Goal: Task Accomplishment & Management: Use online tool/utility

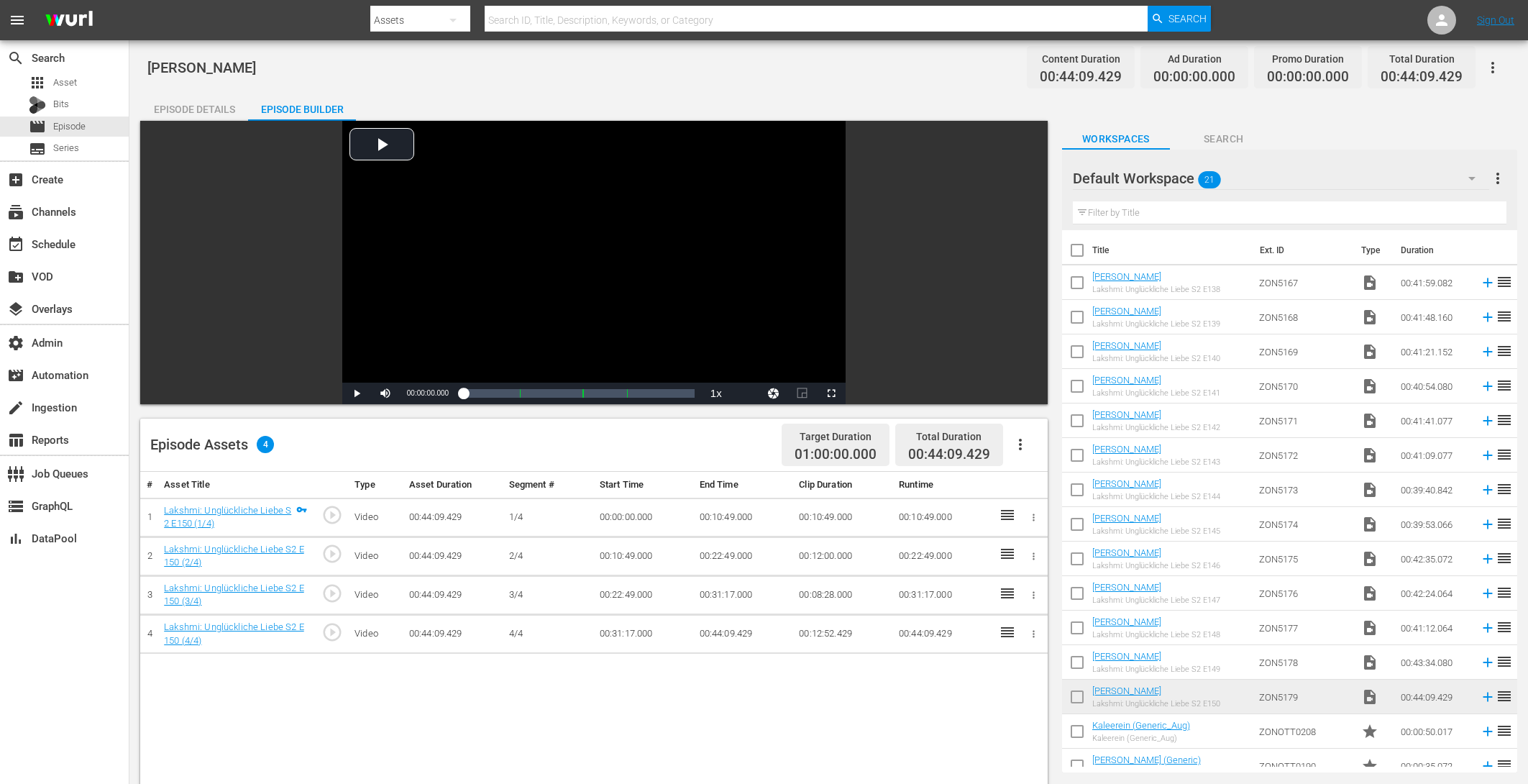
click at [1080, 280] on input "checkbox" at bounding box center [1077, 285] width 30 height 30
checkbox input "true"
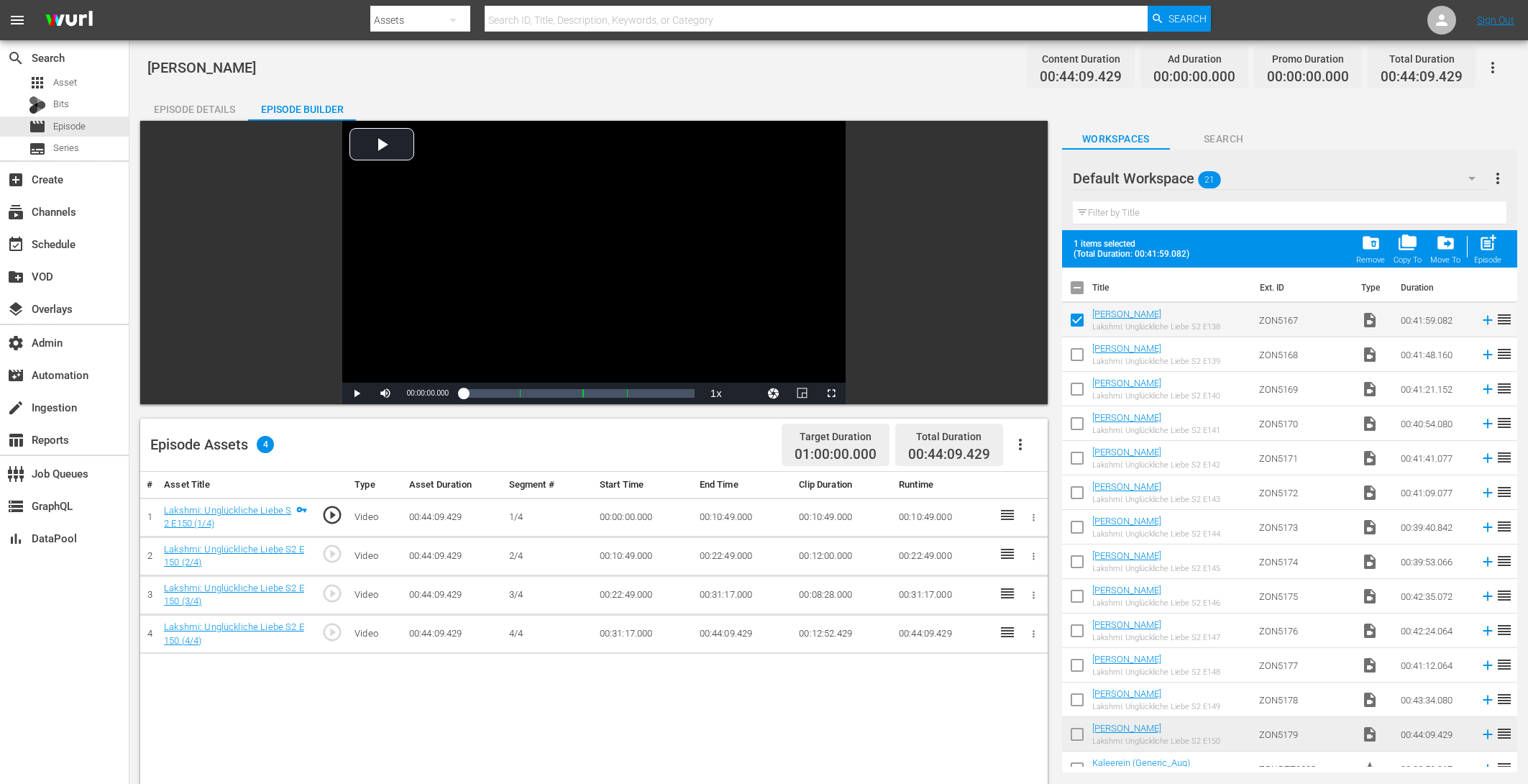
click at [1078, 354] on input "checkbox" at bounding box center [1077, 357] width 30 height 30
checkbox input "true"
click at [1081, 401] on input "checkbox" at bounding box center [1077, 392] width 30 height 30
checkbox input "true"
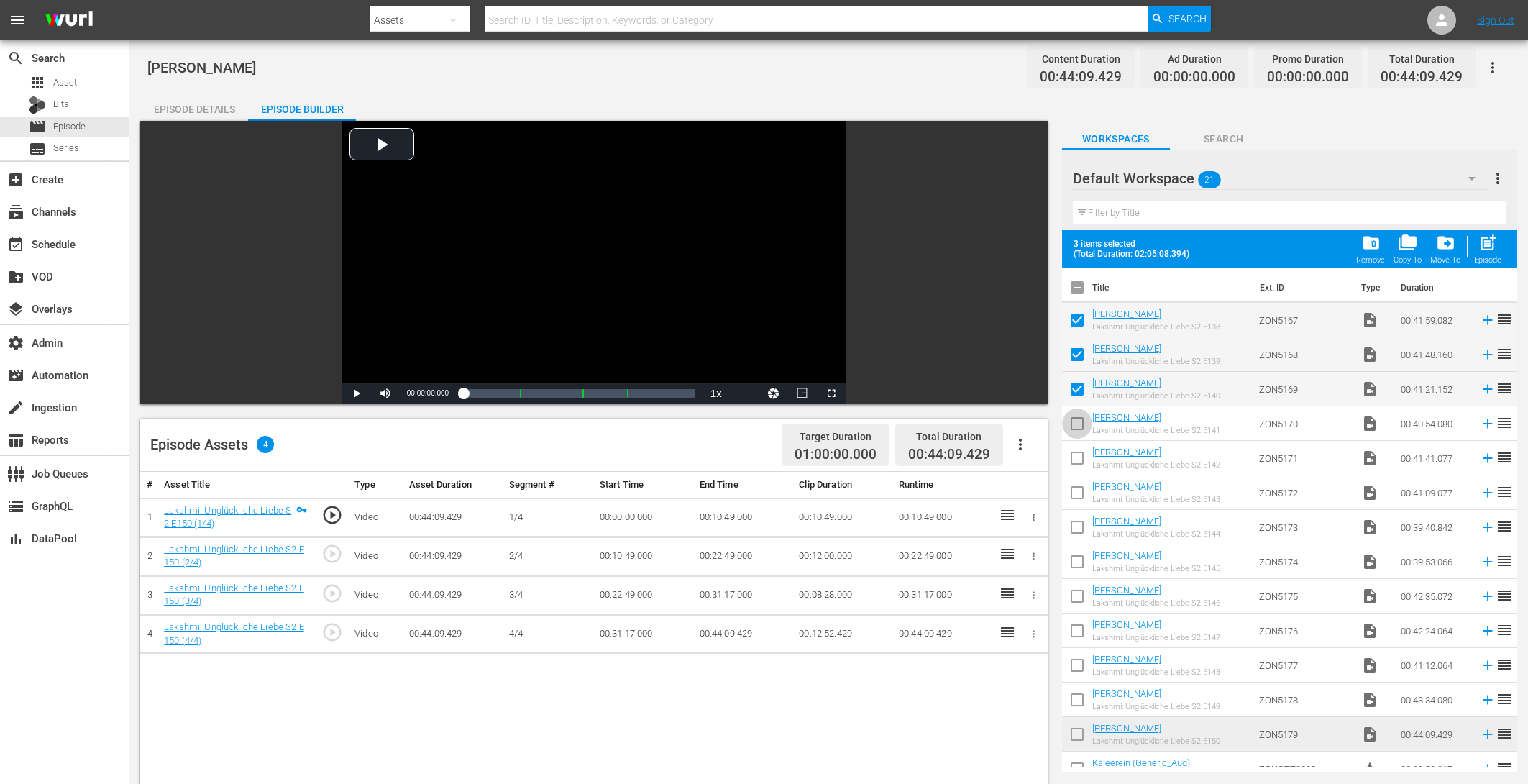
click at [1081, 419] on input "checkbox" at bounding box center [1077, 427] width 30 height 30
click at [1081, 434] on input "checkbox" at bounding box center [1077, 427] width 30 height 30
checkbox input "false"
click at [1074, 731] on input "checkbox" at bounding box center [1077, 737] width 30 height 30
checkbox input "true"
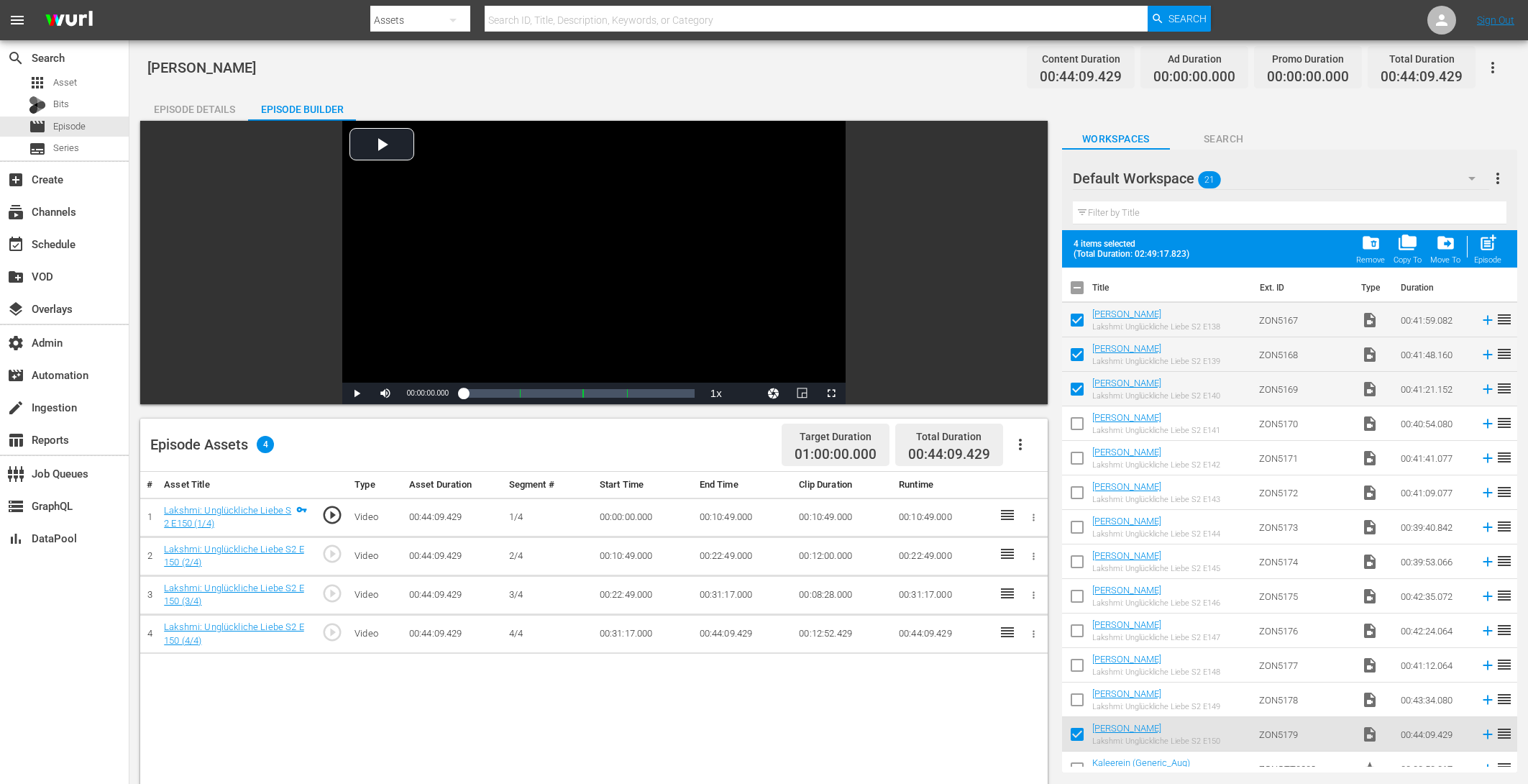
click at [1074, 692] on input "checkbox" at bounding box center [1077, 703] width 30 height 30
checkbox input "true"
click at [1074, 666] on input "checkbox" at bounding box center [1077, 668] width 30 height 30
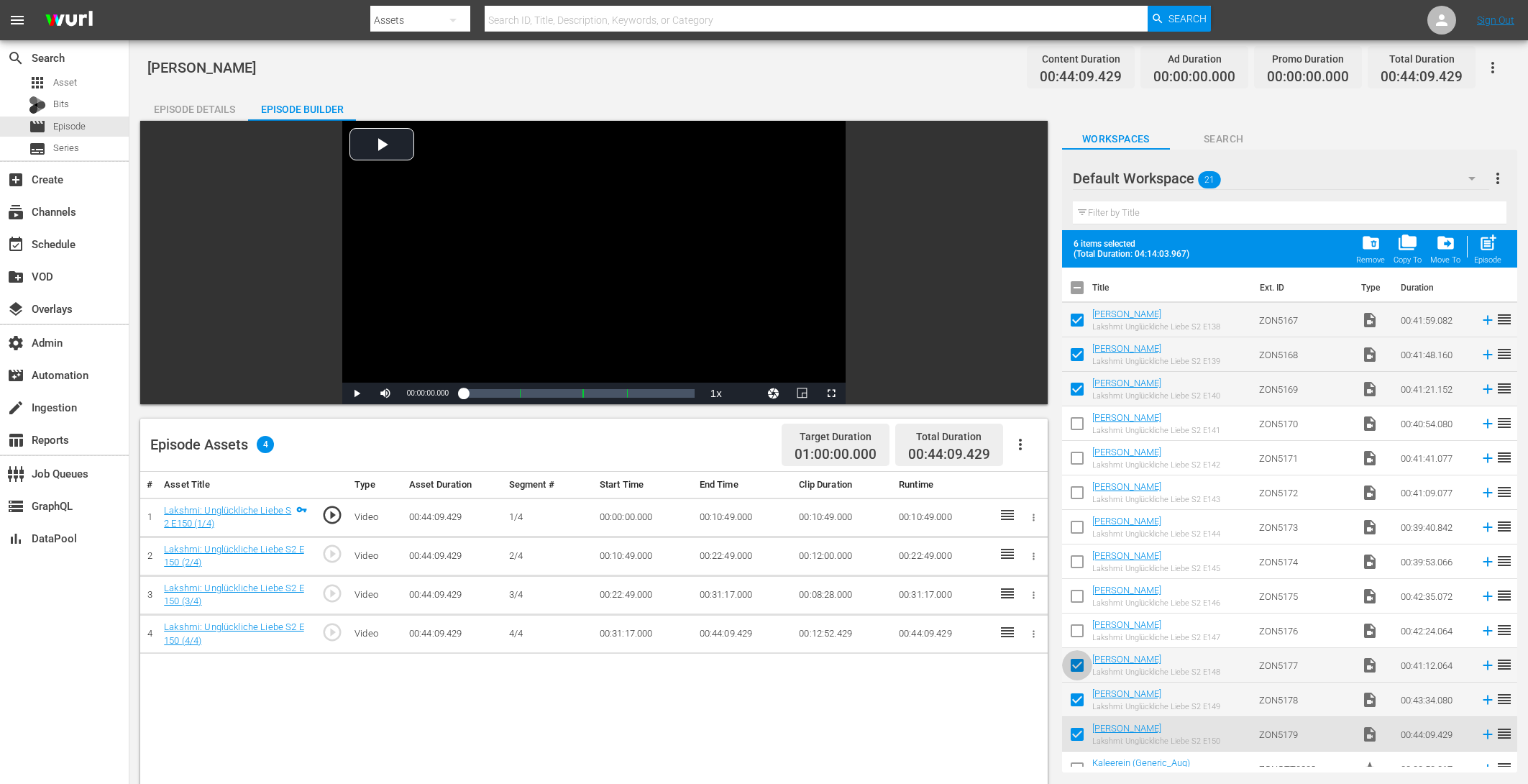
click at [1074, 665] on input "checkbox" at bounding box center [1077, 668] width 30 height 30
checkbox input "false"
click at [1074, 636] on input "checkbox" at bounding box center [1077, 633] width 30 height 30
checkbox input "true"
click at [1074, 609] on input "checkbox" at bounding box center [1077, 599] width 30 height 30
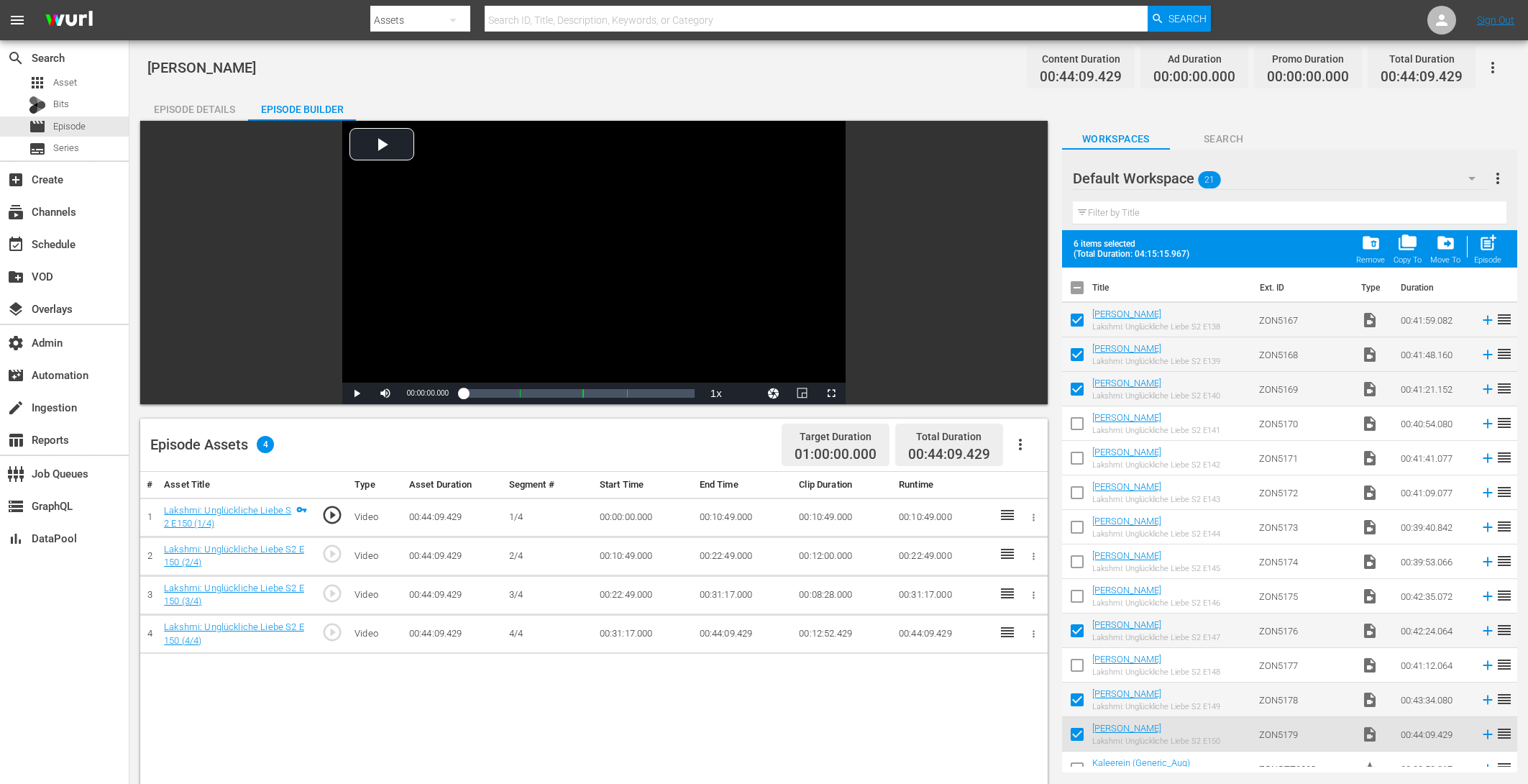
checkbox input "true"
click at [1072, 666] on input "checkbox" at bounding box center [1077, 668] width 30 height 30
checkbox input "true"
click at [1075, 535] on input "checkbox" at bounding box center [1077, 530] width 30 height 30
checkbox input "true"
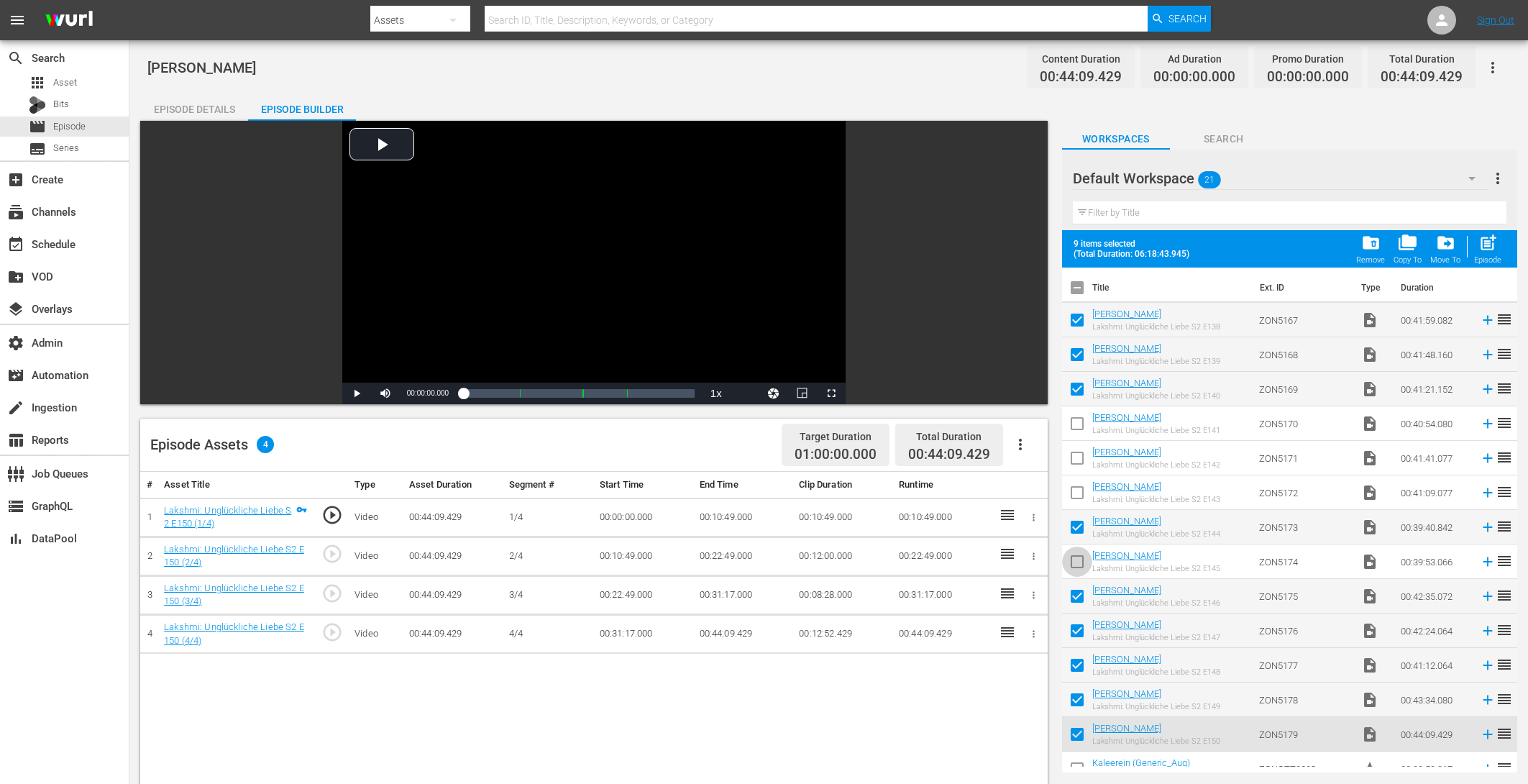
click at [1073, 553] on input "checkbox" at bounding box center [1077, 565] width 30 height 30
checkbox input "true"
click at [1074, 488] on input "checkbox" at bounding box center [1077, 495] width 30 height 30
checkbox input "true"
click at [1074, 456] on input "checkbox" at bounding box center [1077, 461] width 30 height 30
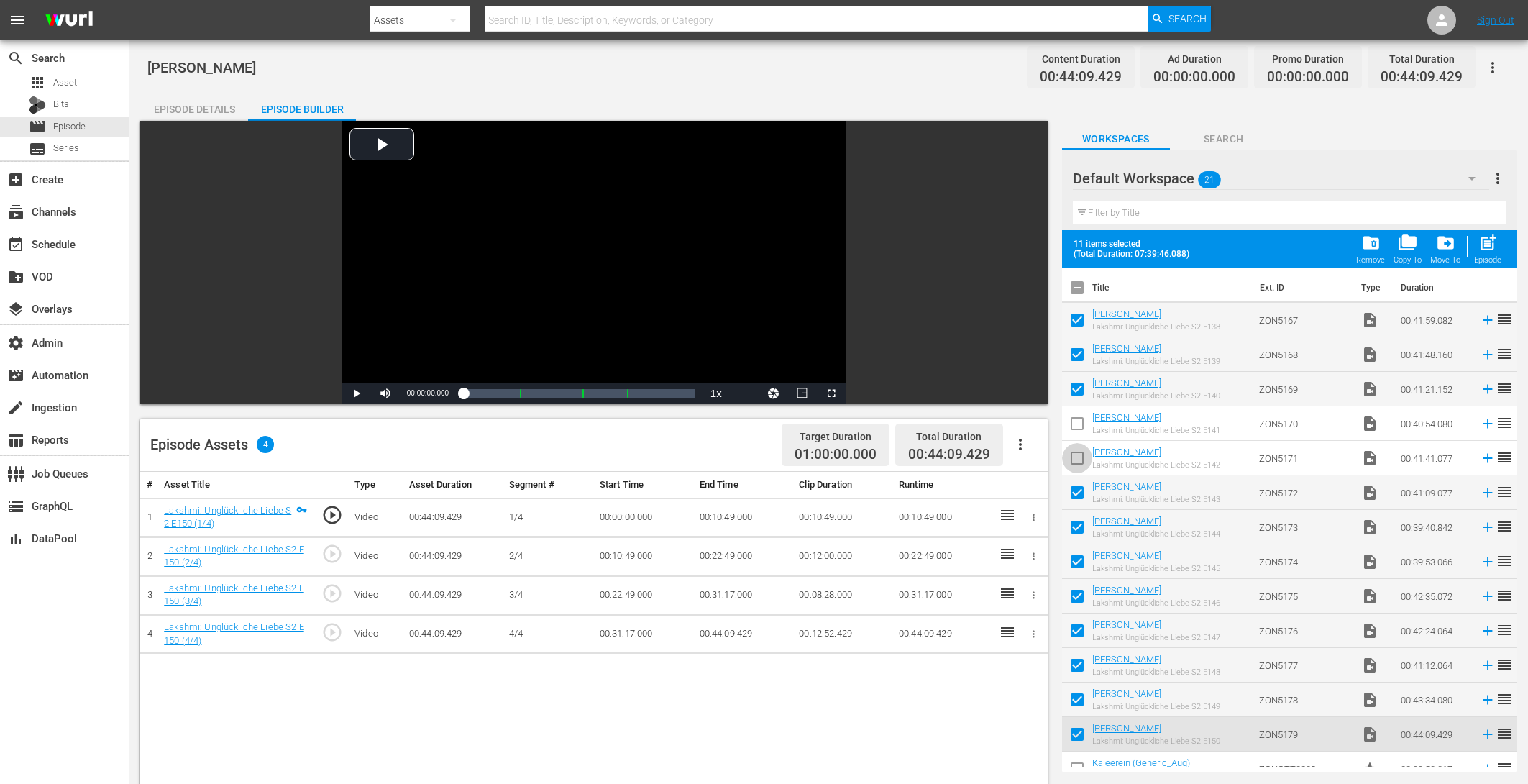
checkbox input "true"
click at [1083, 427] on input "checkbox" at bounding box center [1077, 427] width 30 height 30
checkbox input "true"
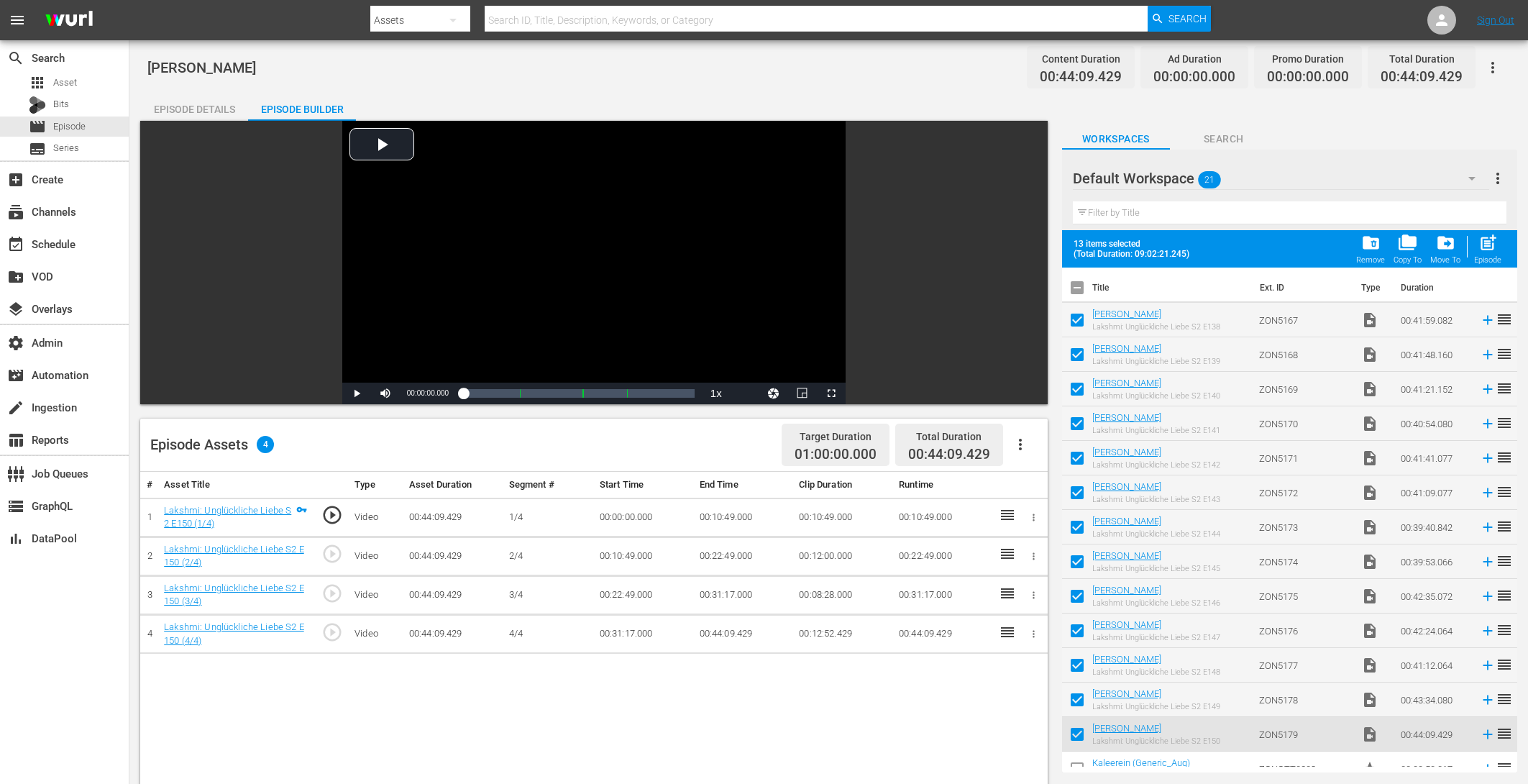
click at [1377, 237] on span "folder_delete" at bounding box center [1371, 242] width 20 height 20
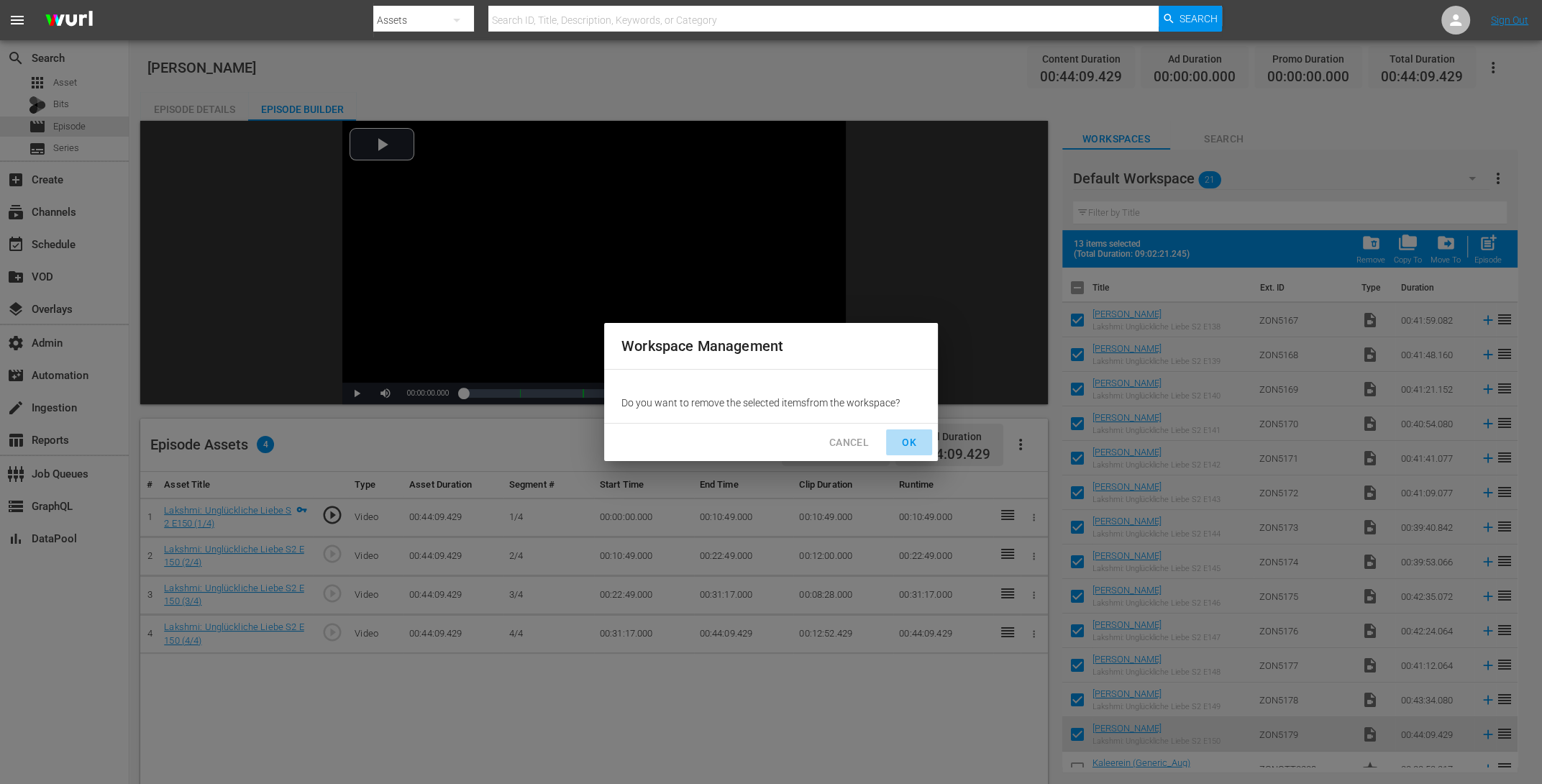
click at [905, 441] on span "OK" at bounding box center [909, 443] width 23 height 18
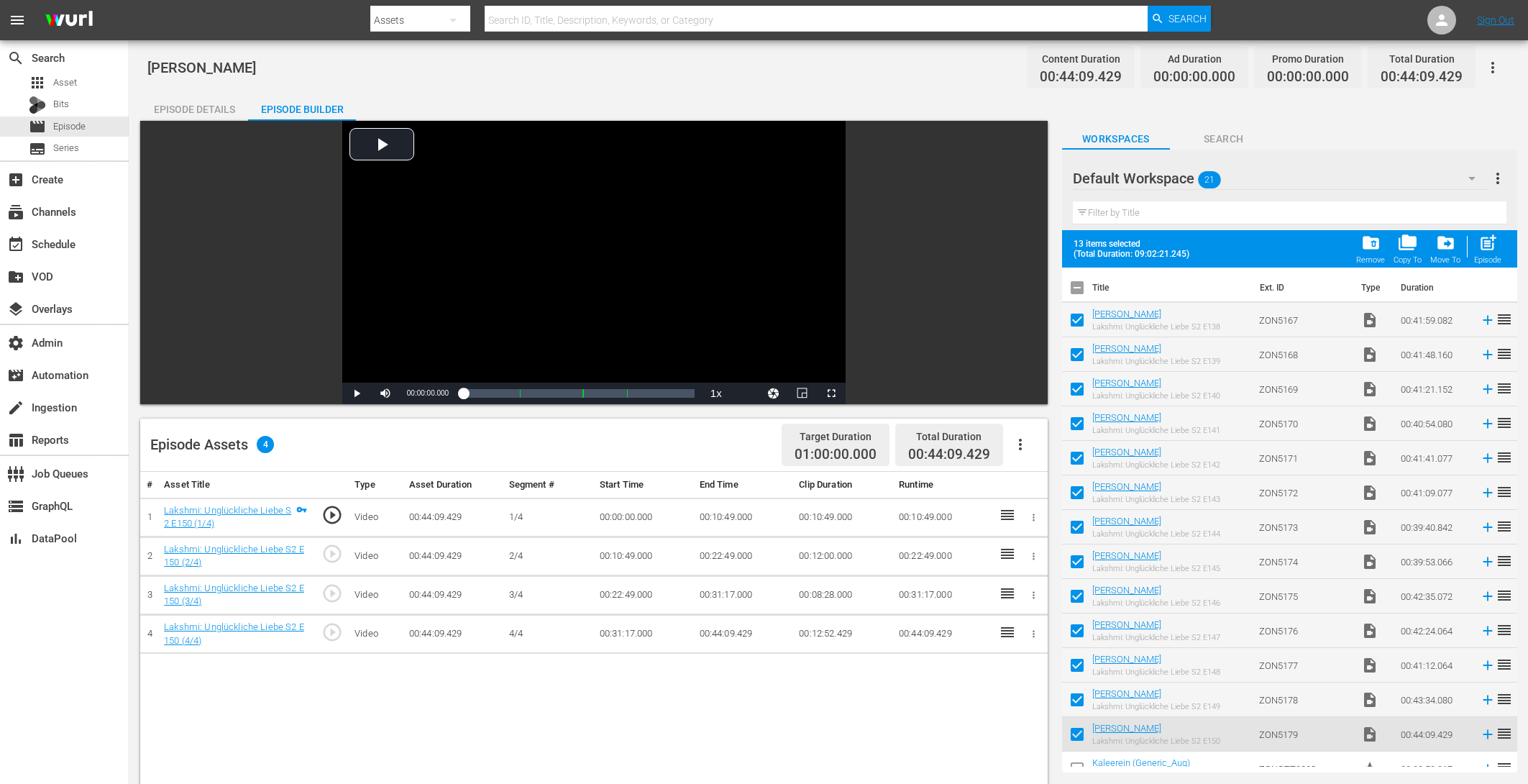
checkbox input "false"
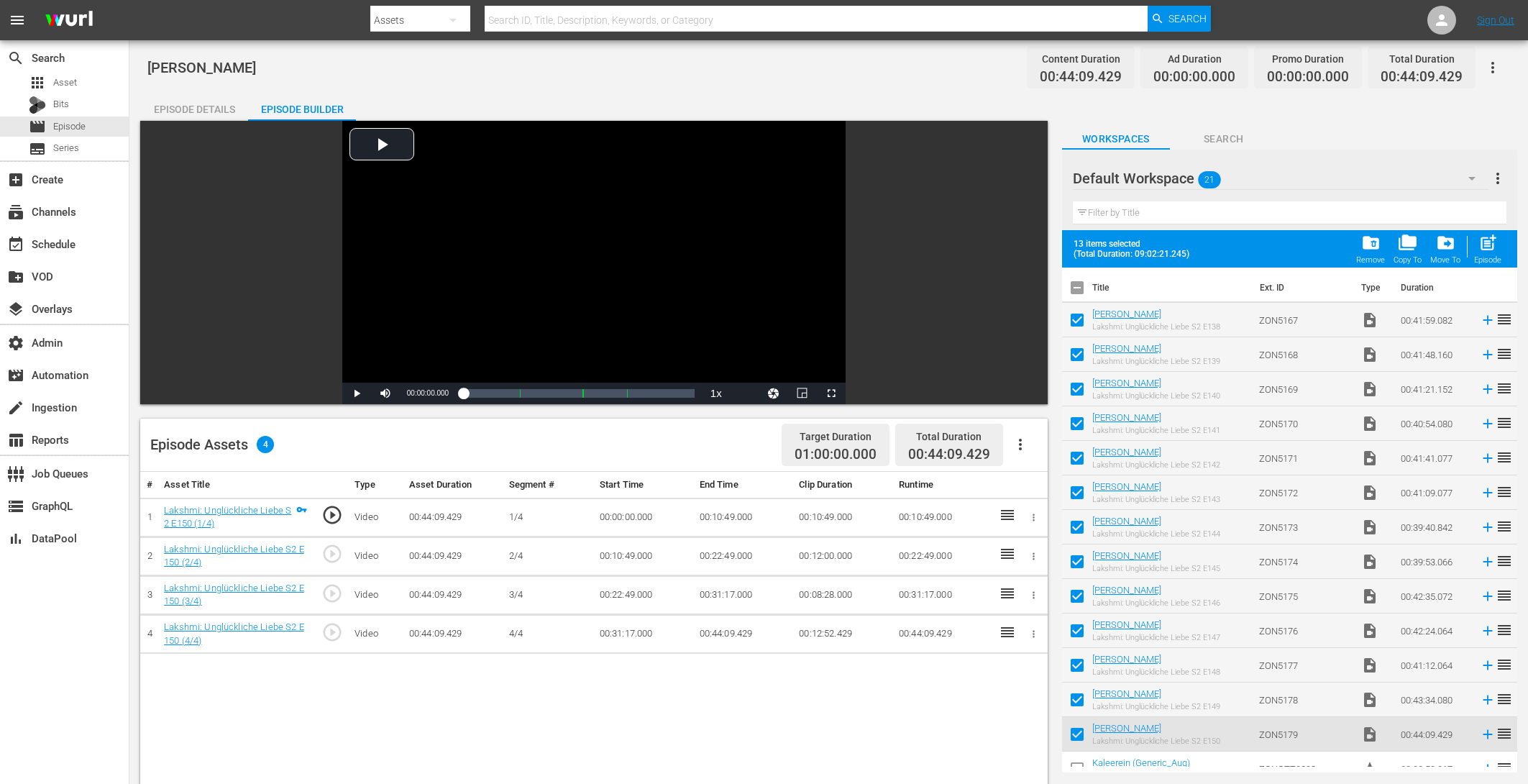
checkbox input "false"
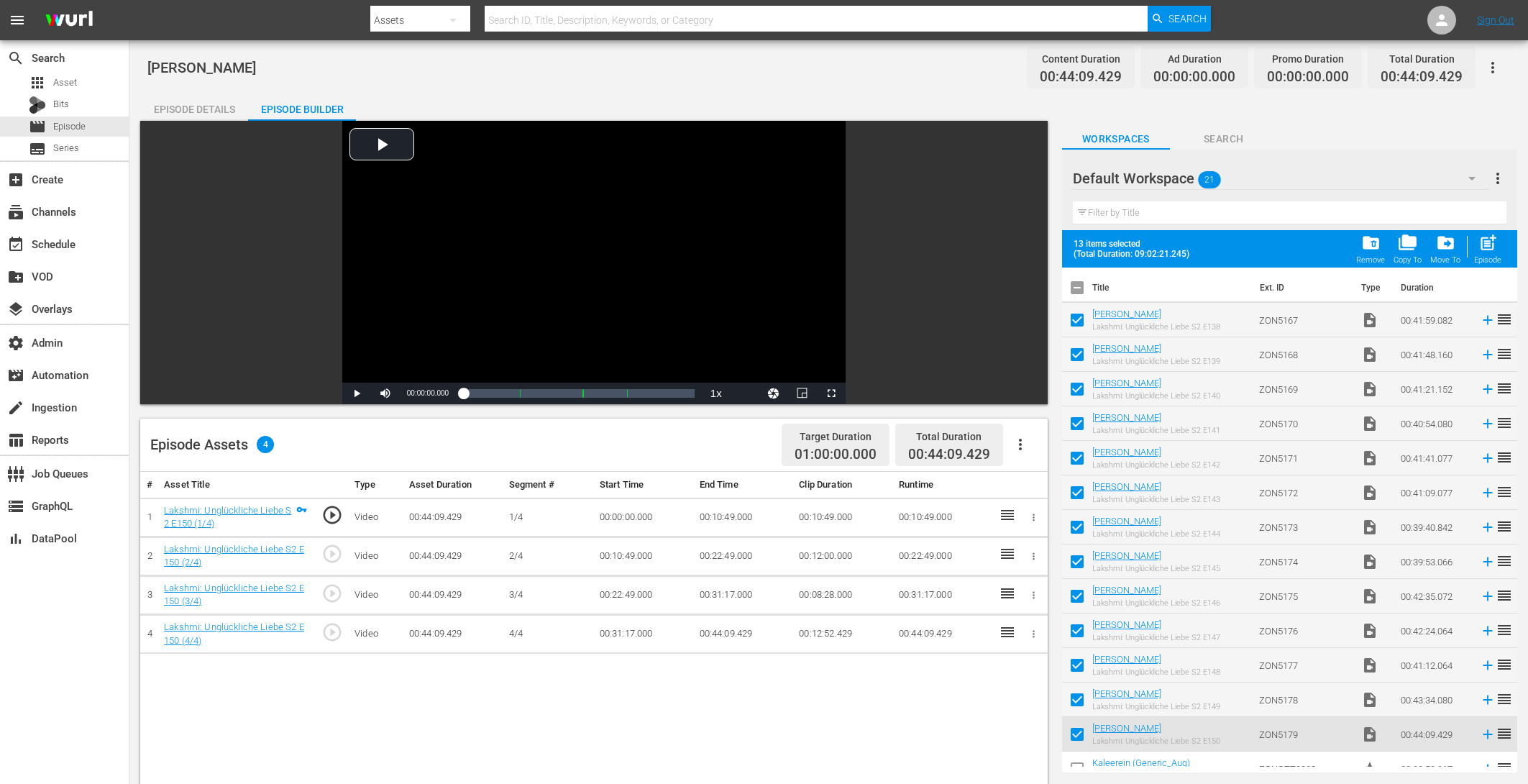
checkbox input "false"
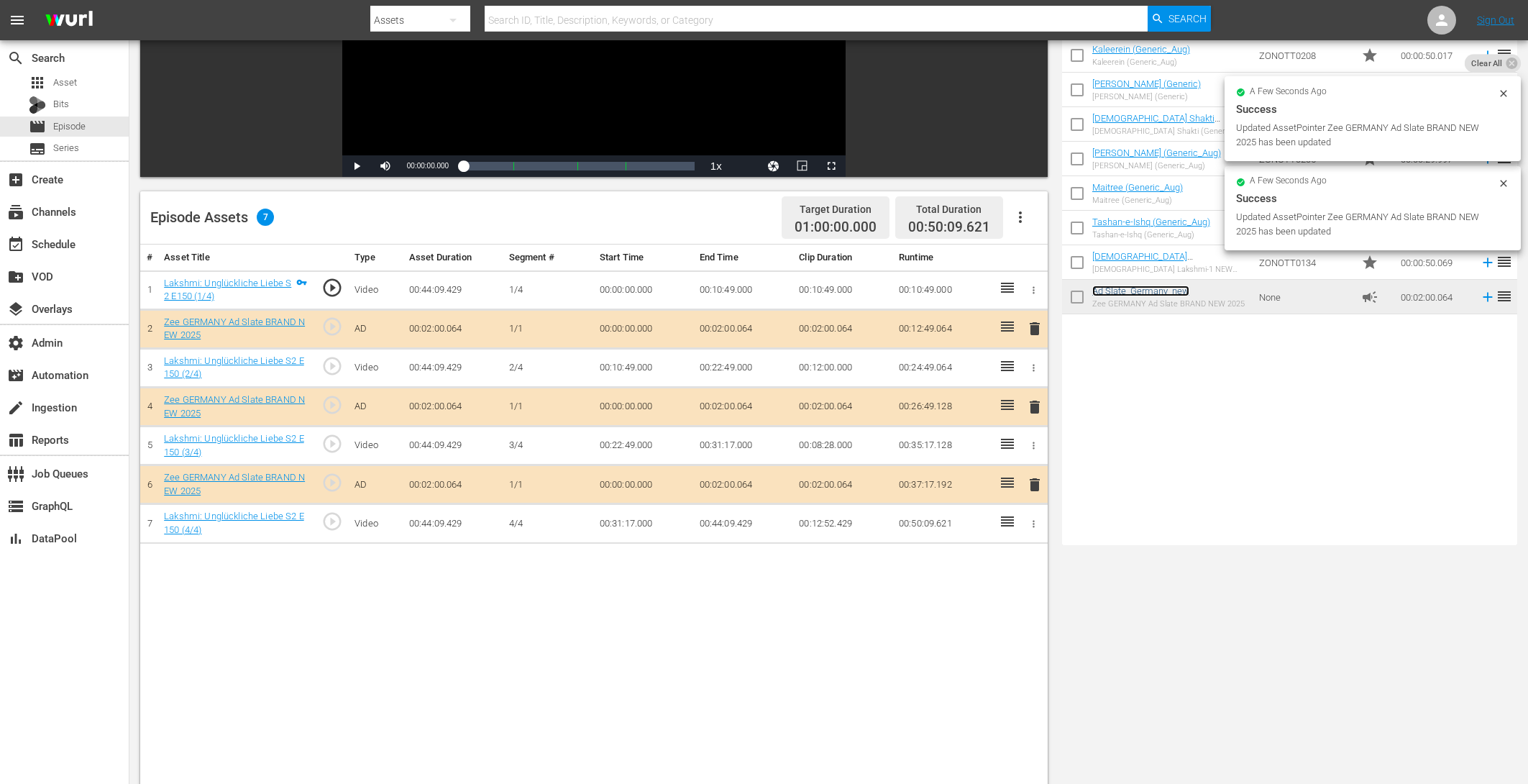
scroll to position [290, 0]
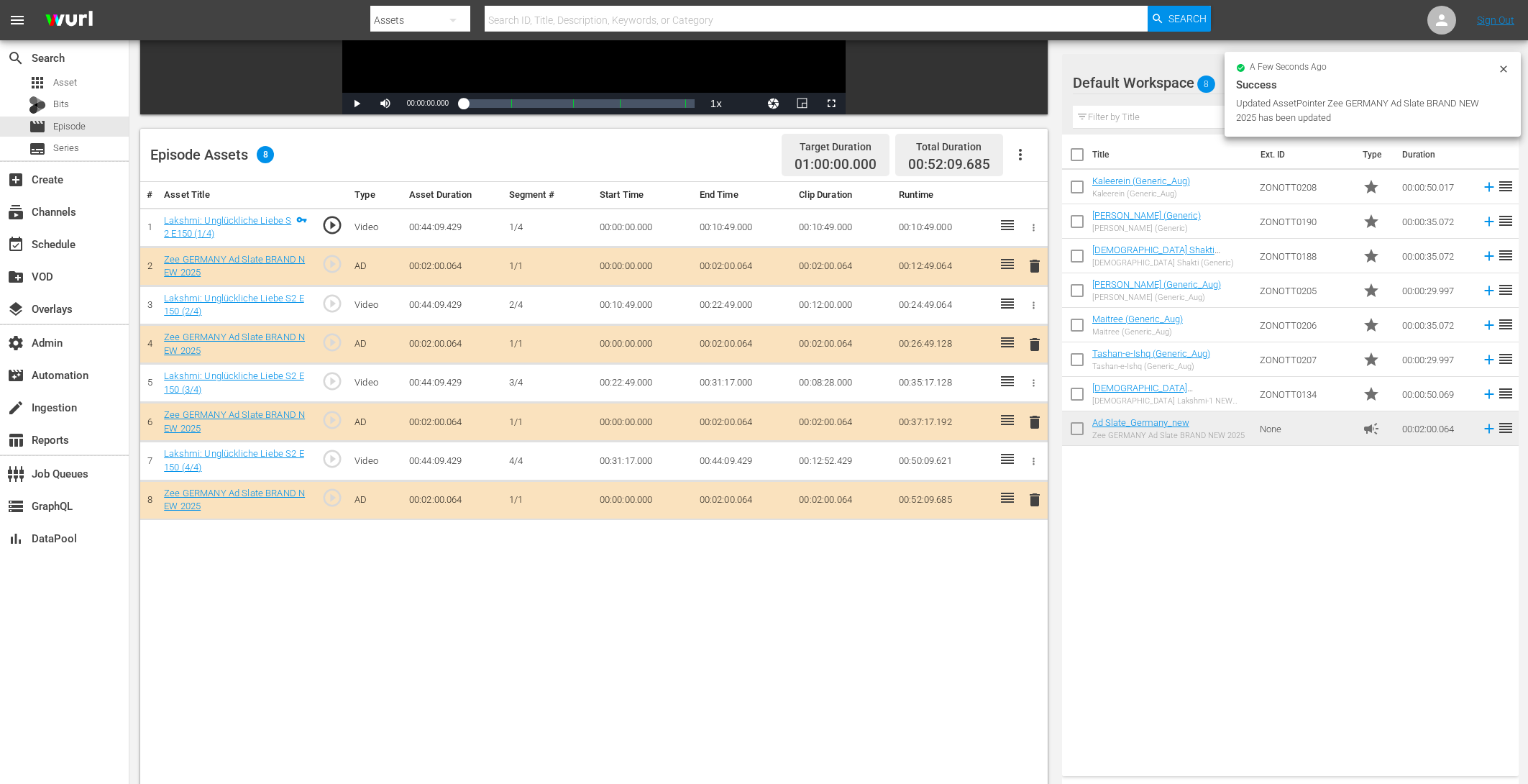
drag, startPoint x: 1094, startPoint y: 426, endPoint x: 838, endPoint y: 1, distance: 496.1
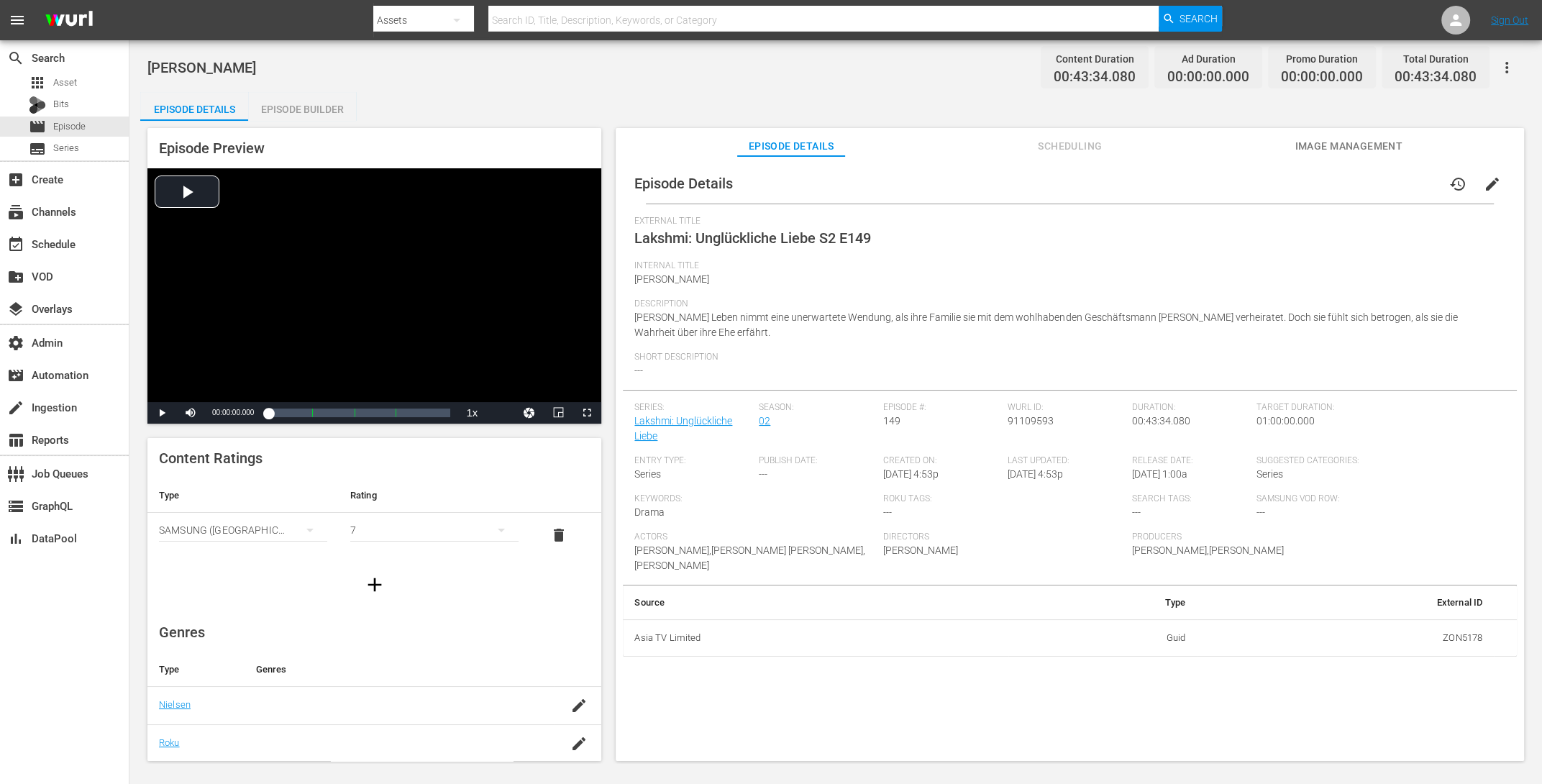
click at [308, 97] on div "Episode Builder" at bounding box center [301, 109] width 108 height 35
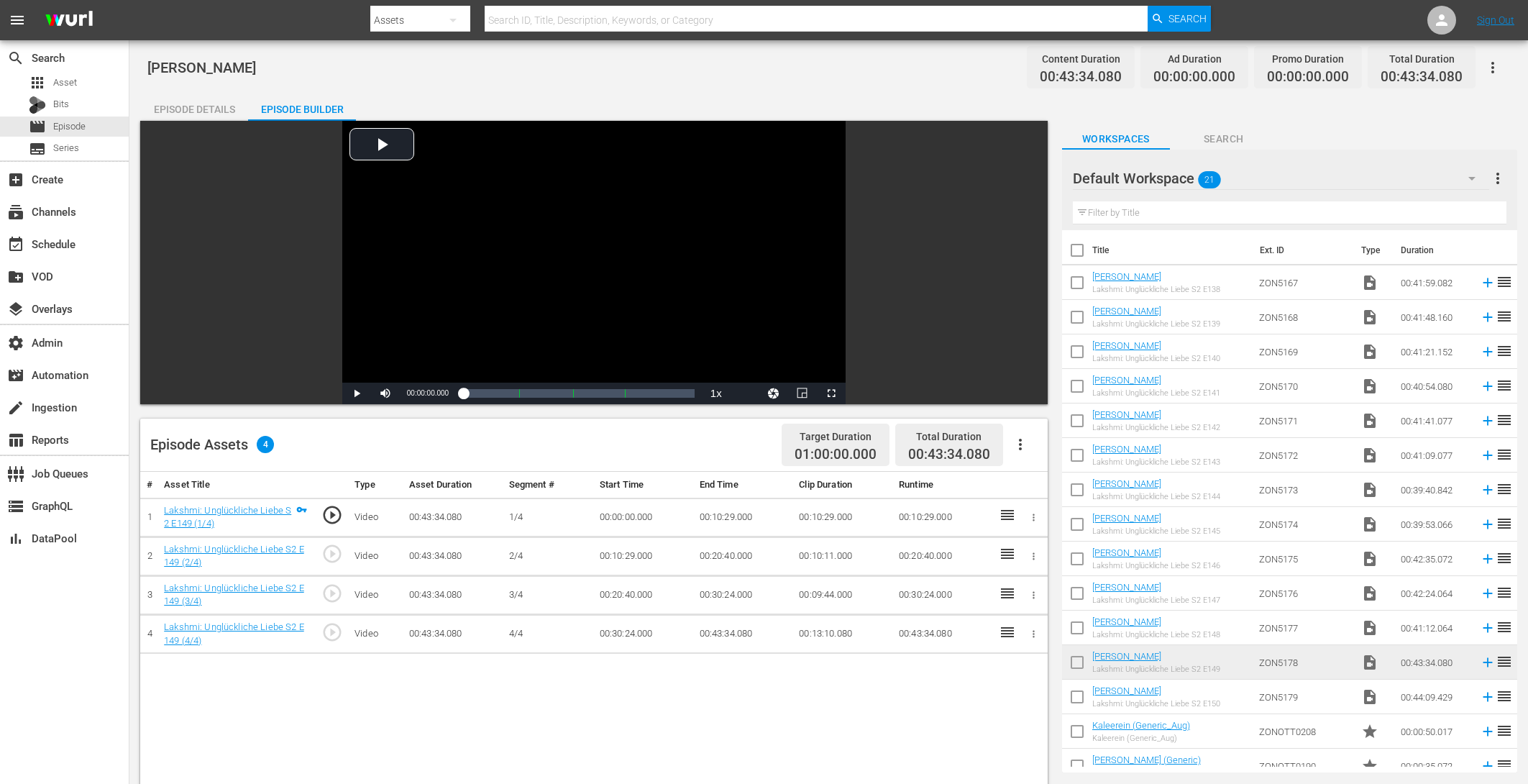
scroll to position [322, 0]
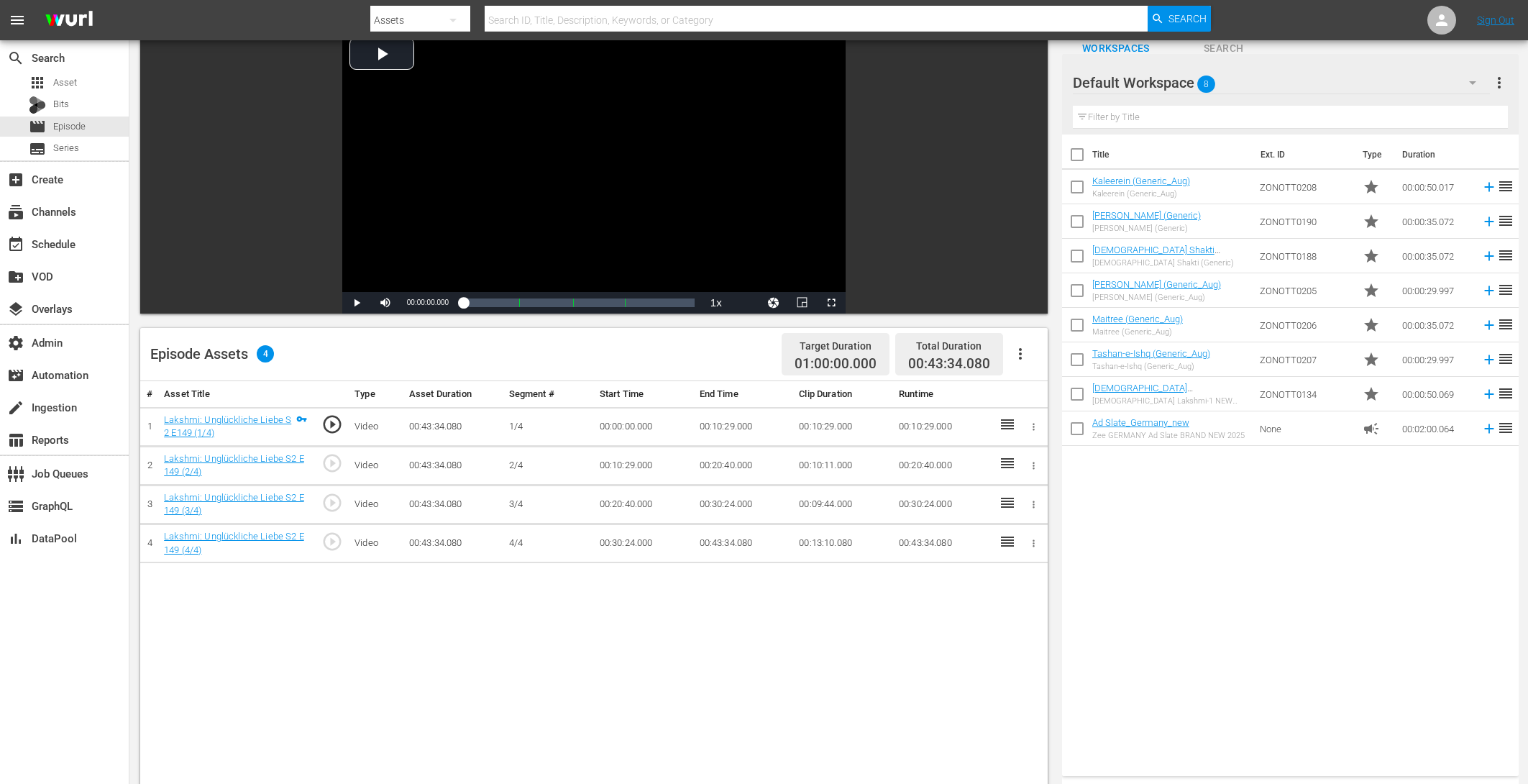
scroll to position [374, 0]
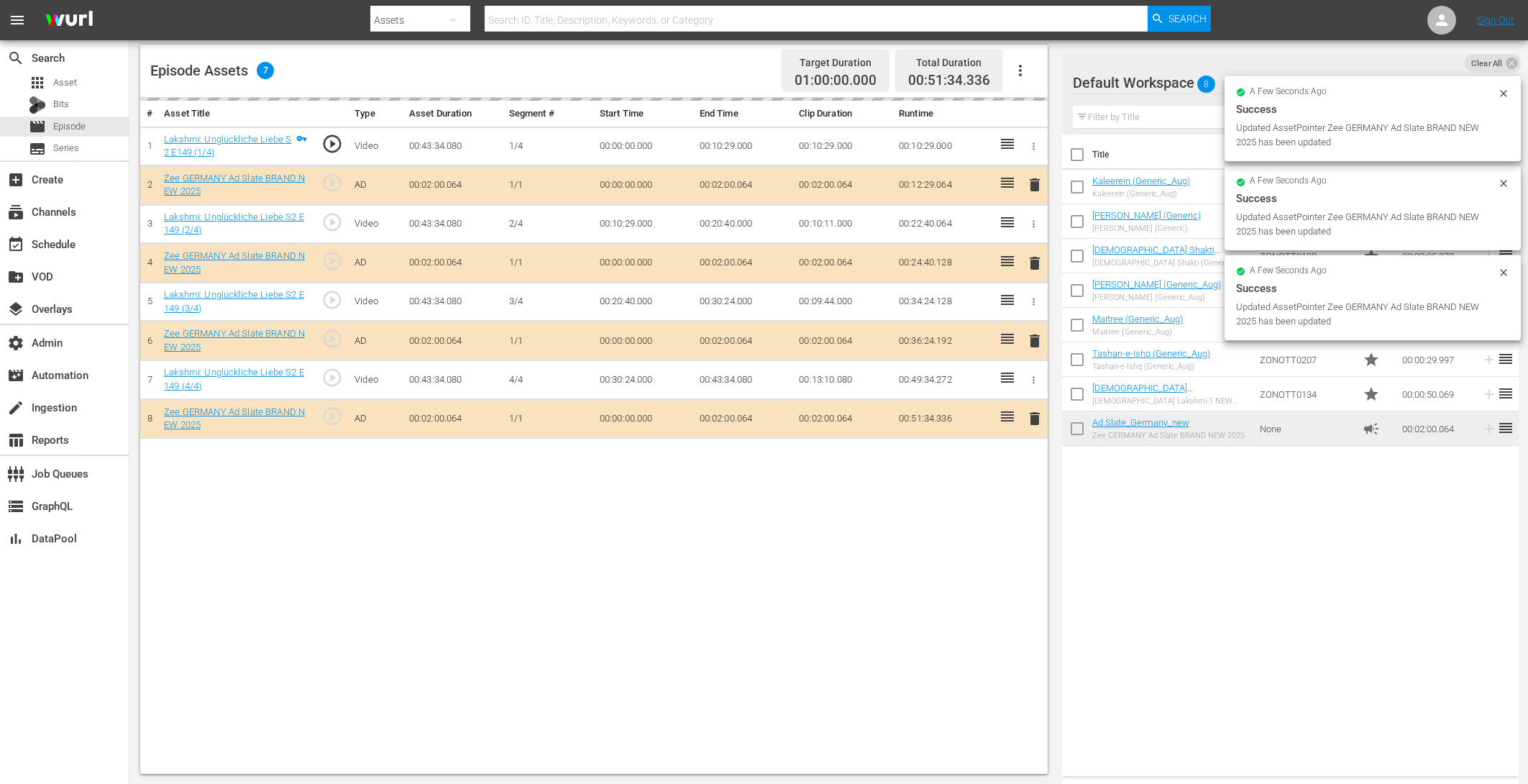
drag, startPoint x: 1101, startPoint y: 421, endPoint x: 892, endPoint y: 7, distance: 463.8
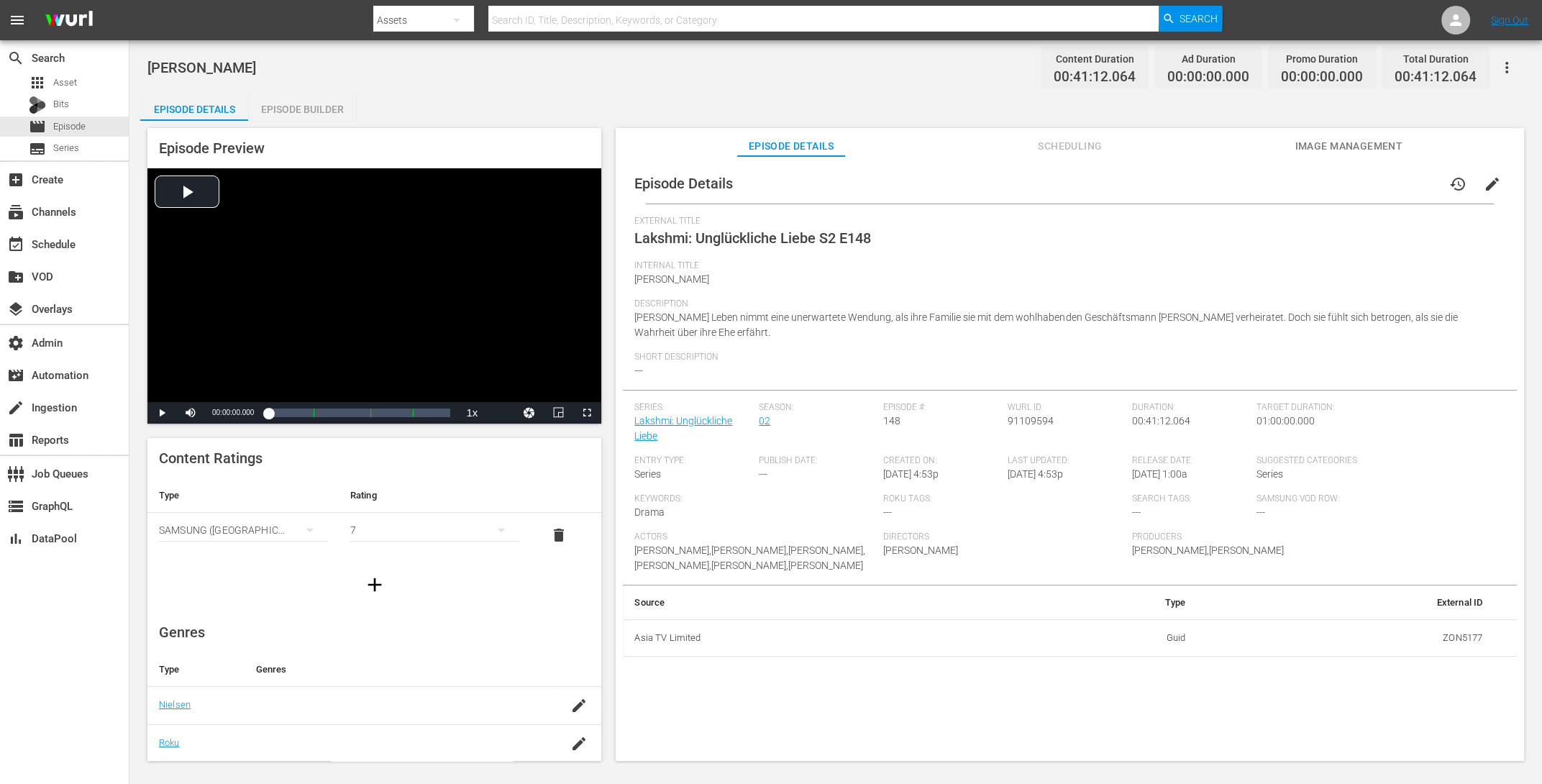
click at [311, 73] on div "Bhagya Lakshmi Content Duration 00:41:12.064 Ad Duration 00:00:00.000 Promo Dur…" at bounding box center [835, 67] width 1377 height 32
click at [293, 90] on div "Bhagya Lakshmi Content Duration 00:41:12.064 Ad Duration 00:00:00.000 Promo Dur…" at bounding box center [835, 401] width 1413 height 723
click at [322, 106] on div "Episode Builder" at bounding box center [301, 109] width 108 height 35
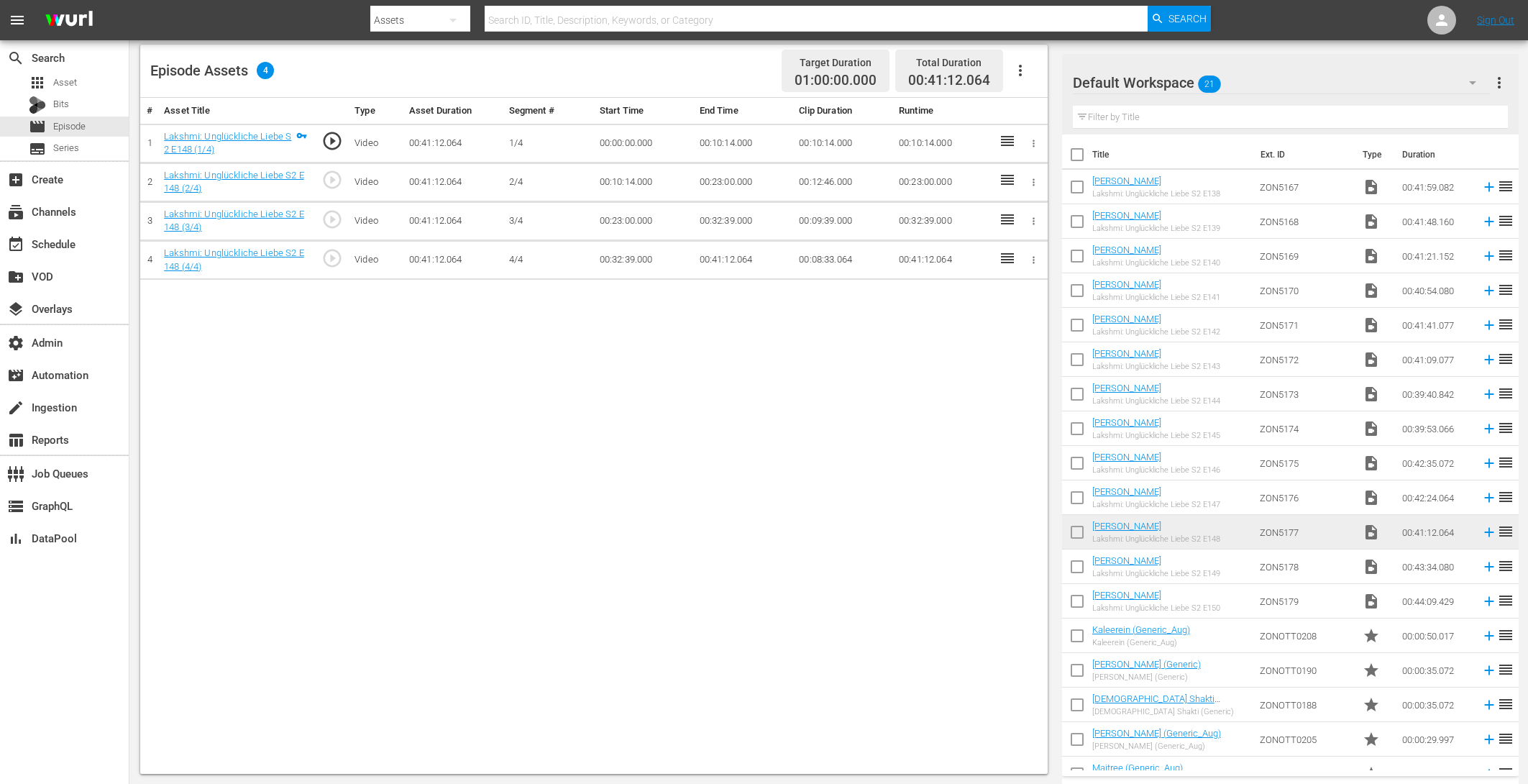
scroll to position [124, 0]
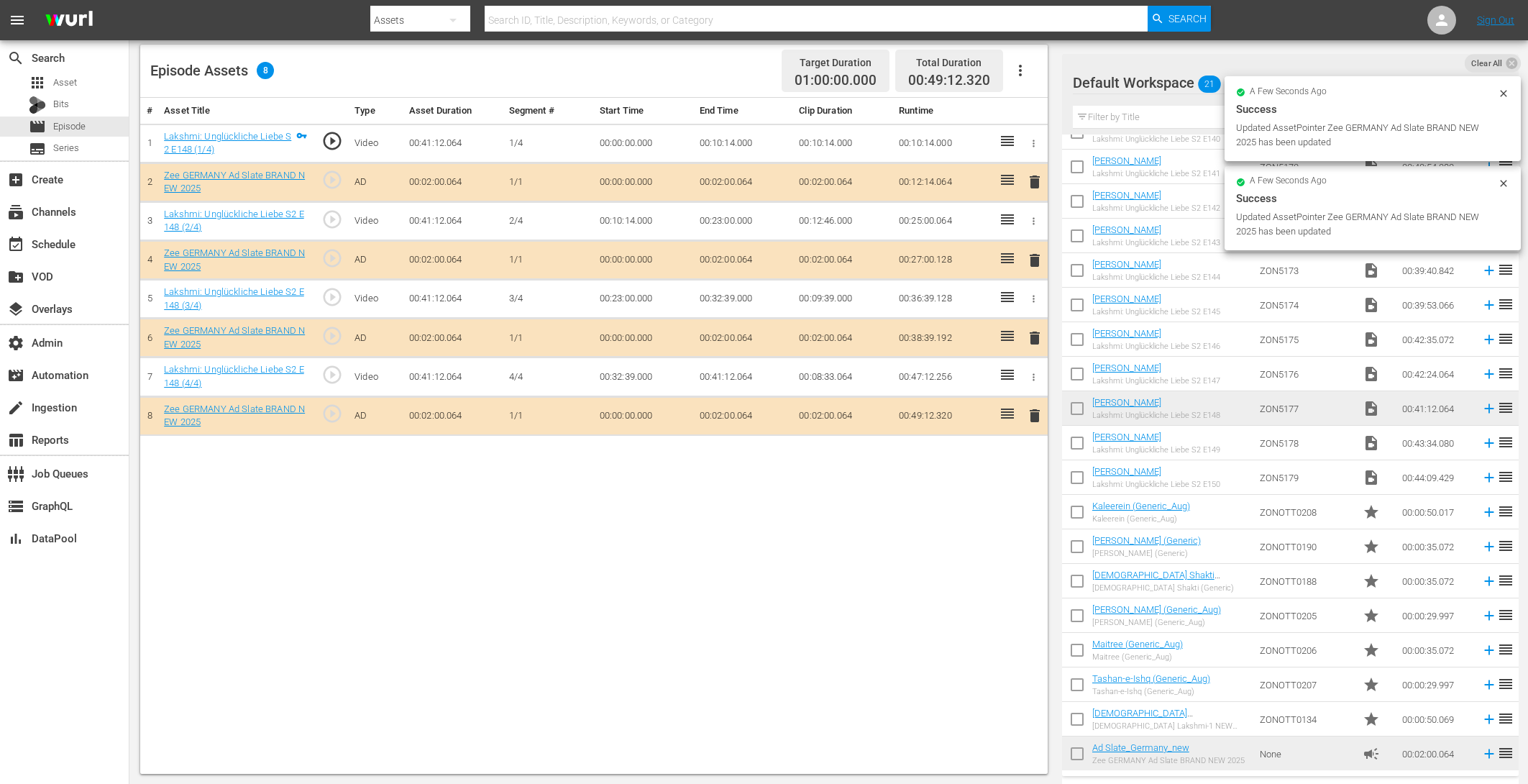
drag, startPoint x: 1114, startPoint y: 747, endPoint x: 741, endPoint y: 11, distance: 825.1
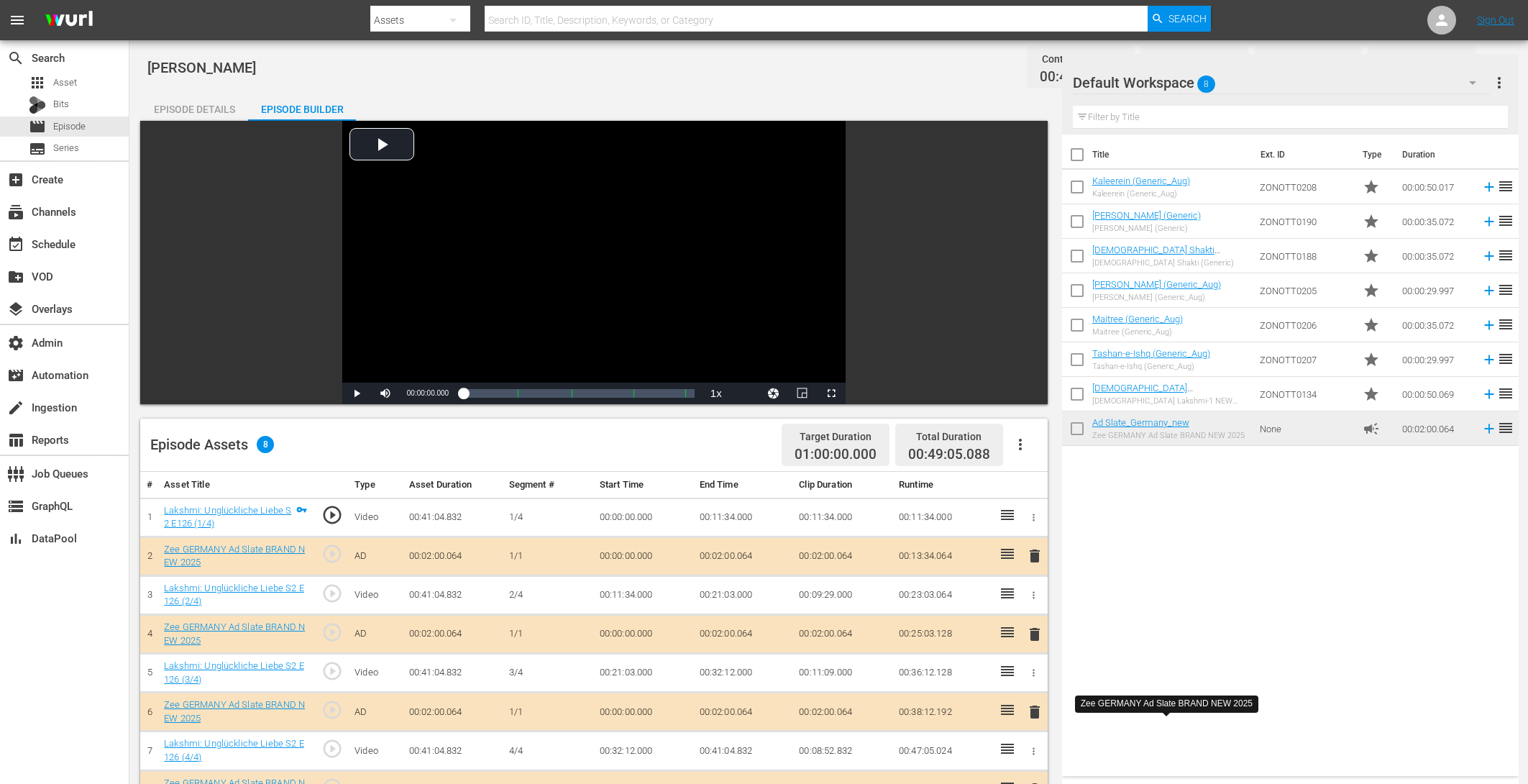
scroll to position [300, 0]
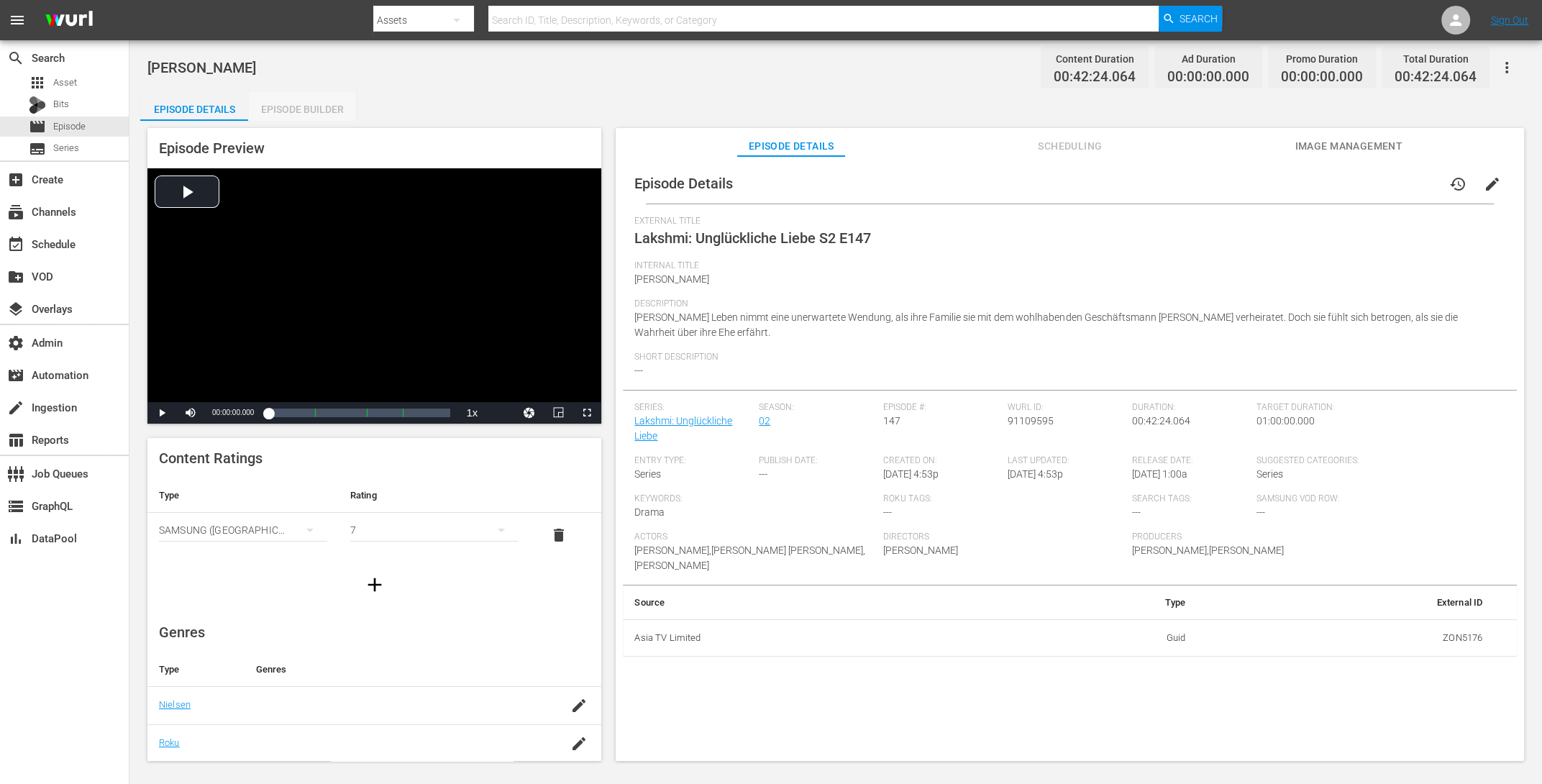
click at [298, 116] on div "Episode Builder" at bounding box center [301, 109] width 108 height 35
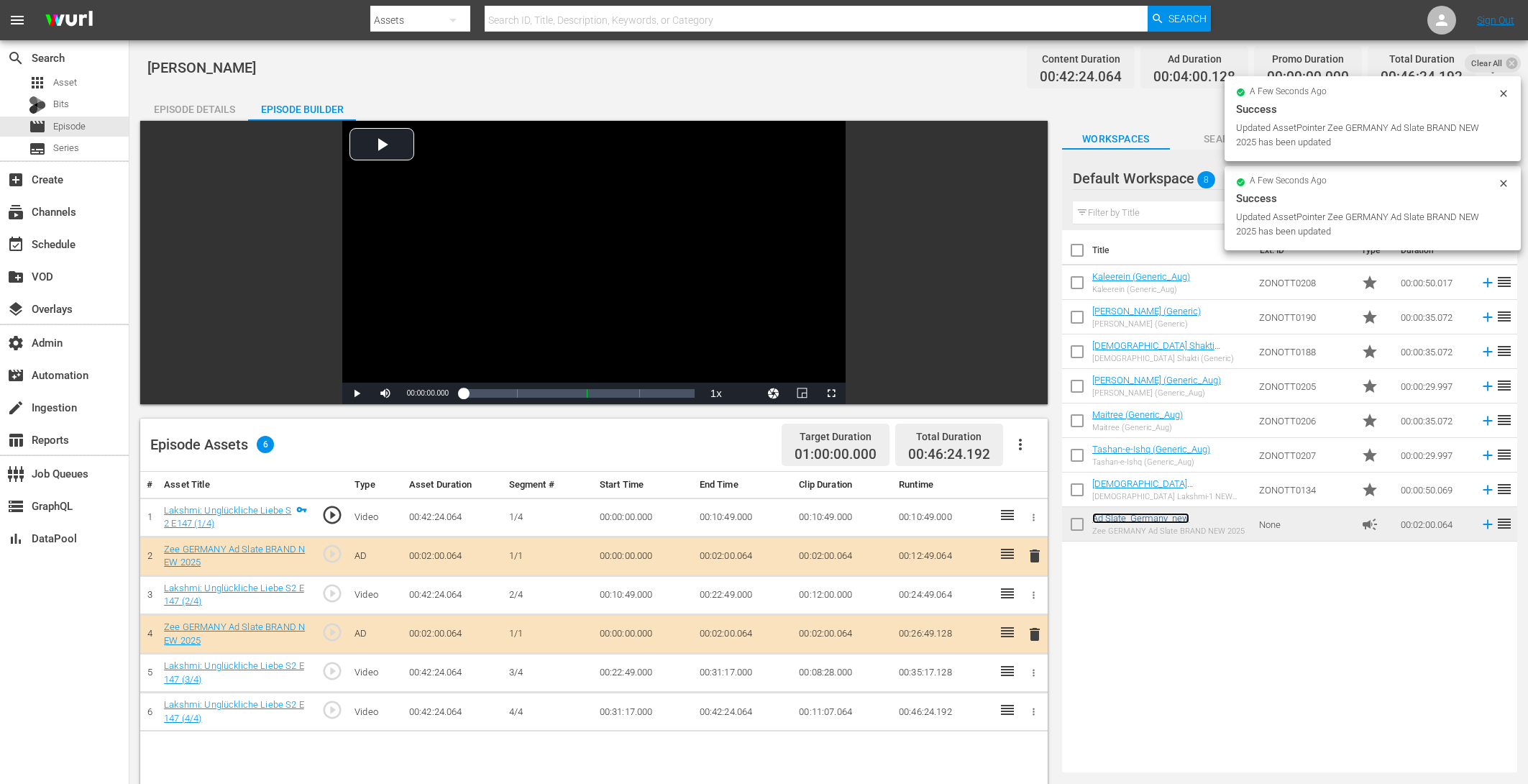
scroll to position [374, 0]
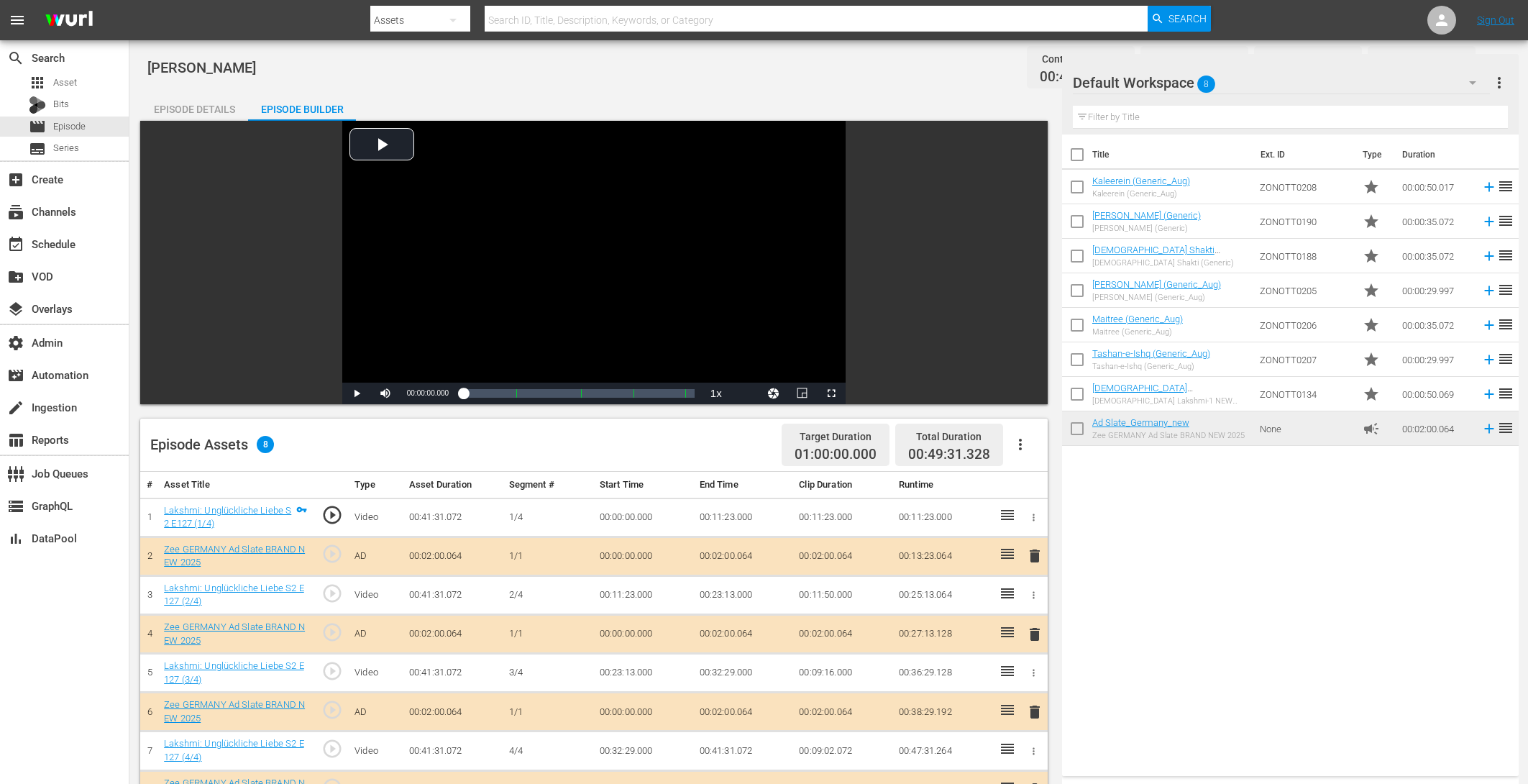
scroll to position [274, 0]
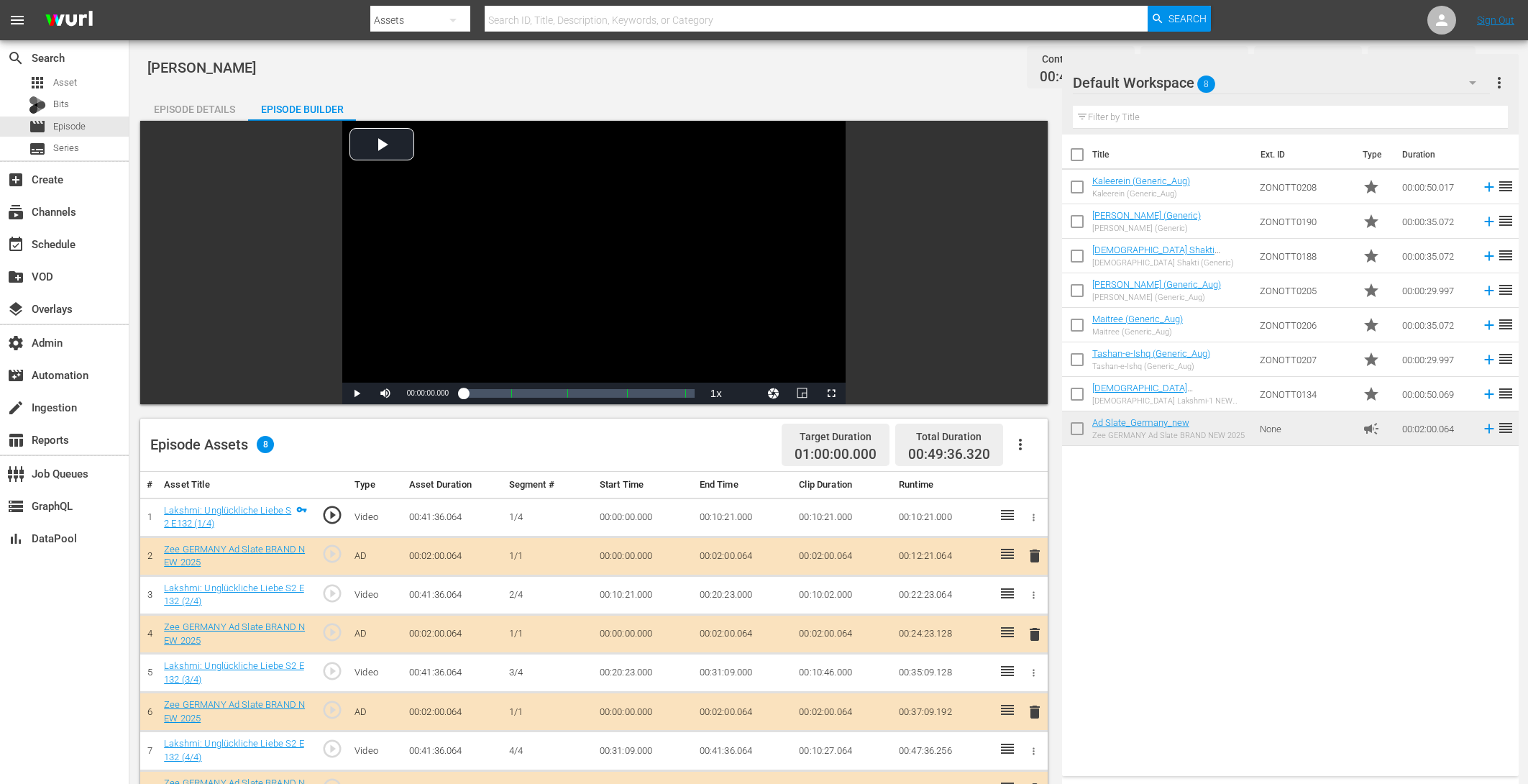
scroll to position [374, 0]
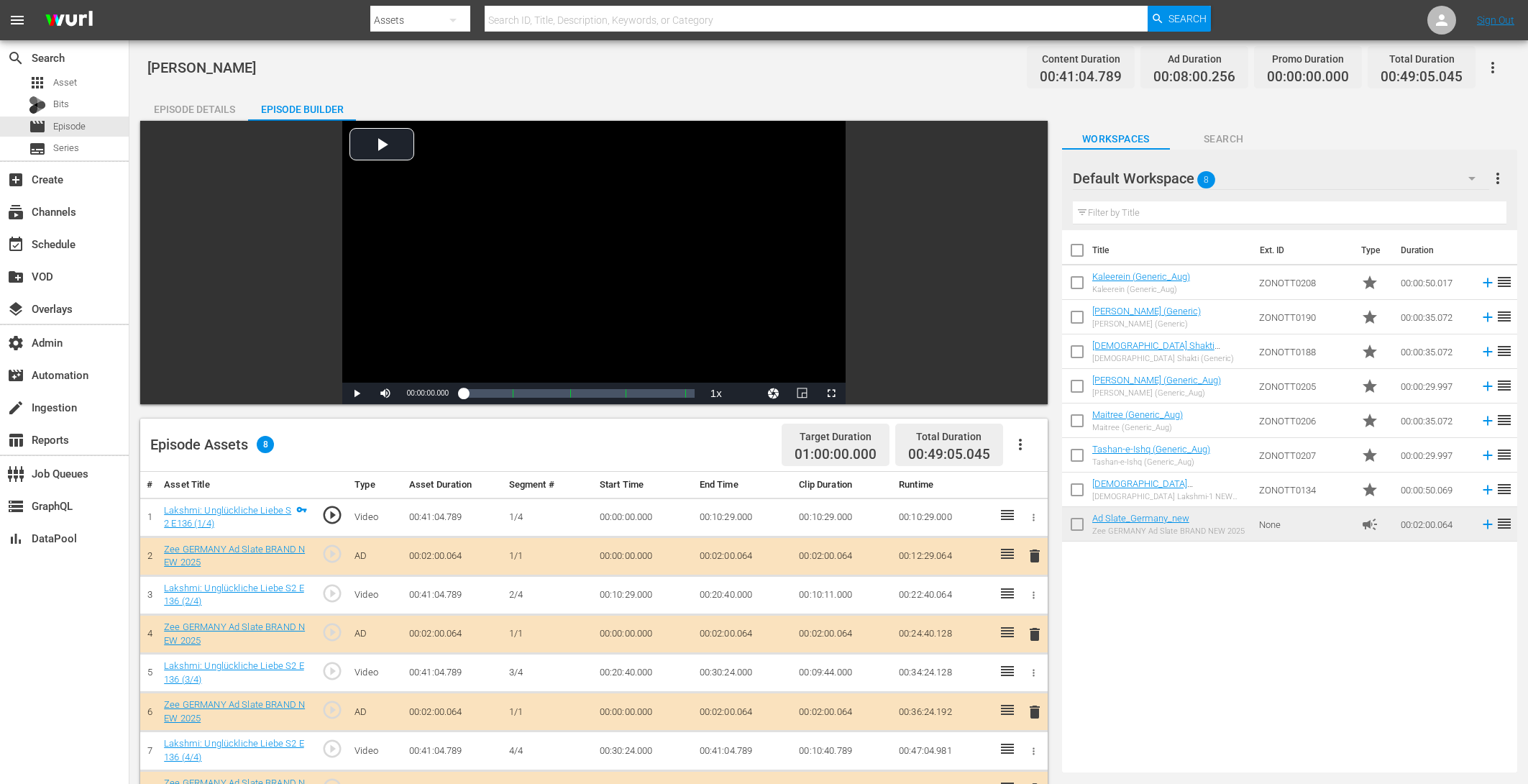
click at [1113, 339] on td "[DEMOGRAPHIC_DATA] Shakti (Generic) [DEMOGRAPHIC_DATA] Shakti (Generic)" at bounding box center [1173, 351] width 161 height 35
click at [1113, 339] on td "Shiv Shakti (Generic) Shiv Shakti (Generic)" at bounding box center [1173, 351] width 161 height 35
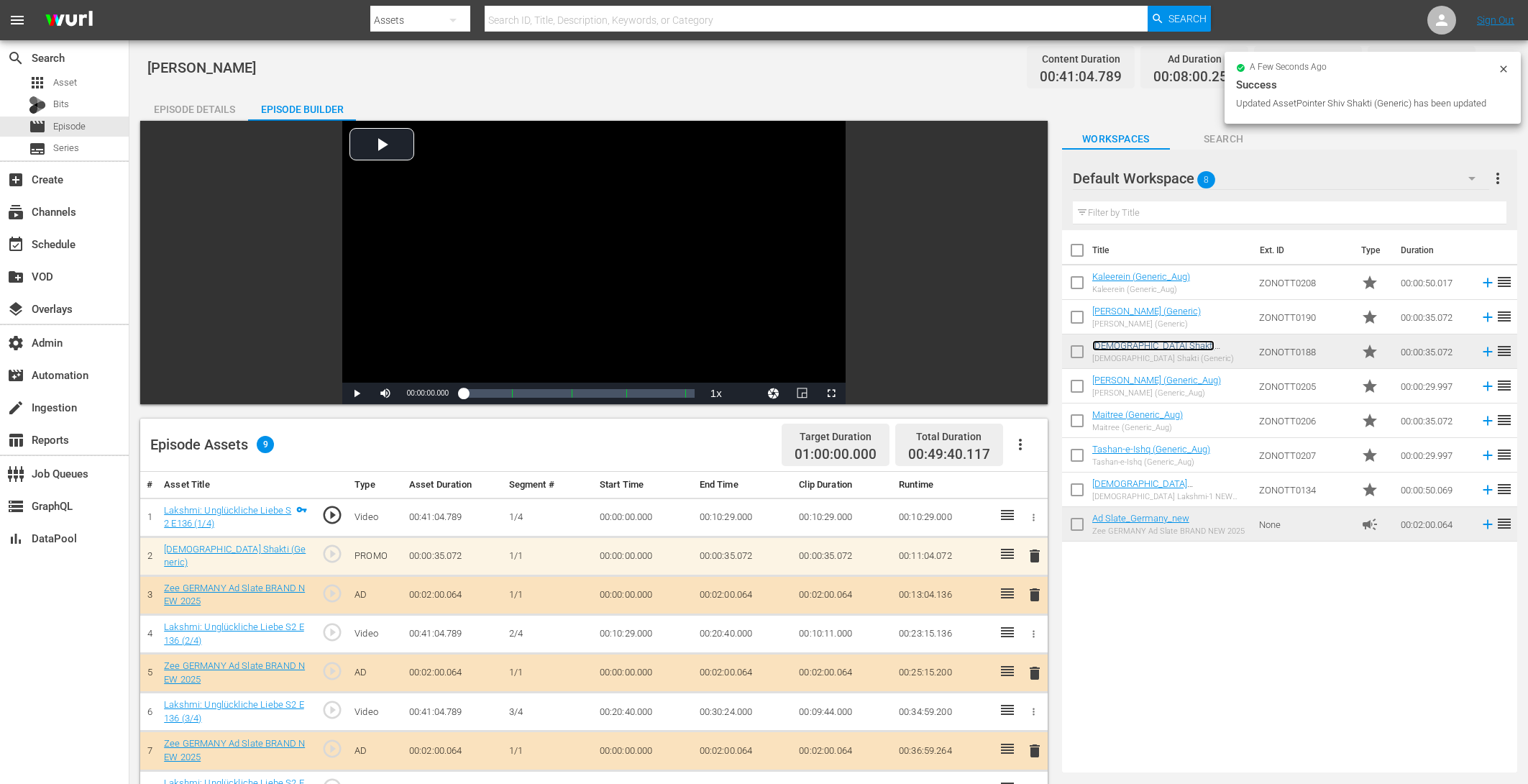
scroll to position [374, 0]
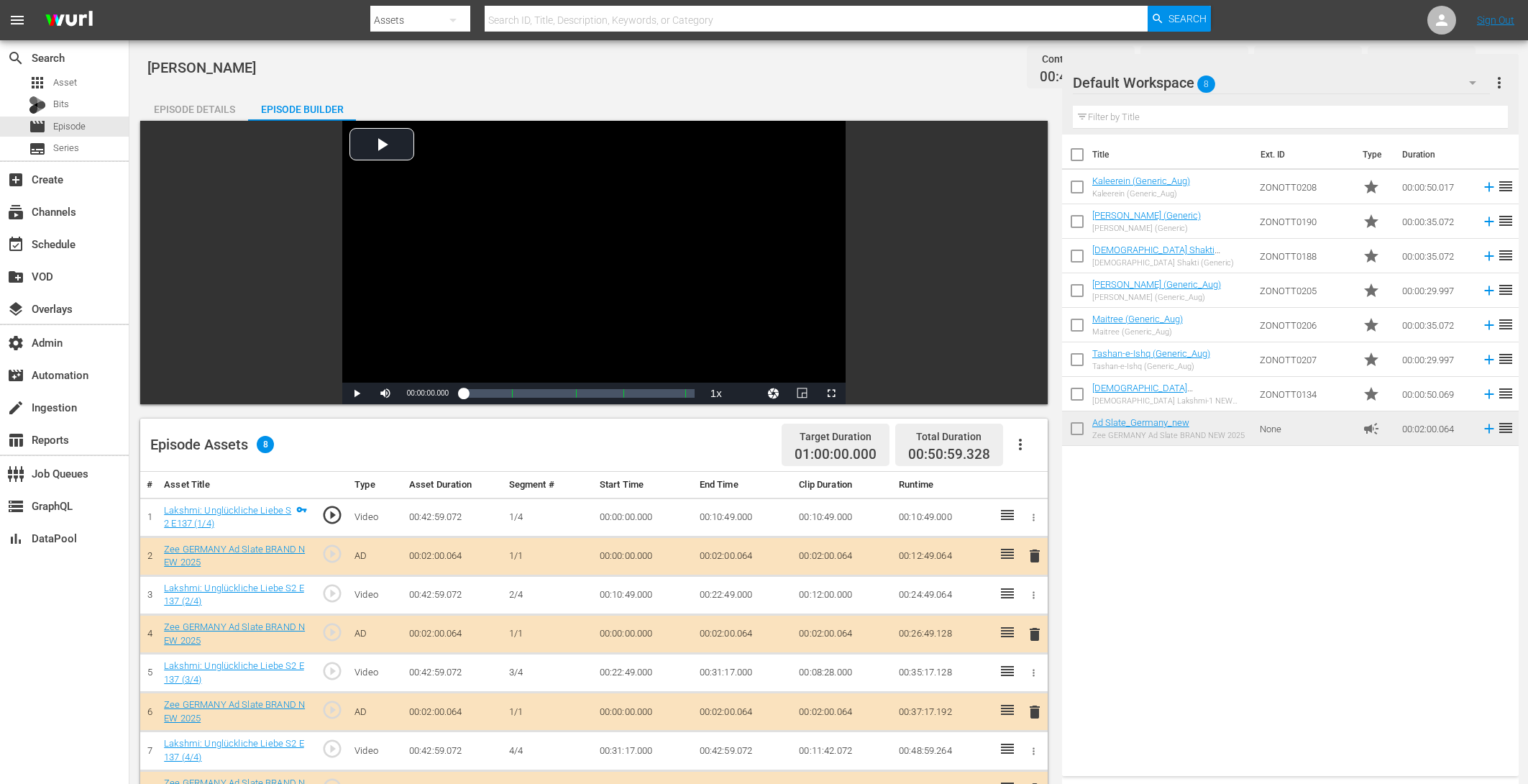
scroll to position [374, 0]
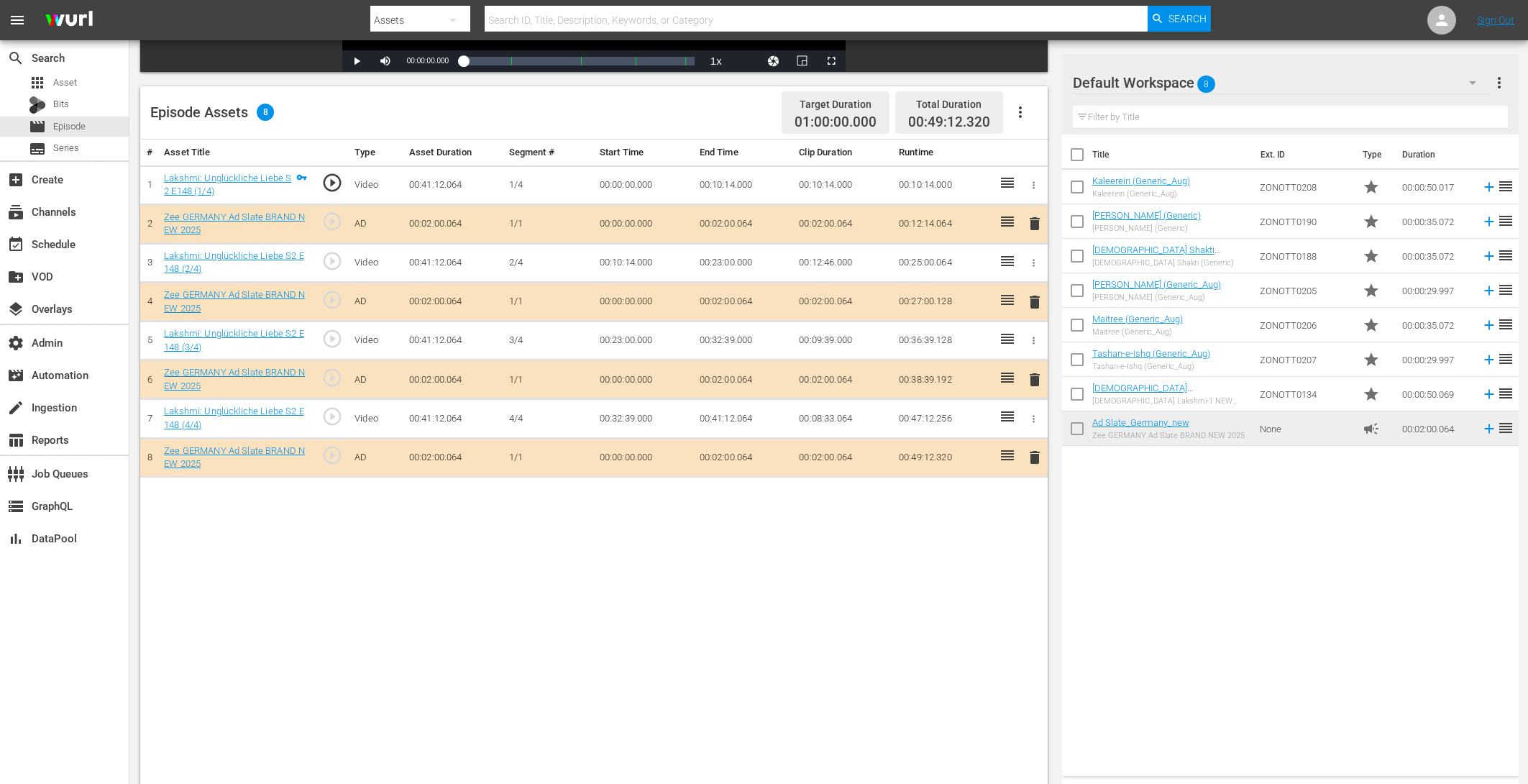
scroll to position [331, 0]
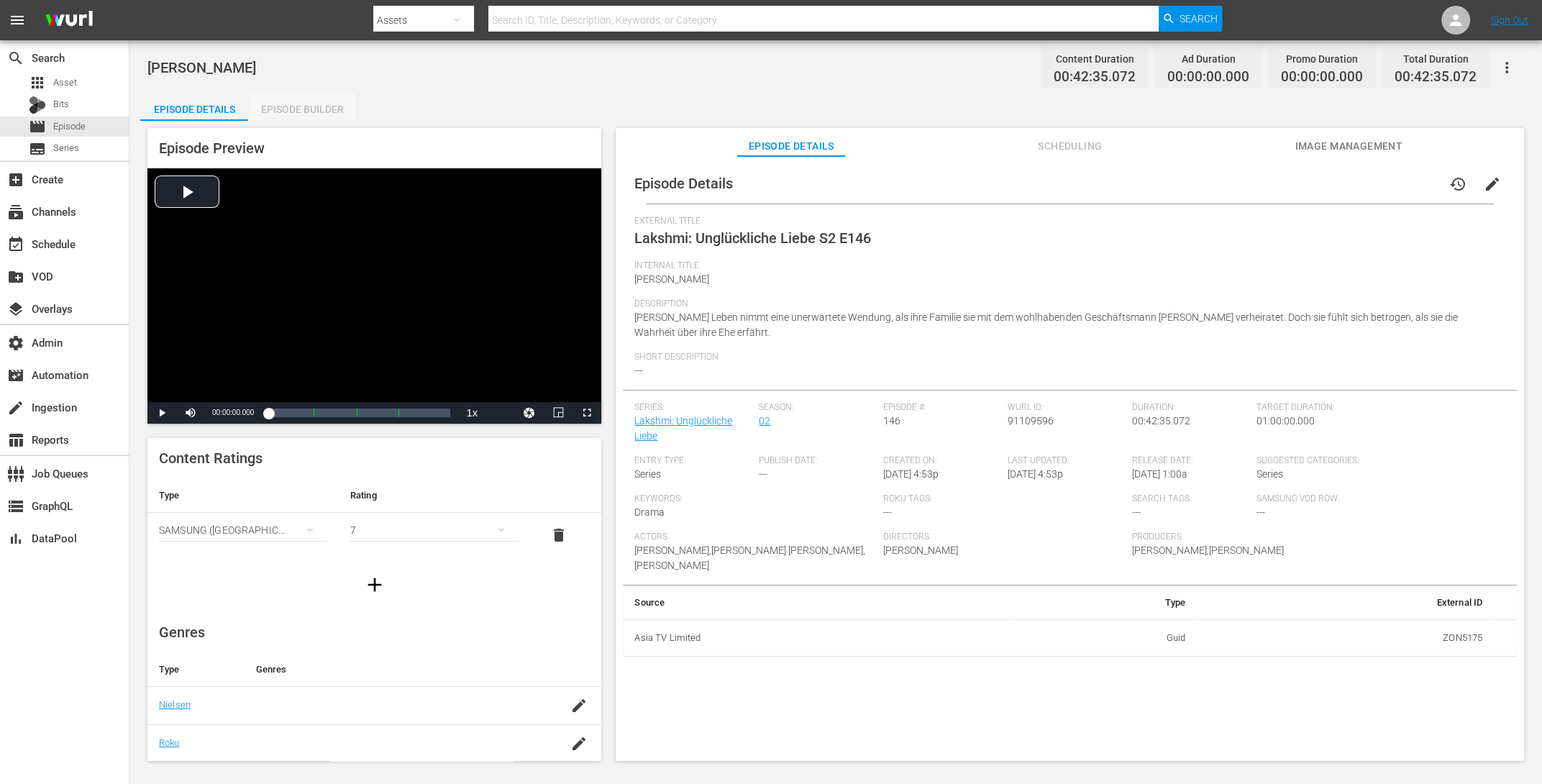
click at [288, 108] on div "Episode Builder" at bounding box center [301, 109] width 108 height 35
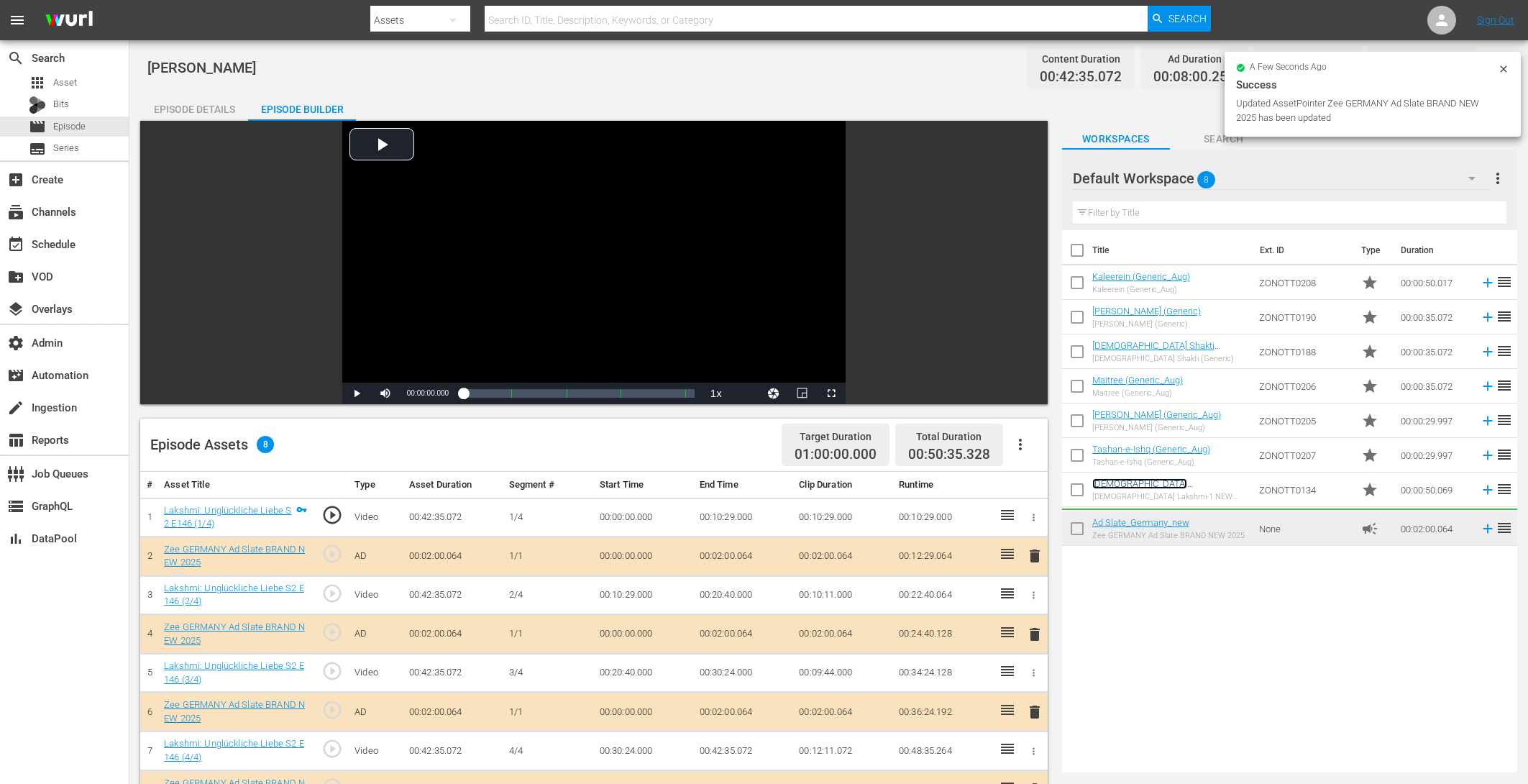
scroll to position [262, 0]
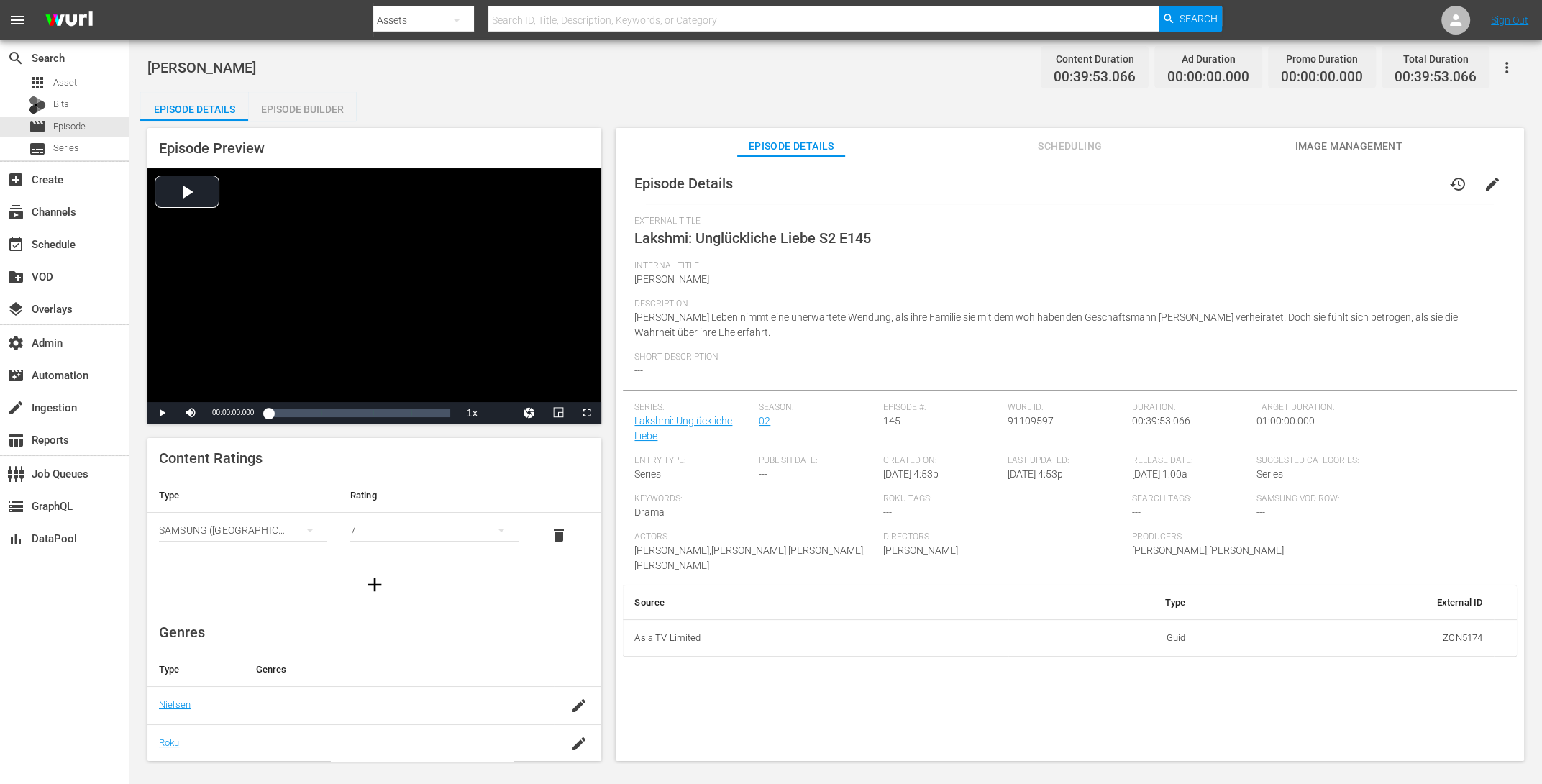
click at [323, 104] on div "Episode Builder" at bounding box center [301, 109] width 108 height 35
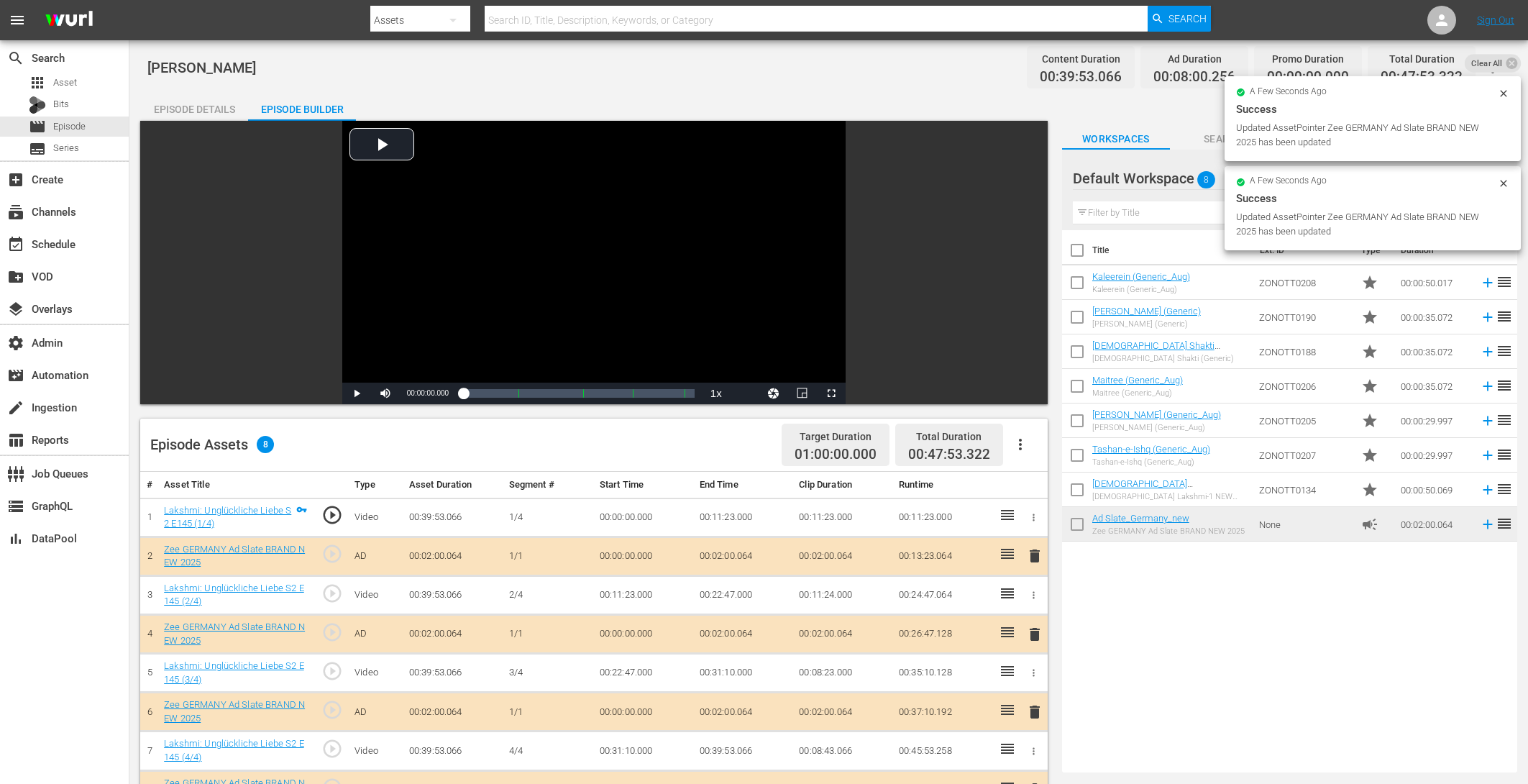
drag, startPoint x: 1120, startPoint y: 525, endPoint x: 568, endPoint y: 13, distance: 752.9
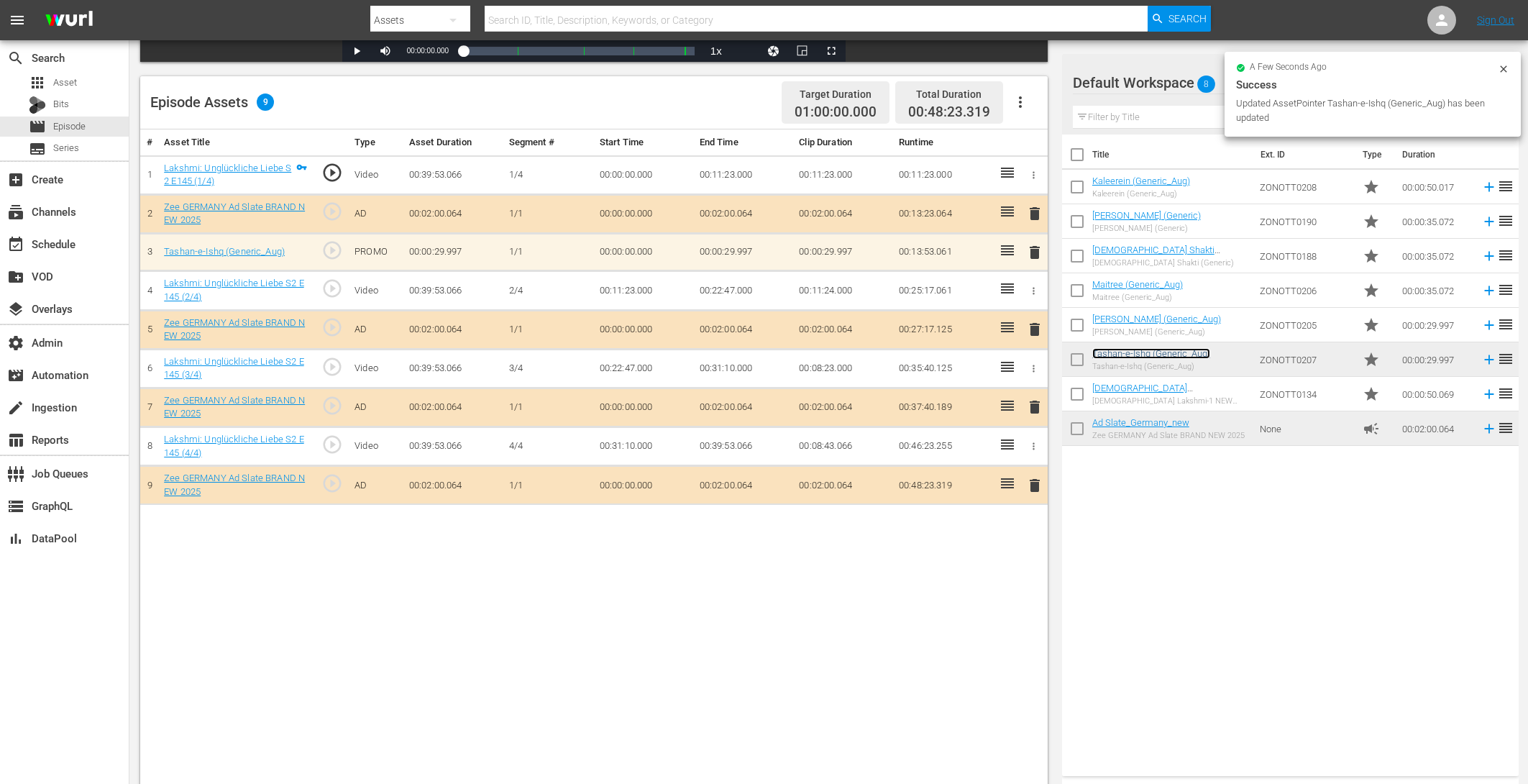
scroll to position [347, 0]
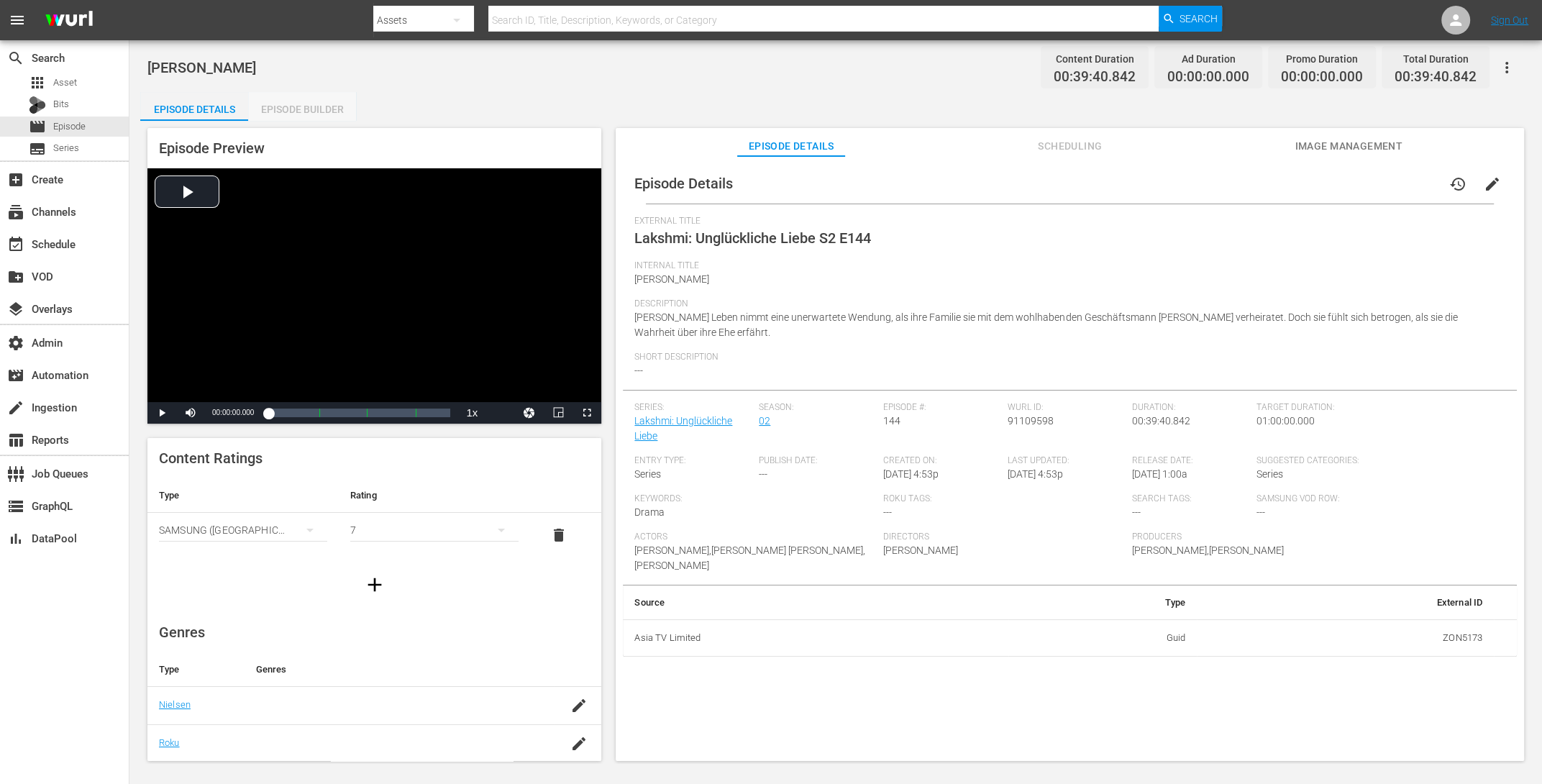
click at [320, 102] on div "Episode Builder" at bounding box center [301, 109] width 108 height 35
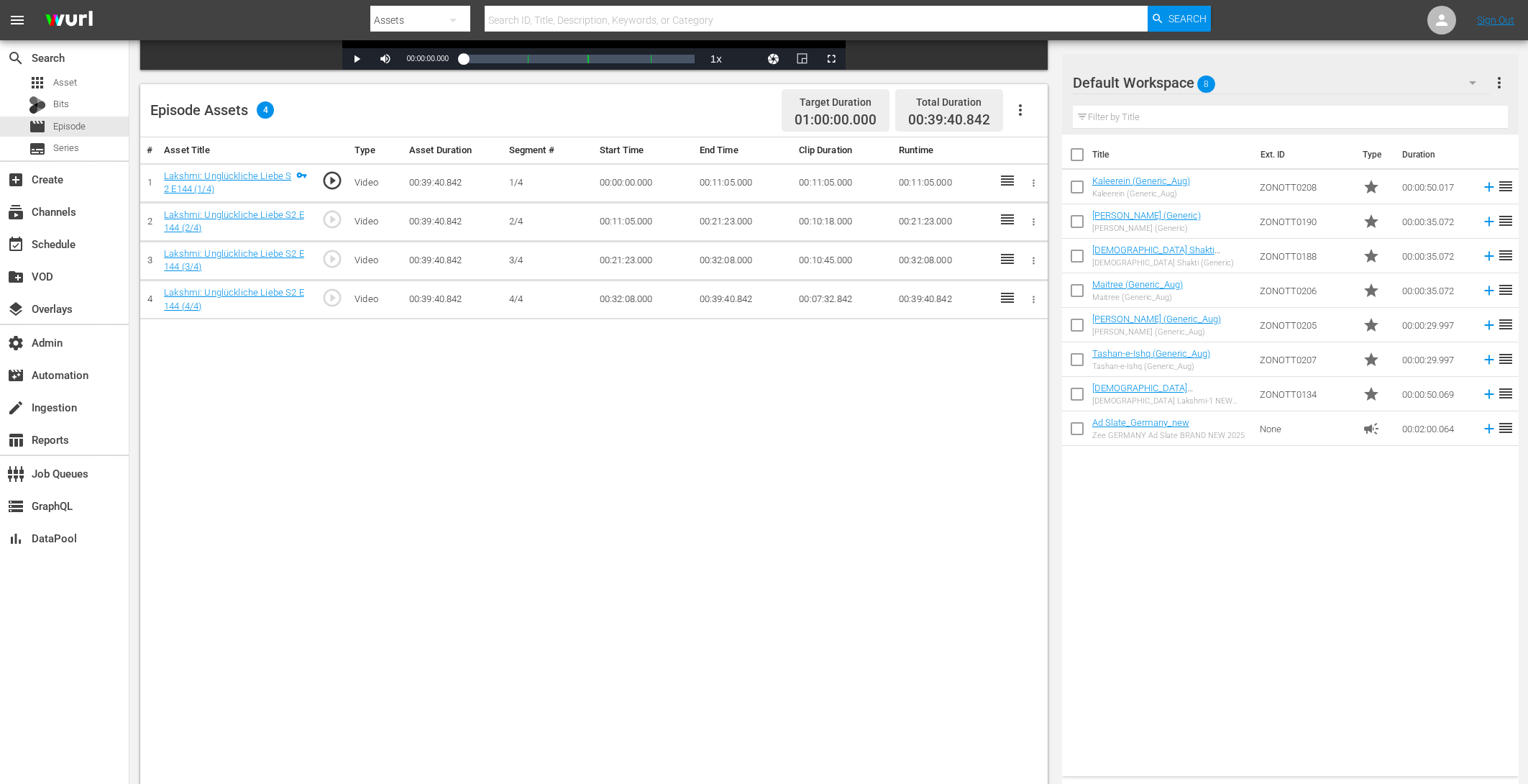
scroll to position [345, 0]
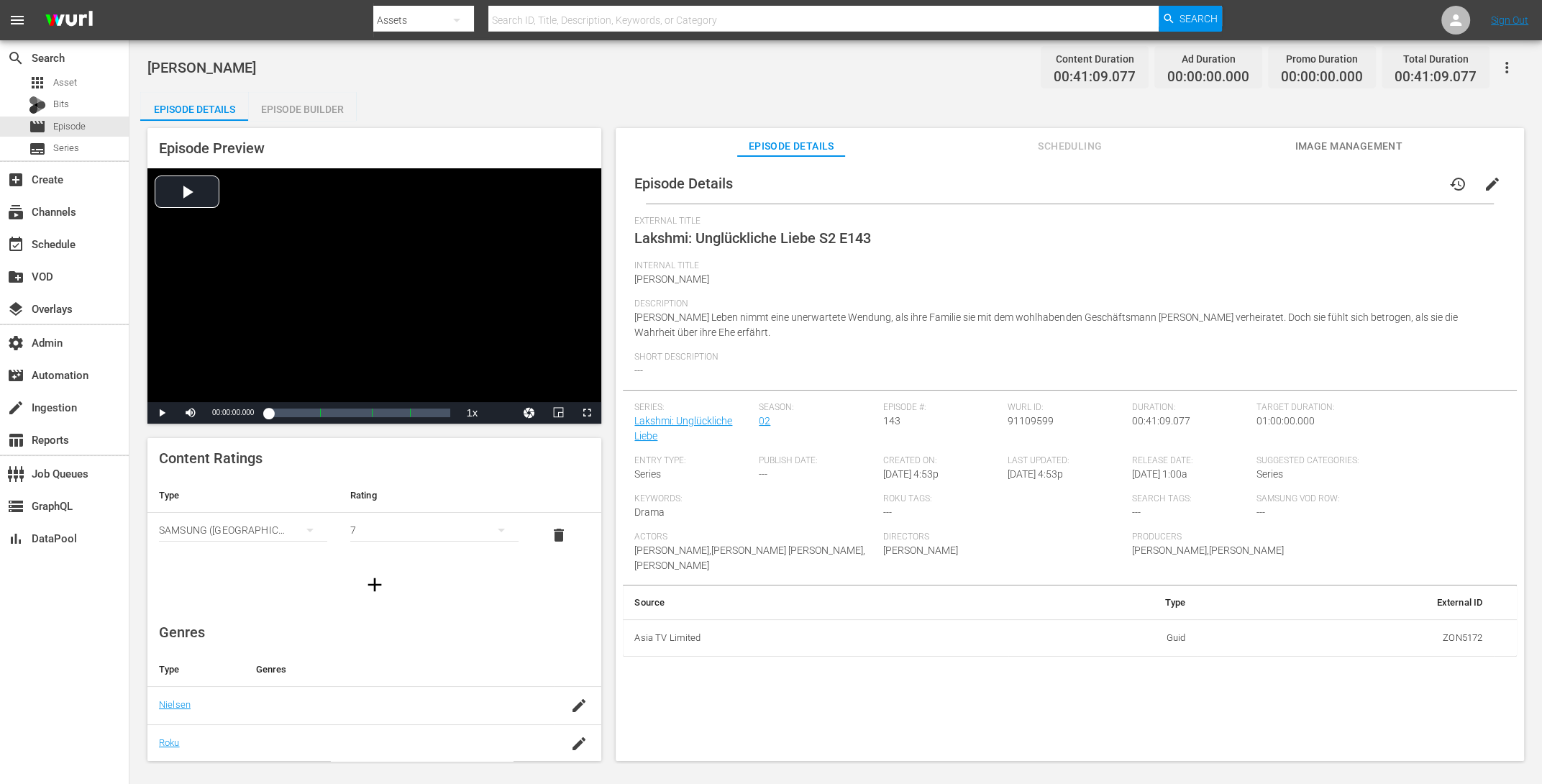
drag, startPoint x: 297, startPoint y: 103, endPoint x: 379, endPoint y: 92, distance: 82.7
click at [297, 103] on div "Episode Builder" at bounding box center [301, 109] width 108 height 35
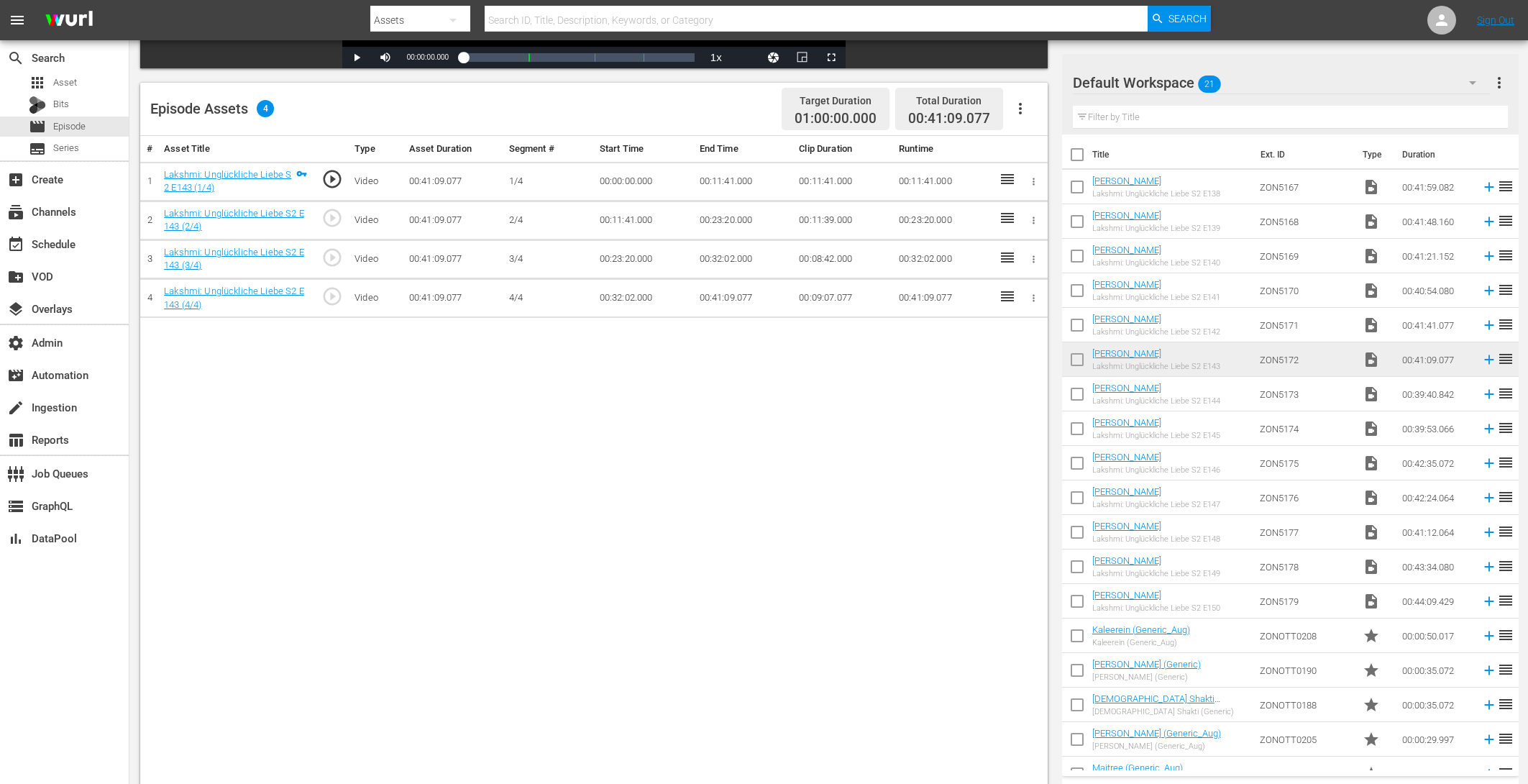
scroll to position [340, 0]
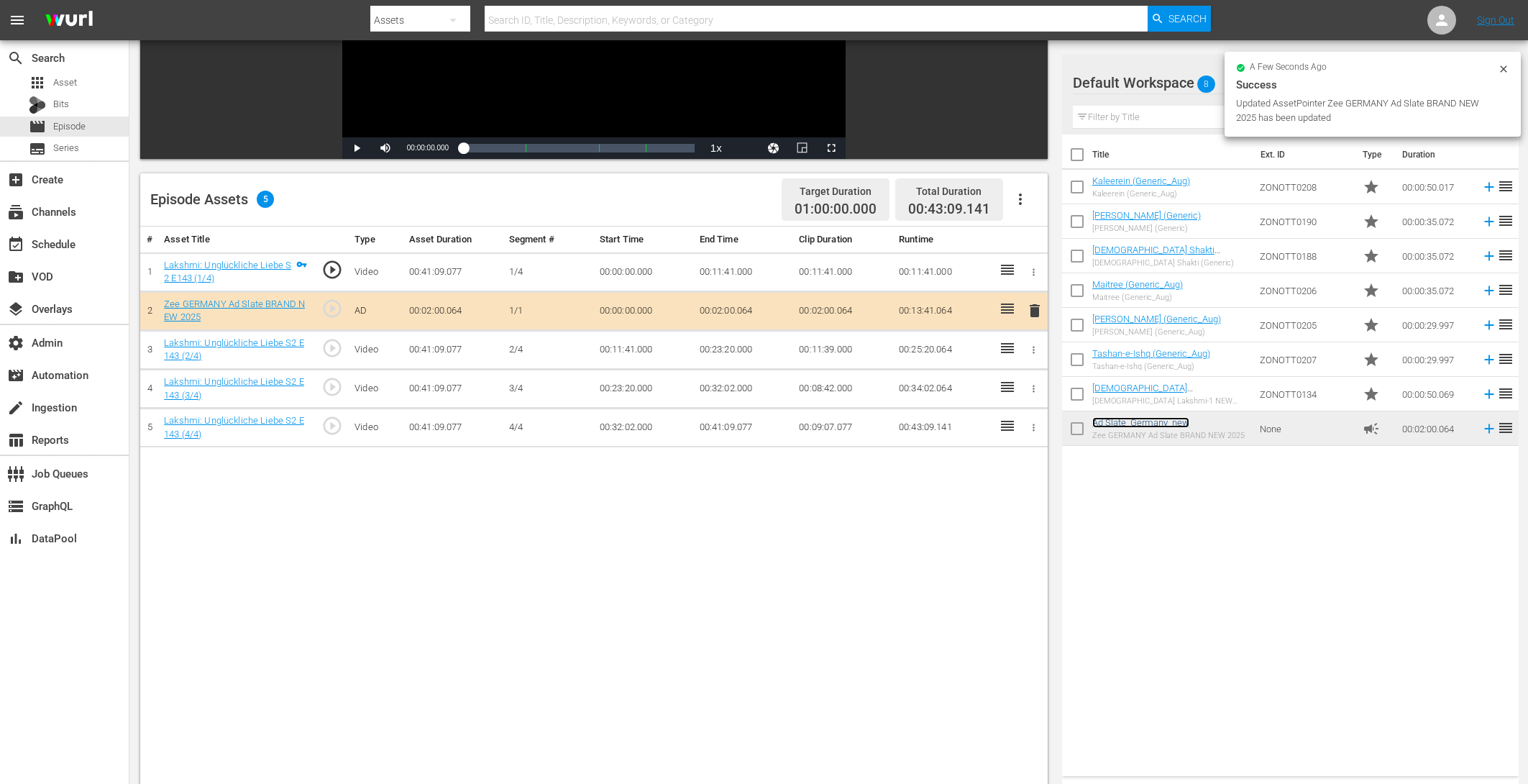
scroll to position [311, 0]
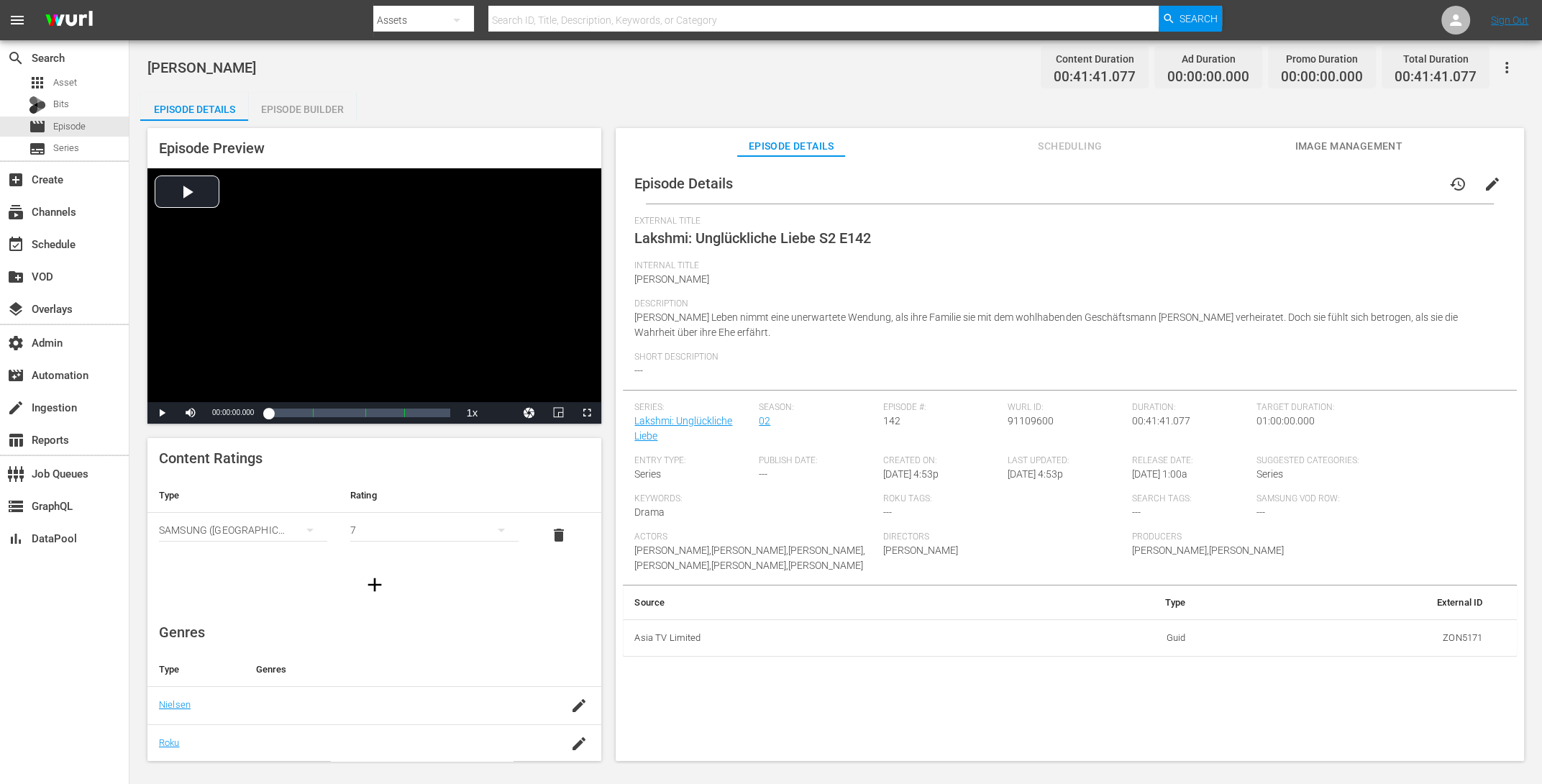
click at [297, 124] on div "Episode Preview Video Player is loading. Play Video Play Mute Current Time 00:0…" at bounding box center [835, 446] width 1391 height 651
click at [316, 110] on div "Episode Builder" at bounding box center [301, 109] width 108 height 35
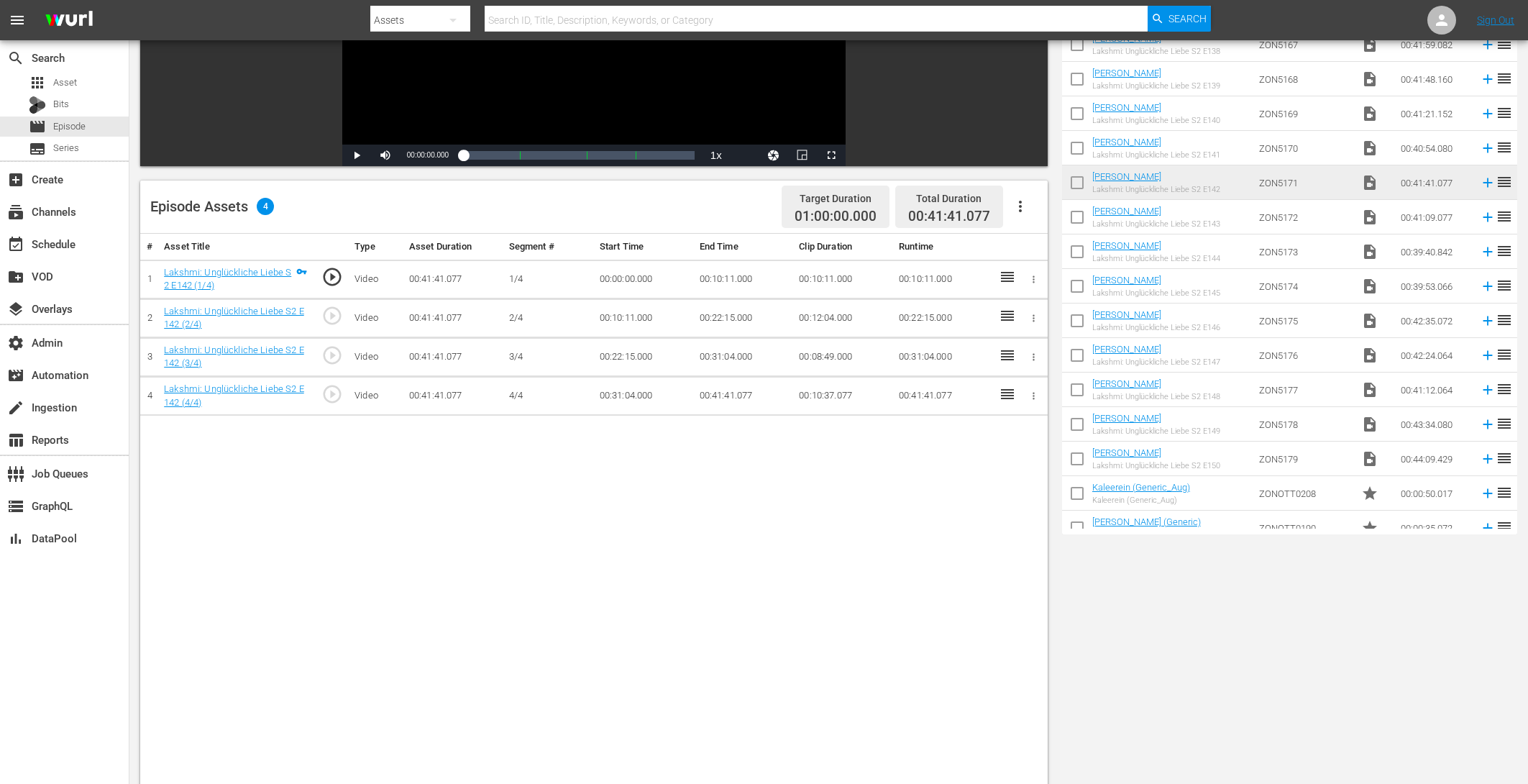
scroll to position [374, 0]
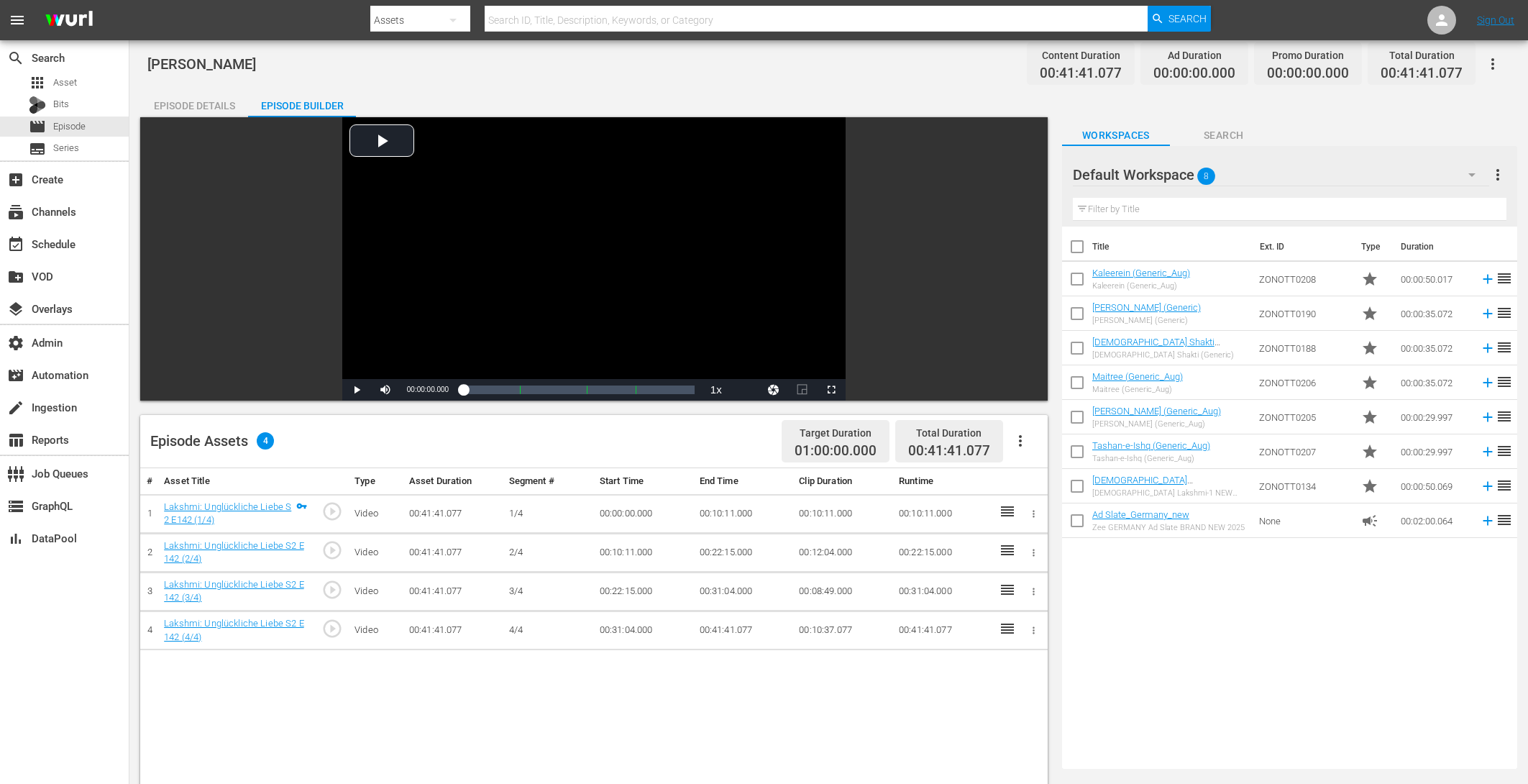
scroll to position [374, 0]
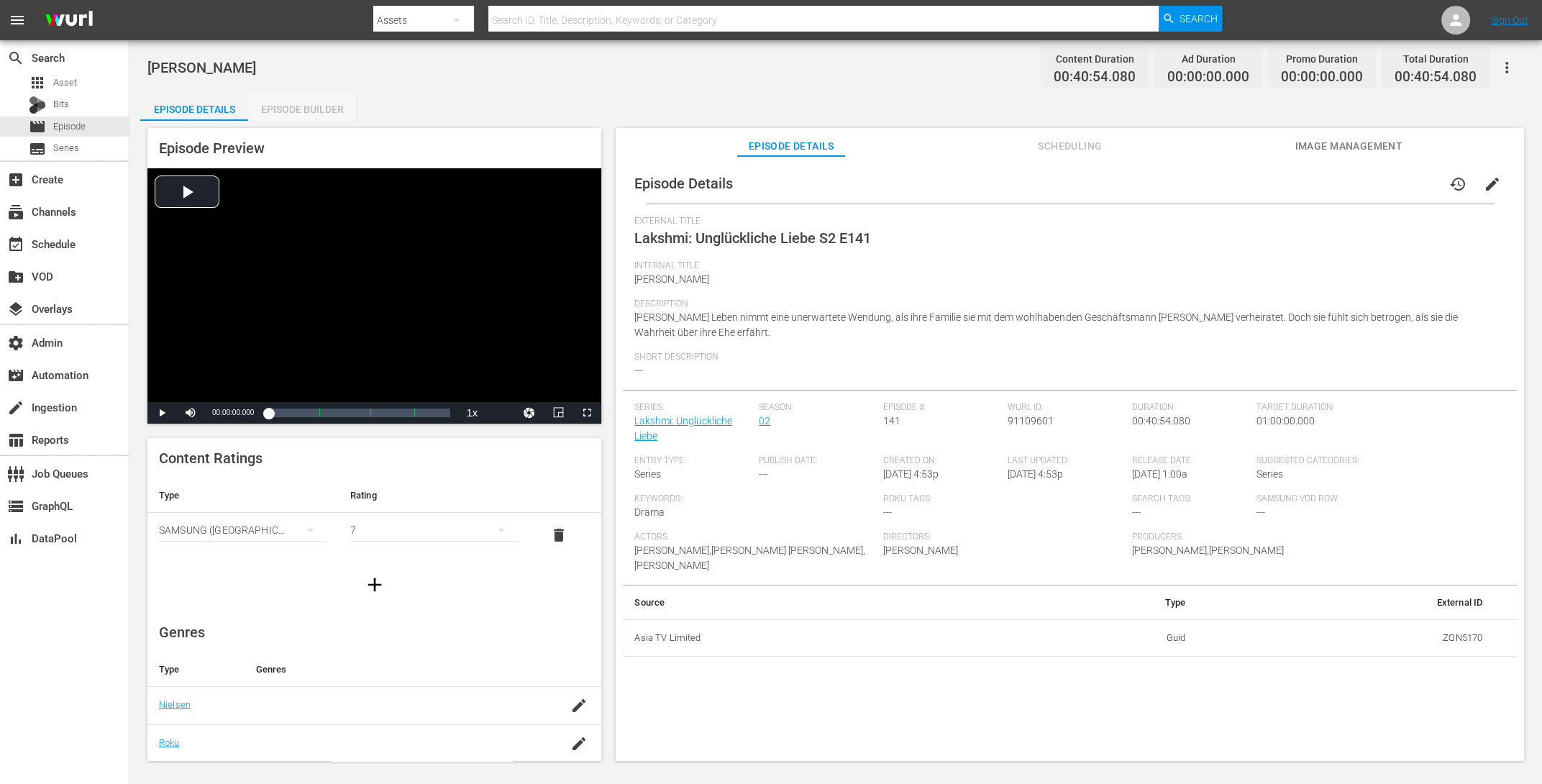
click at [275, 107] on div "Episode Builder" at bounding box center [301, 109] width 108 height 35
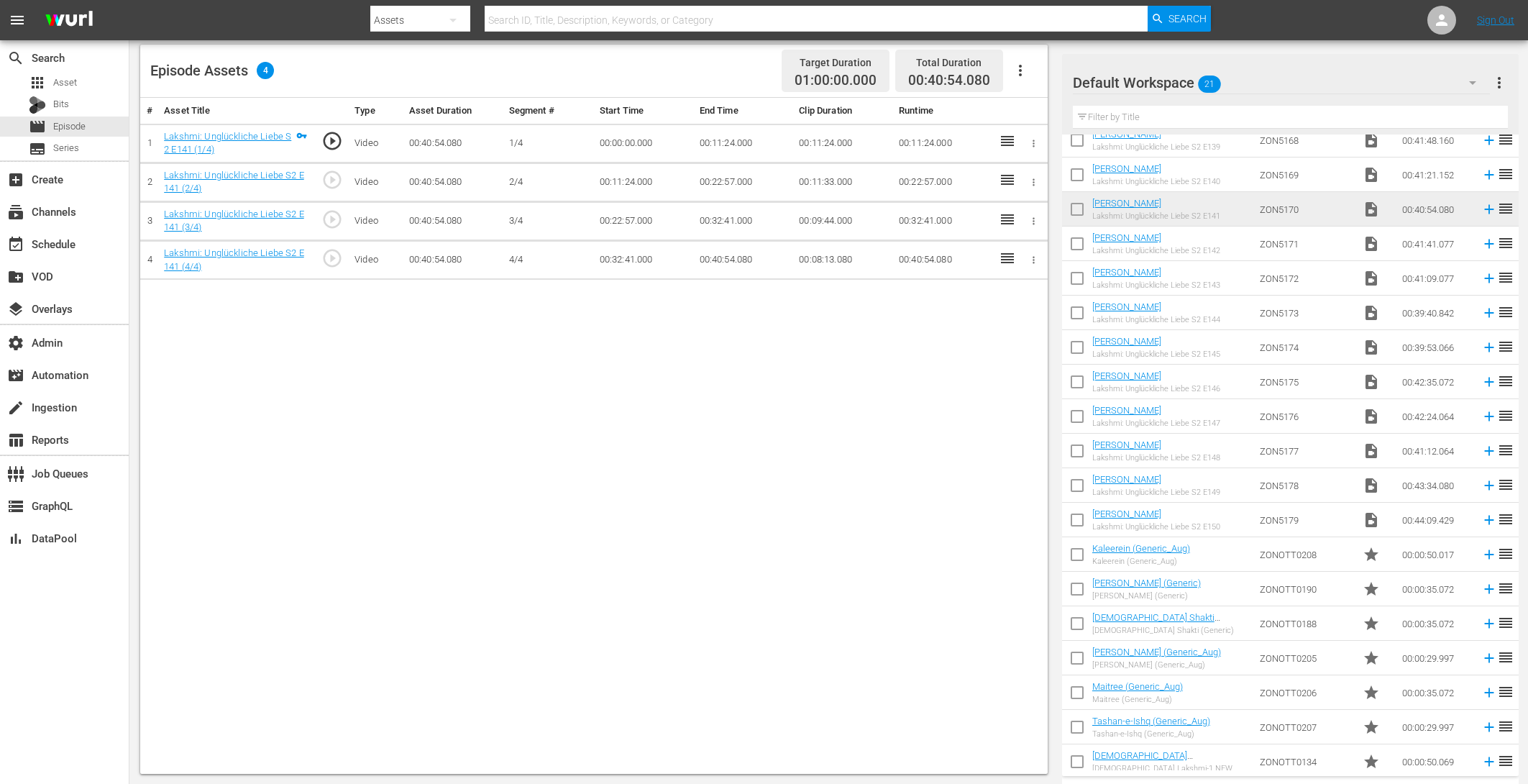
scroll to position [124, 0]
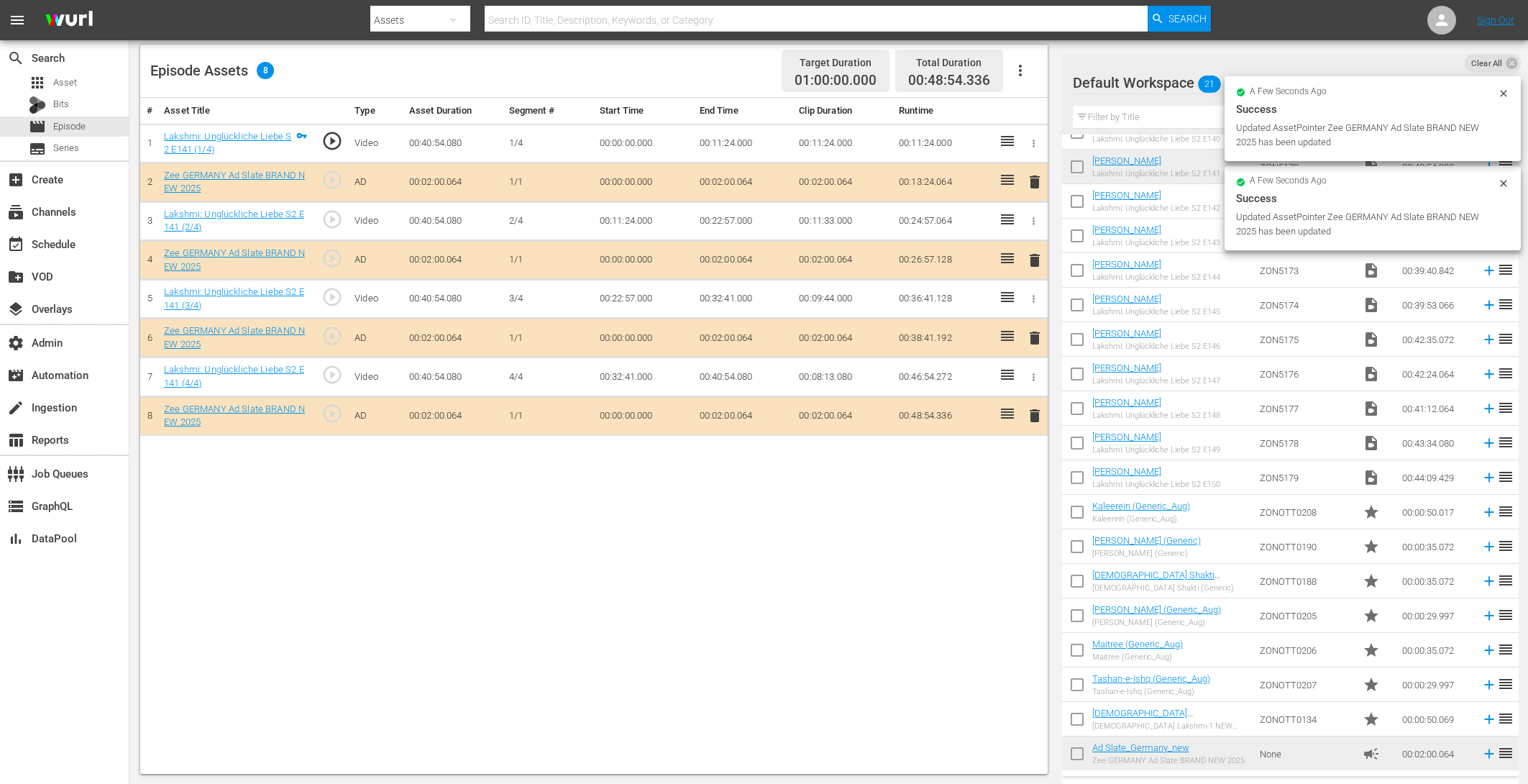
drag, startPoint x: 1136, startPoint y: 739, endPoint x: 801, endPoint y: 5, distance: 806.8
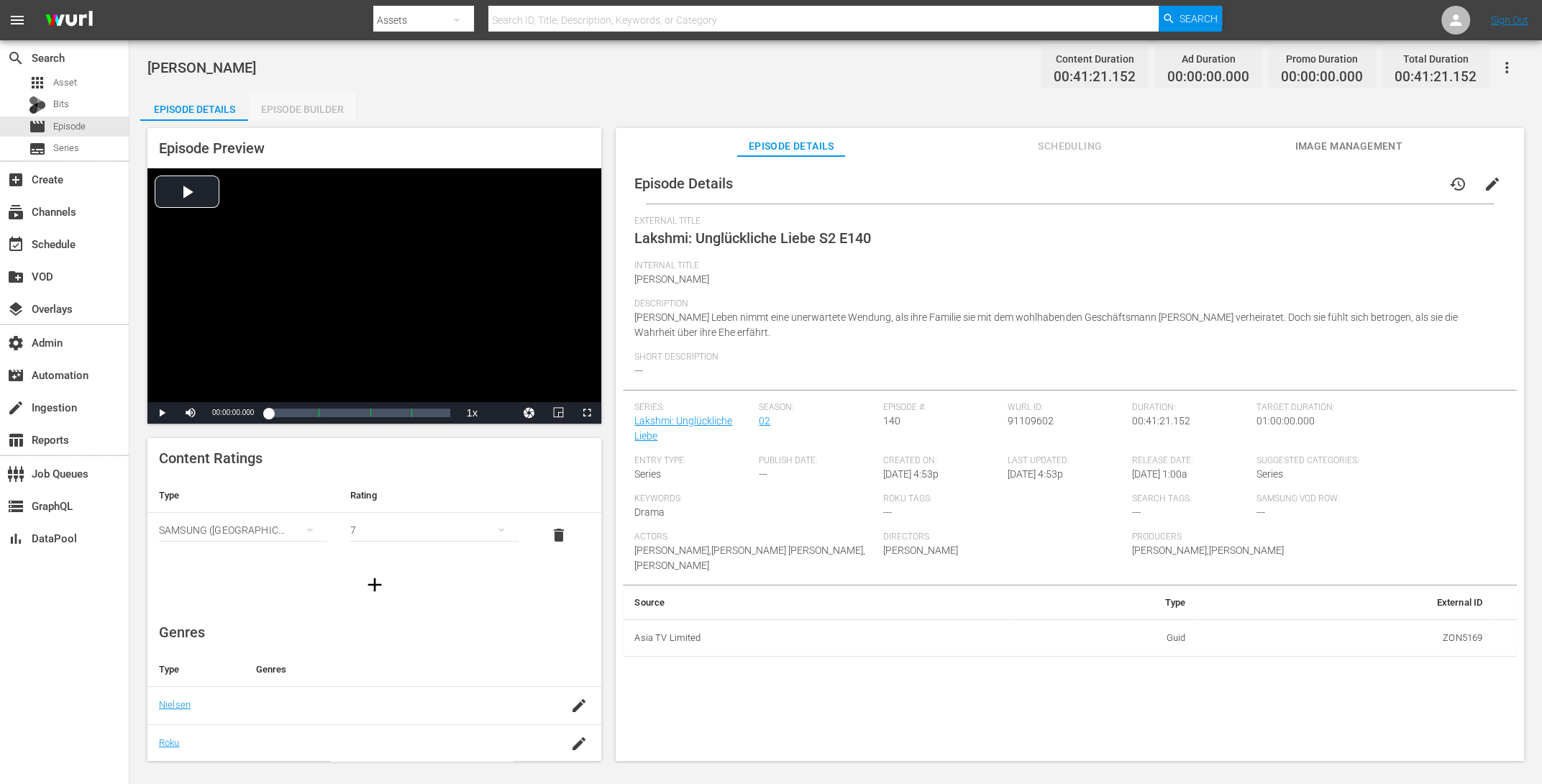
click at [308, 114] on div "Episode Builder" at bounding box center [301, 109] width 108 height 35
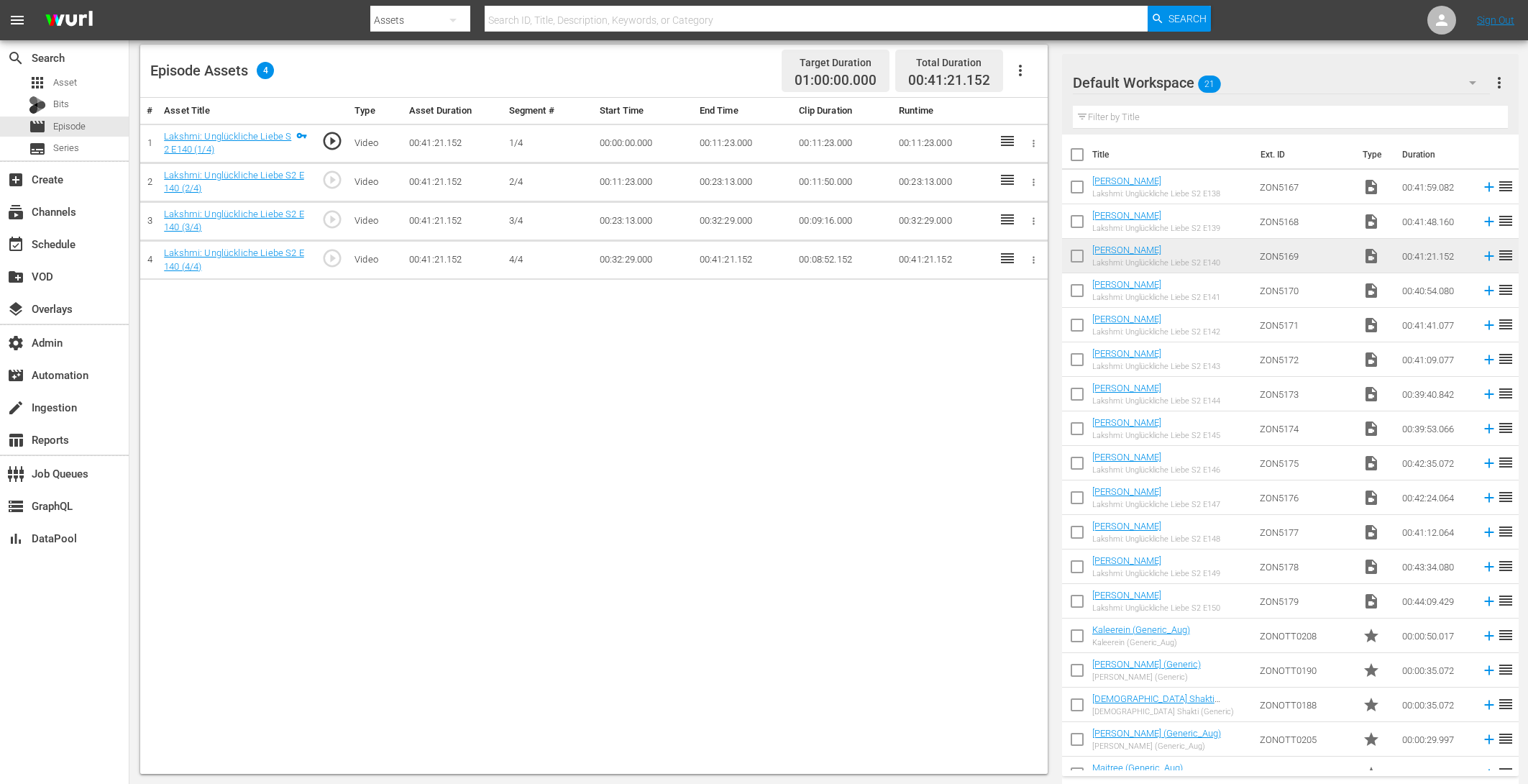
scroll to position [124, 0]
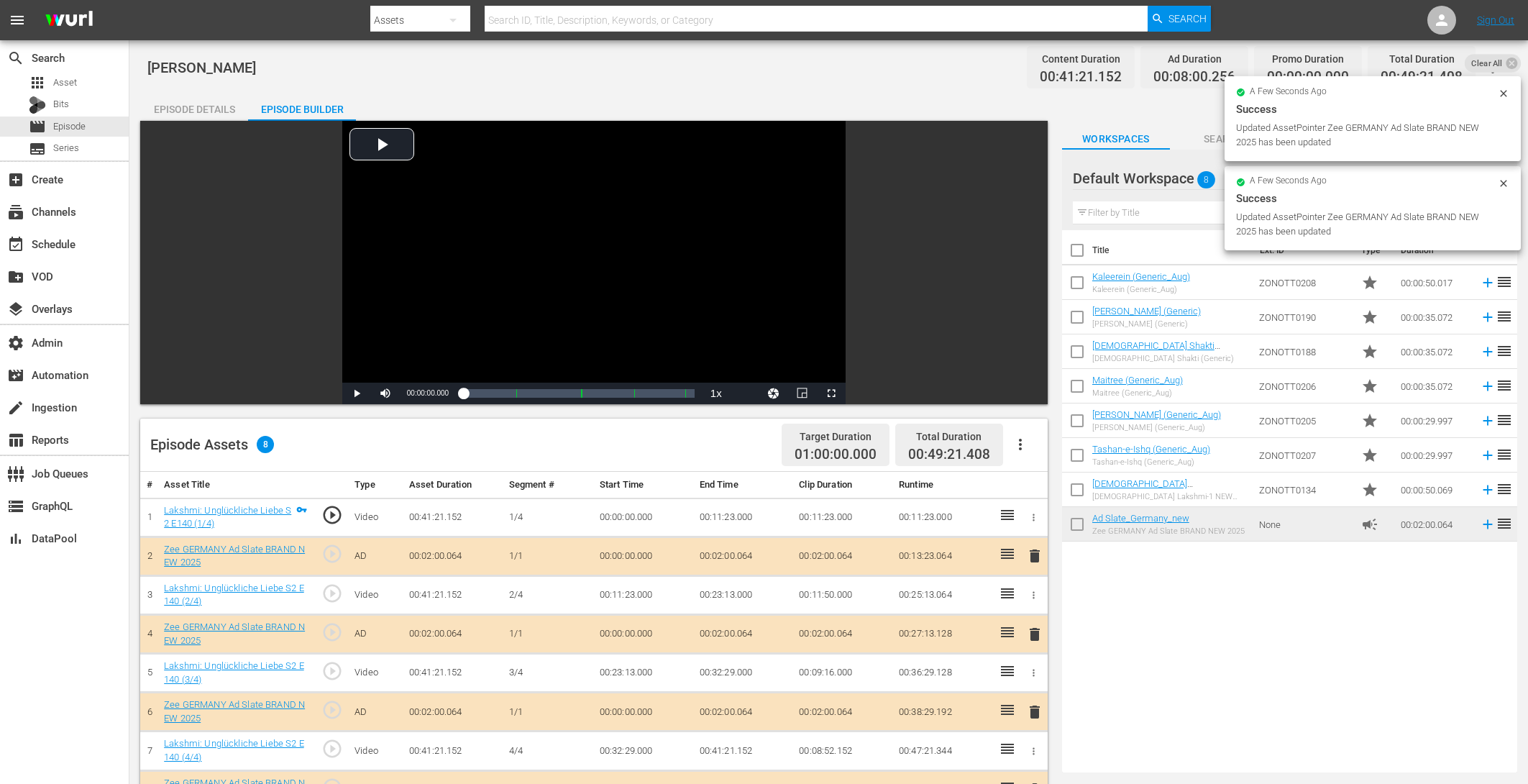
drag, startPoint x: 1124, startPoint y: 520, endPoint x: 884, endPoint y: 7, distance: 566.4
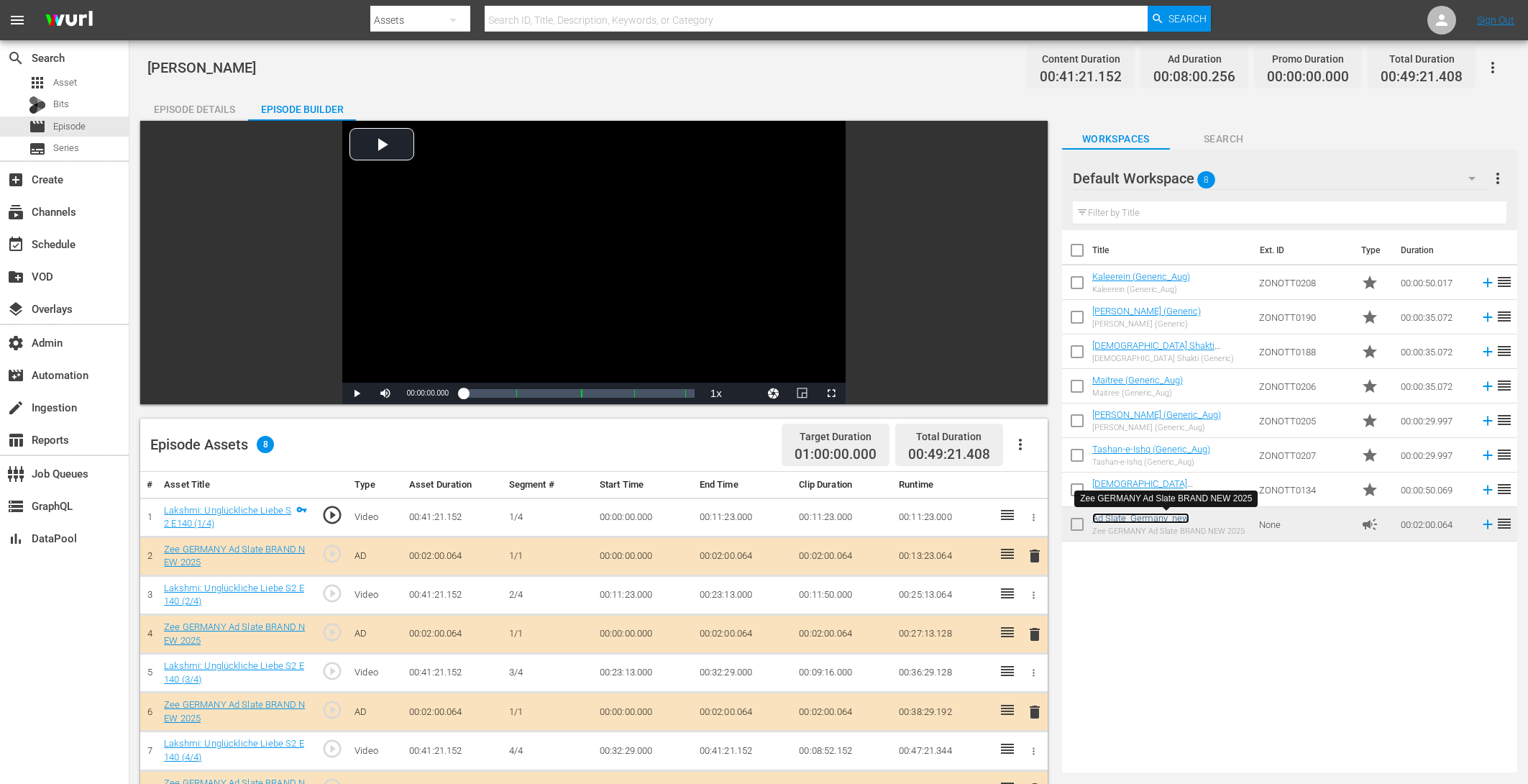
scroll to position [374, 0]
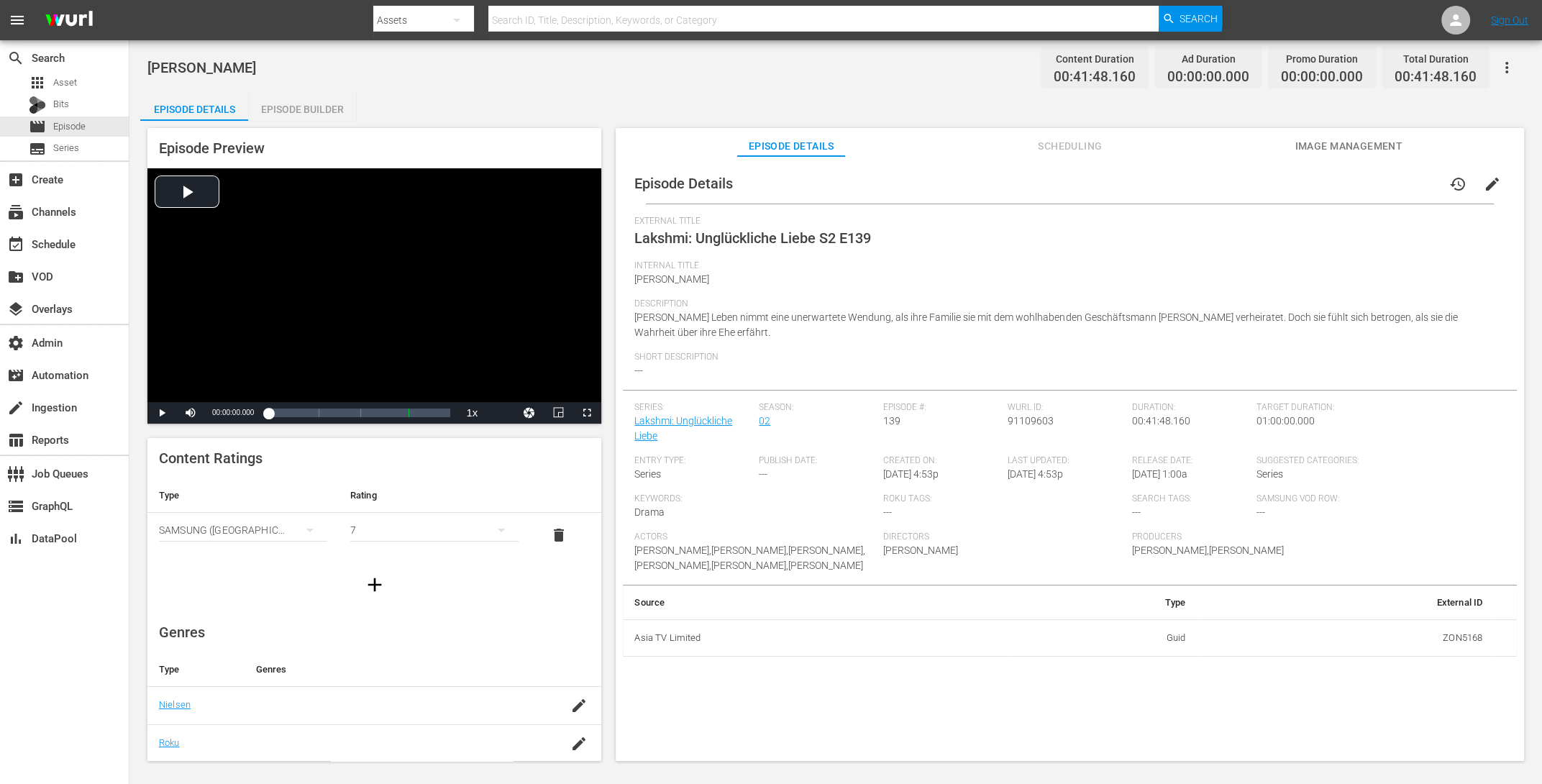
click at [293, 103] on div "Episode Builder" at bounding box center [301, 109] width 108 height 35
click at [321, 106] on div "Episode Builder" at bounding box center [301, 109] width 108 height 35
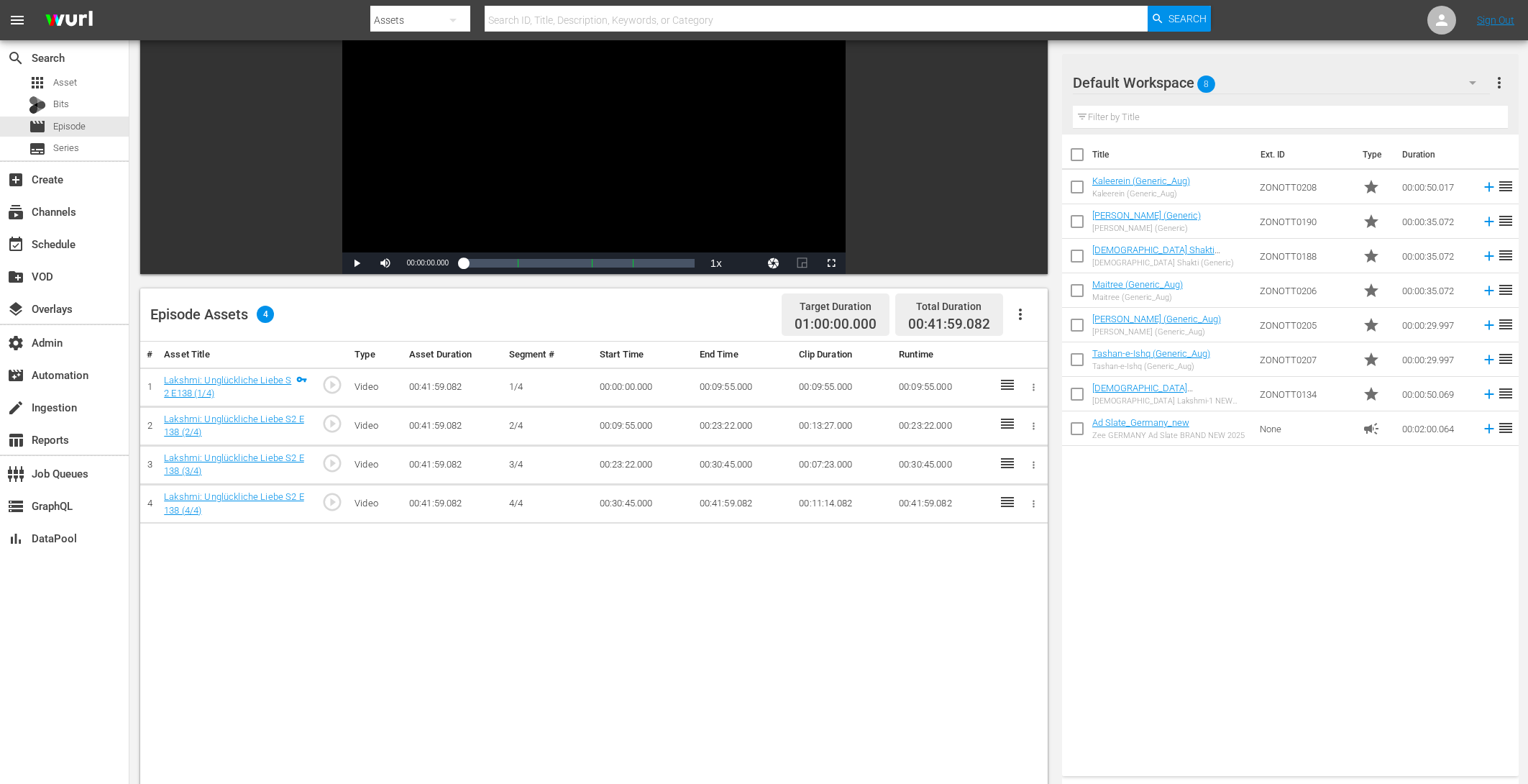
scroll to position [374, 0]
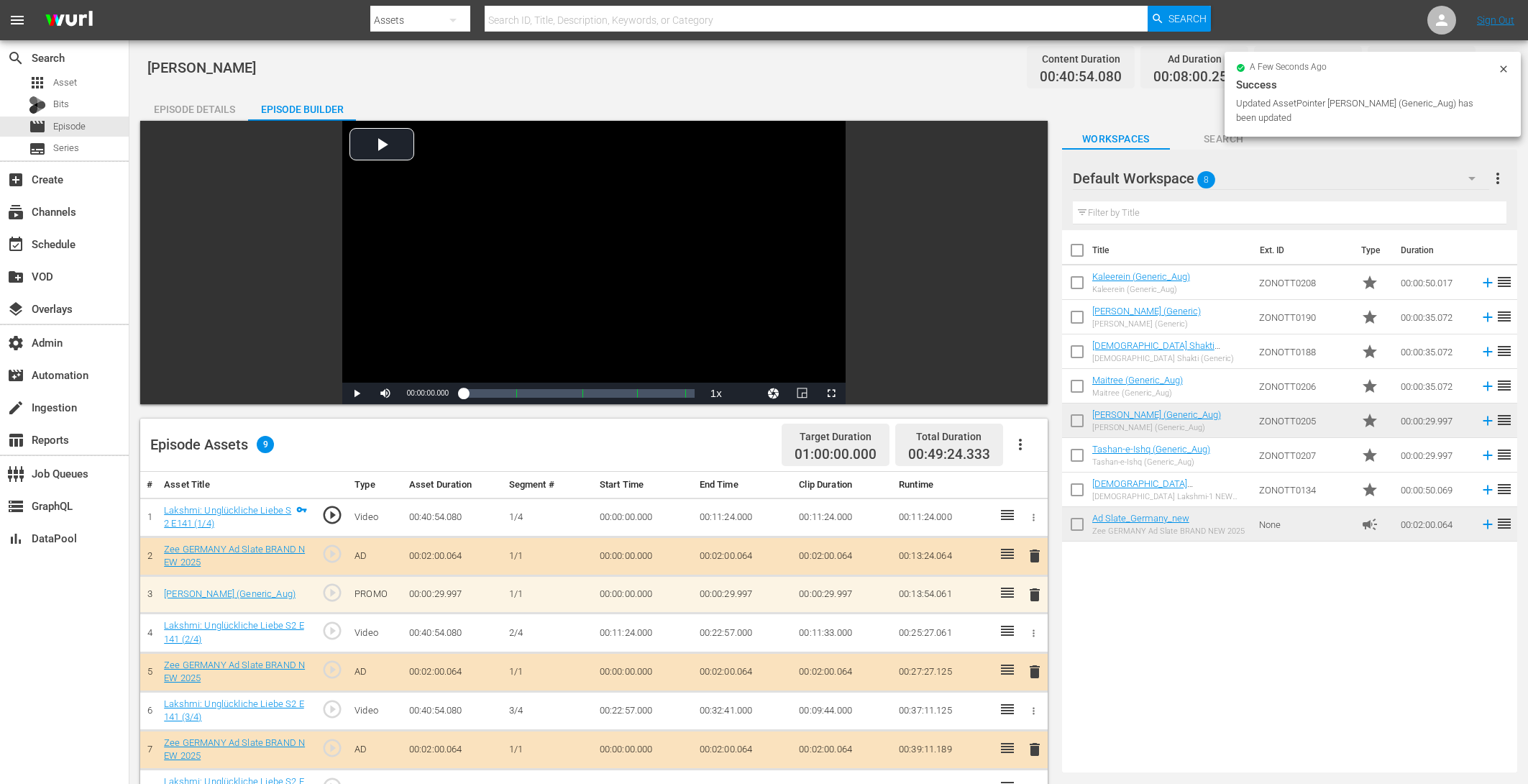
scroll to position [374, 0]
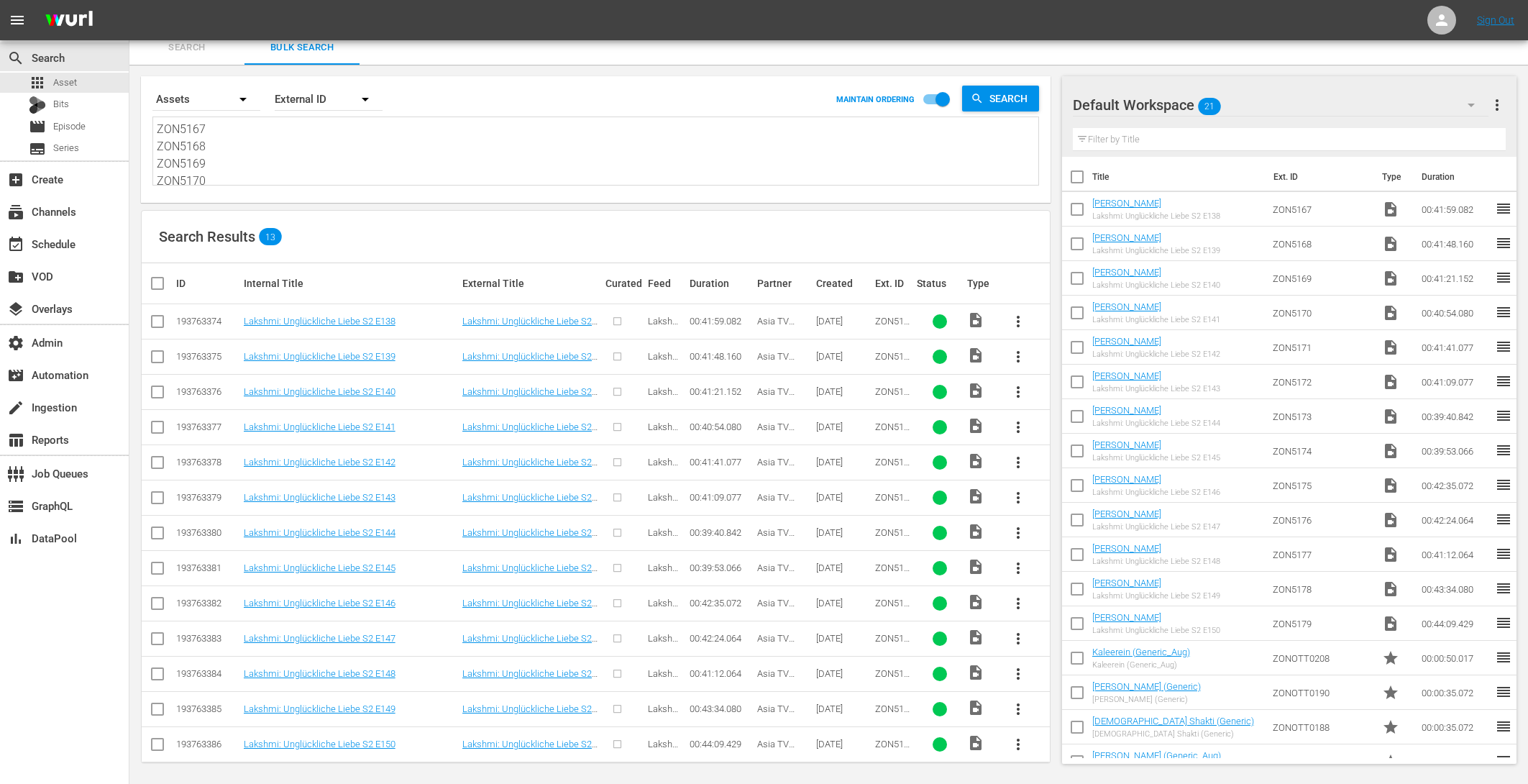
drag, startPoint x: 215, startPoint y: 178, endPoint x: 127, endPoint y: 3, distance: 195.9
click at [127, 3] on div "menu Sign Out search Search apps Asset Bits movie Episode subtitles Series add_…" at bounding box center [764, 389] width 1528 height 799
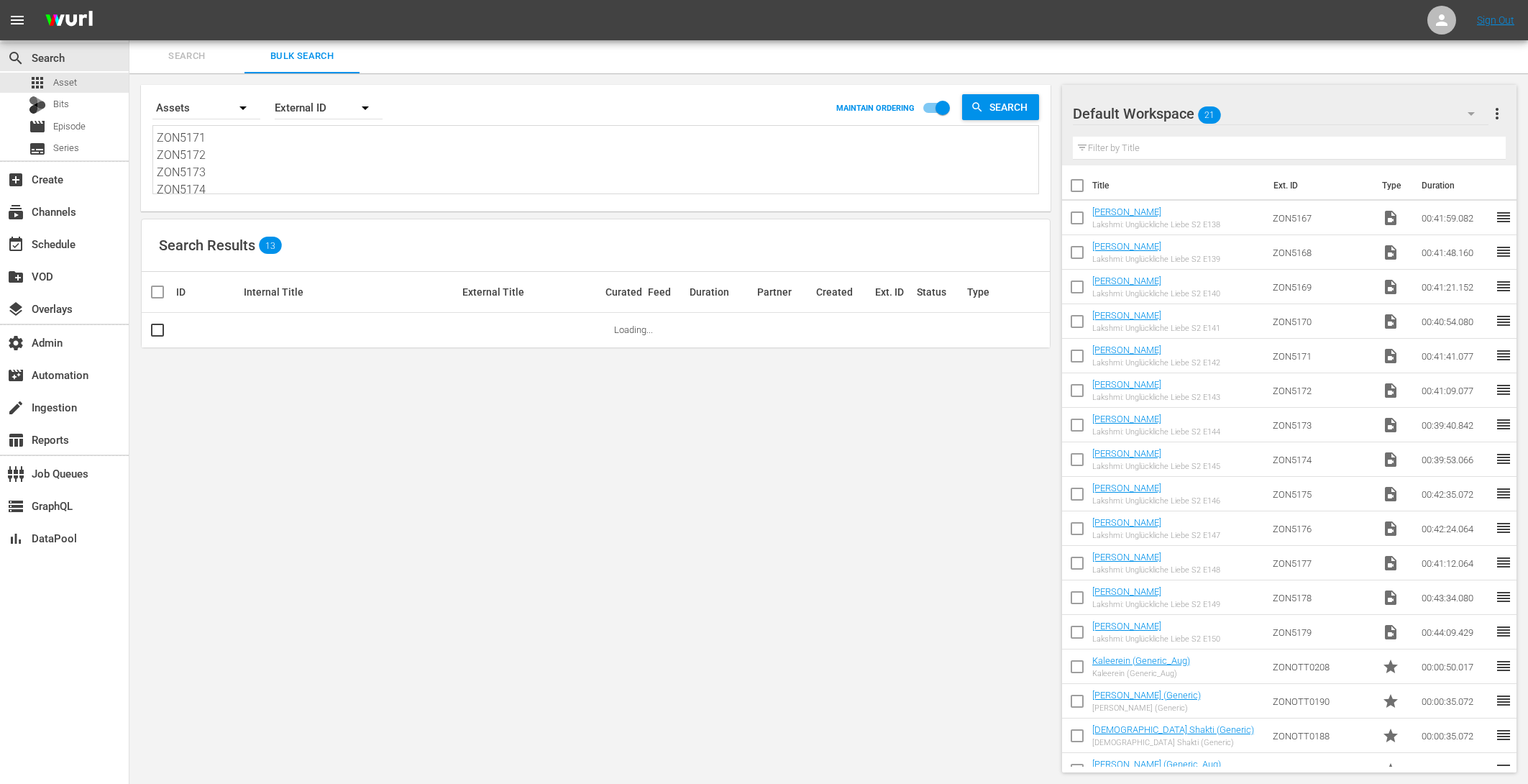
scroll to position [1, 0]
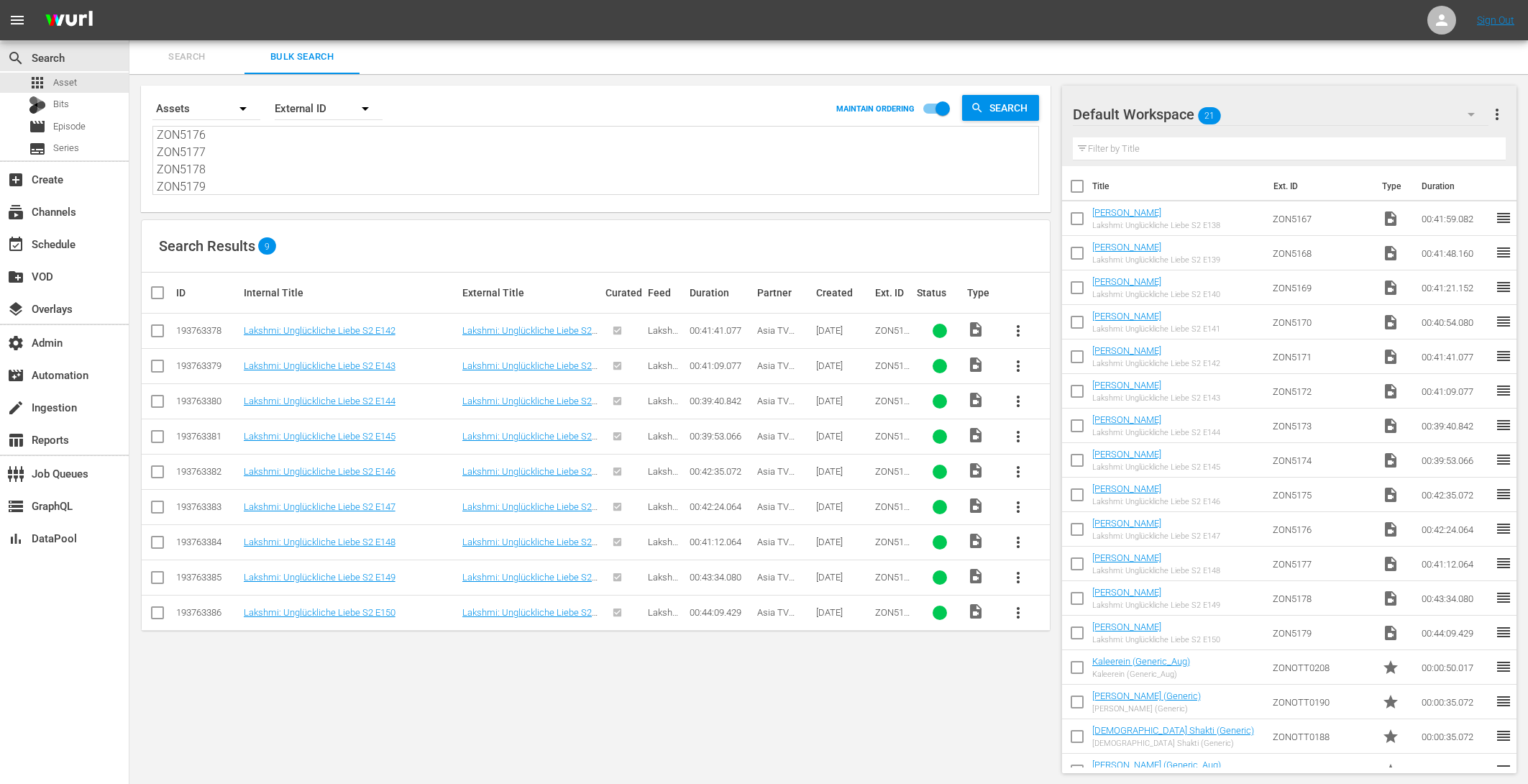
drag, startPoint x: 177, startPoint y: 159, endPoint x: 342, endPoint y: 322, distance: 231.9
click at [341, 321] on div "Search By Assets Order By External ID MAINTAIN ORDERING Search ZON5171 ZON5172 …" at bounding box center [595, 429] width 933 height 710
paste textarea "ZON5167 ZON5168 ZON5169 ZON5170"
type textarea "ZON5167 ZON5168 ZON5169 ZON5170 ZON5171 ZON5172 ZON5173 ZON5174 ZON5175 ZON5176…"
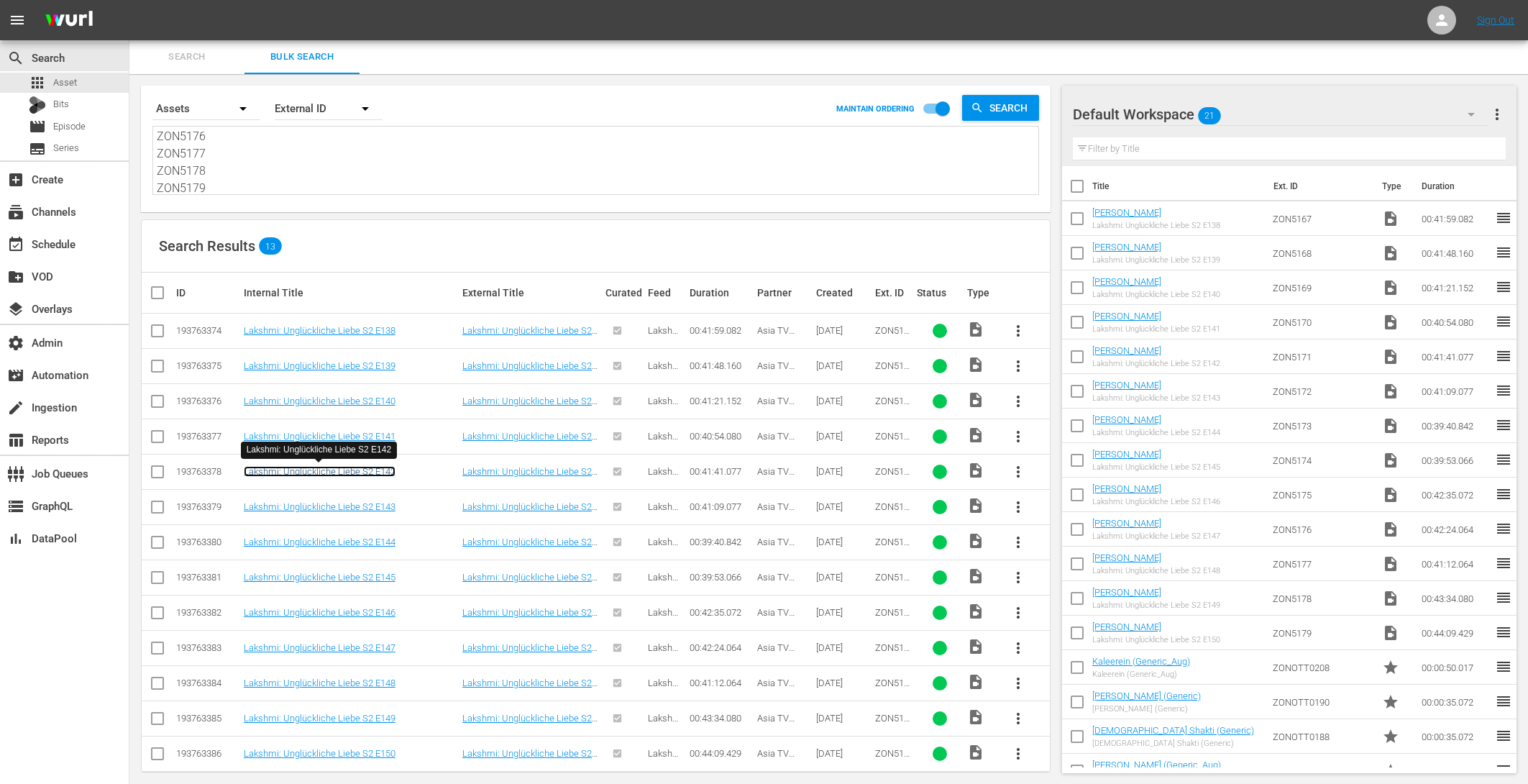
click at [342, 466] on link "Lakshmi: Unglückliche Liebe S2 E142" at bounding box center [320, 471] width 151 height 11
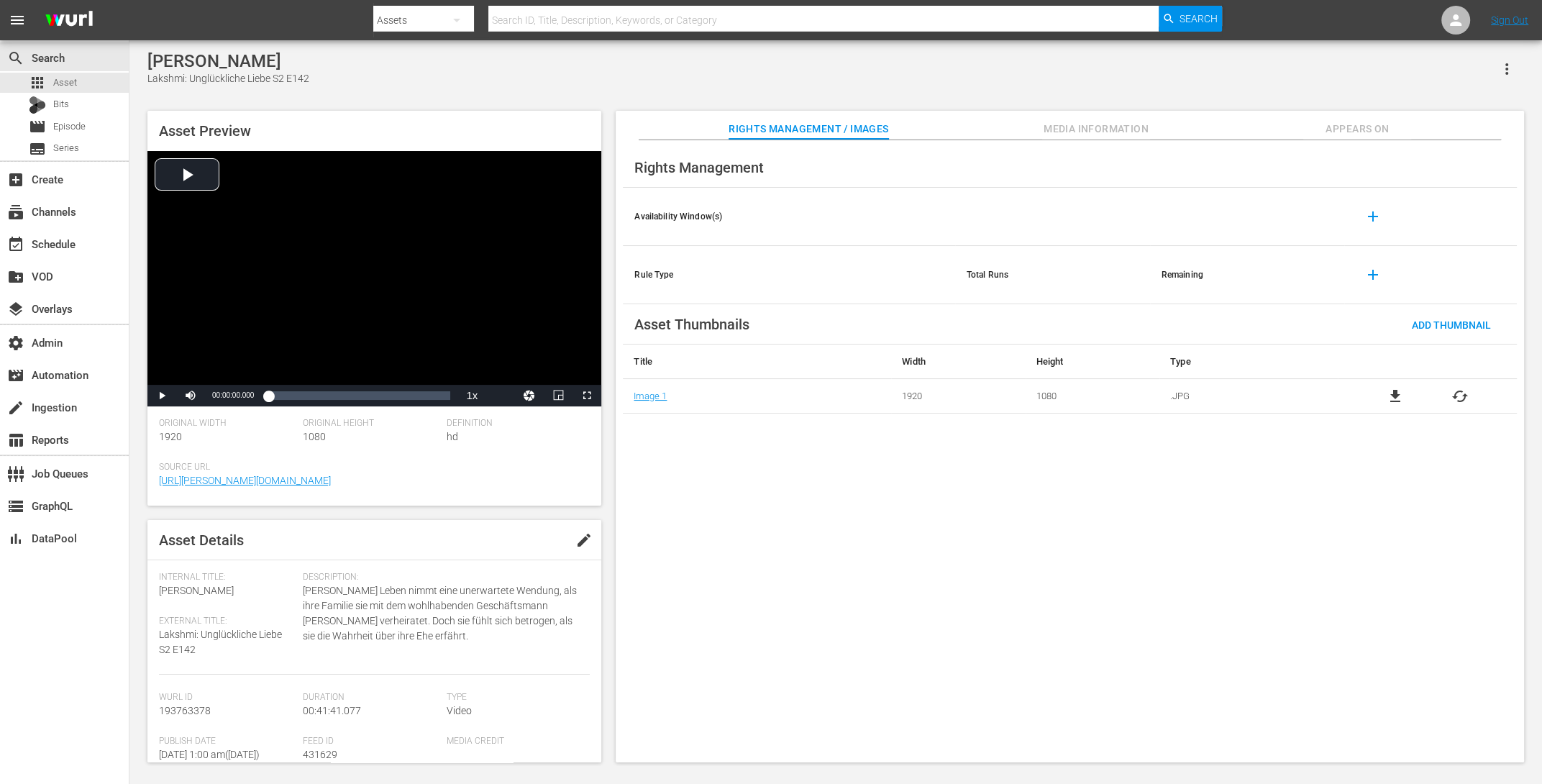
click at [1064, 126] on span "Media Information" at bounding box center [1095, 129] width 108 height 18
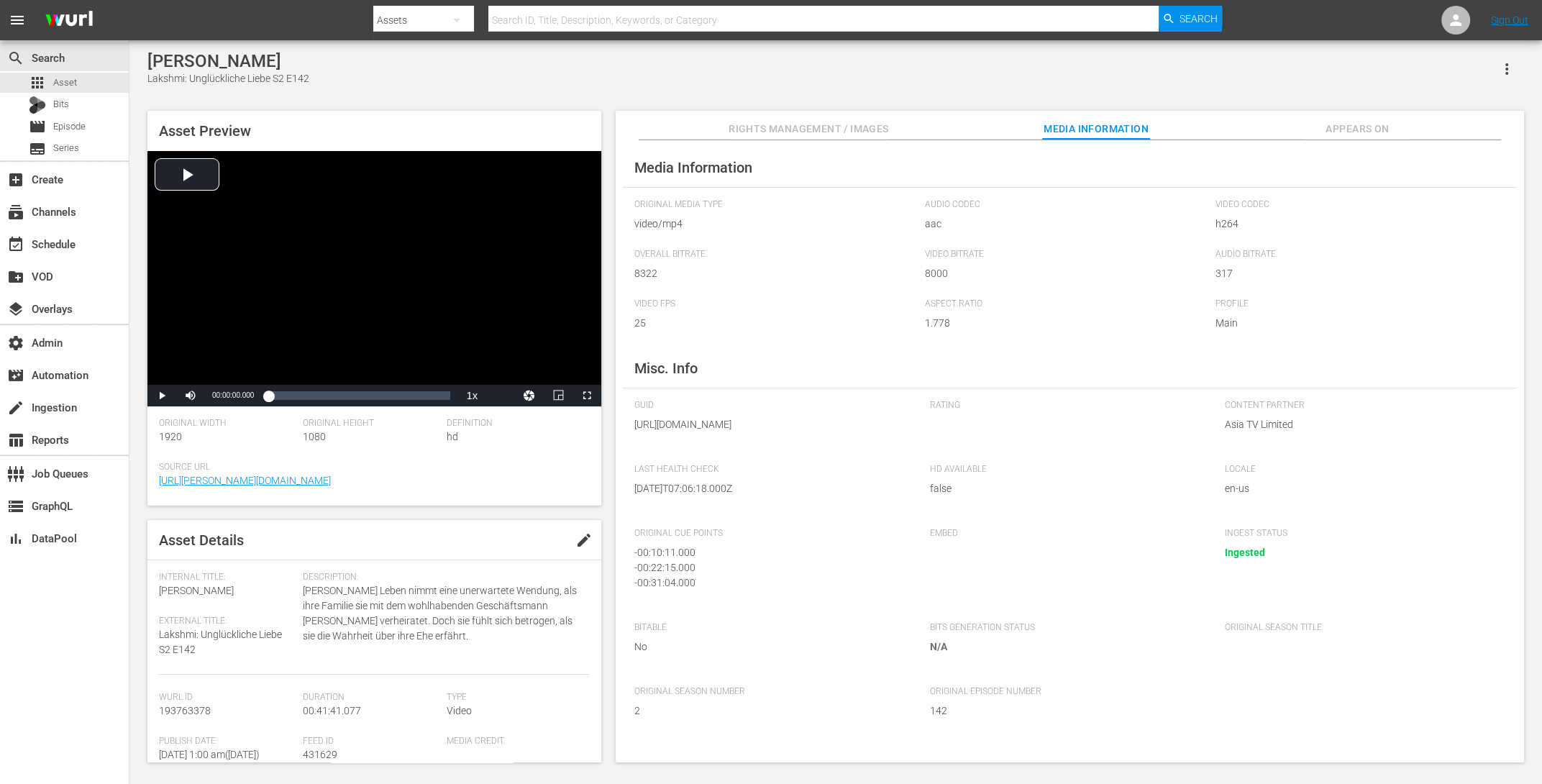
click at [835, 133] on span "Rights Management / Images" at bounding box center [808, 129] width 160 height 18
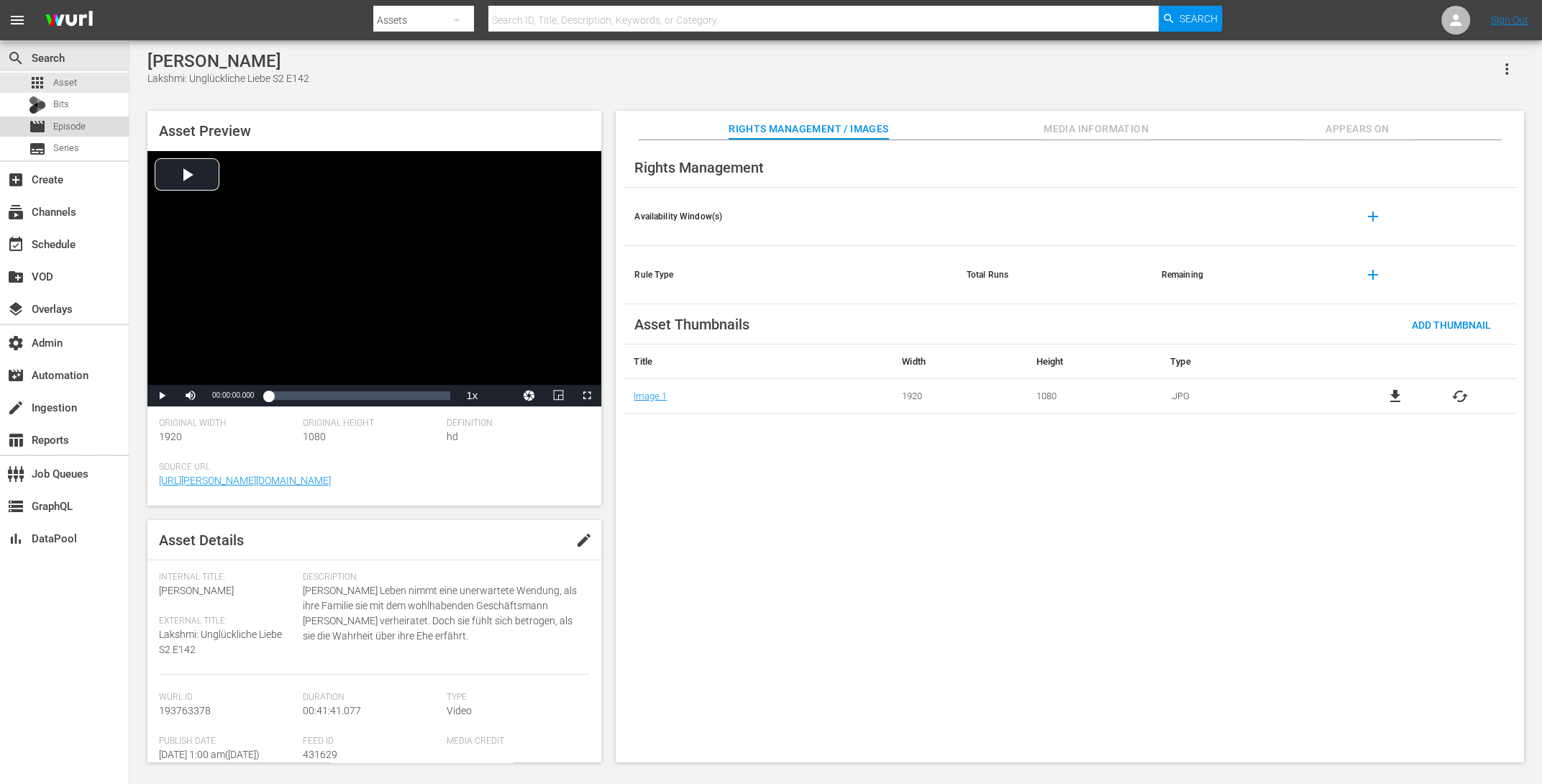
click at [77, 122] on span "Episode" at bounding box center [70, 127] width 32 height 14
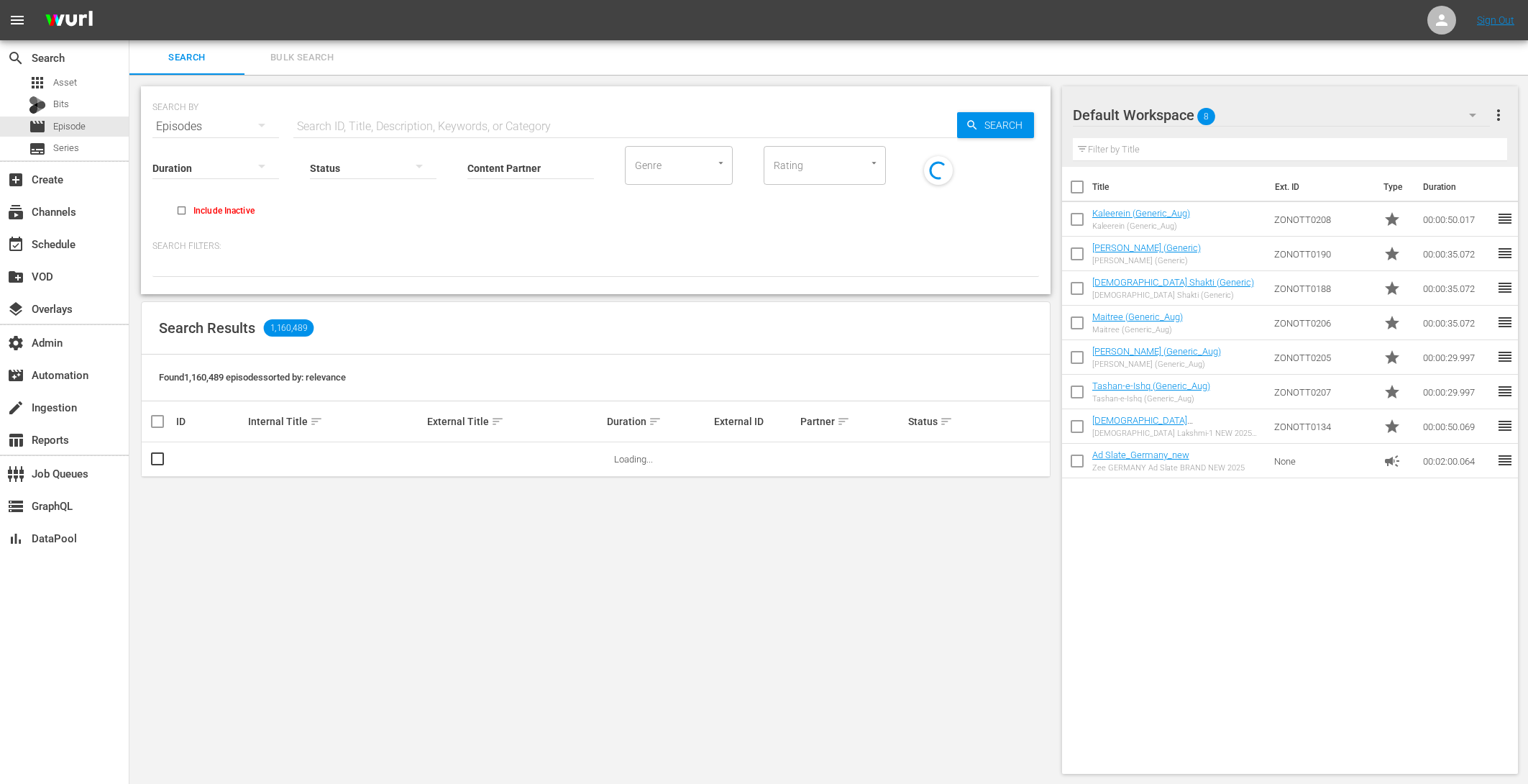
click at [304, 59] on span "Bulk Search" at bounding box center [302, 58] width 98 height 17
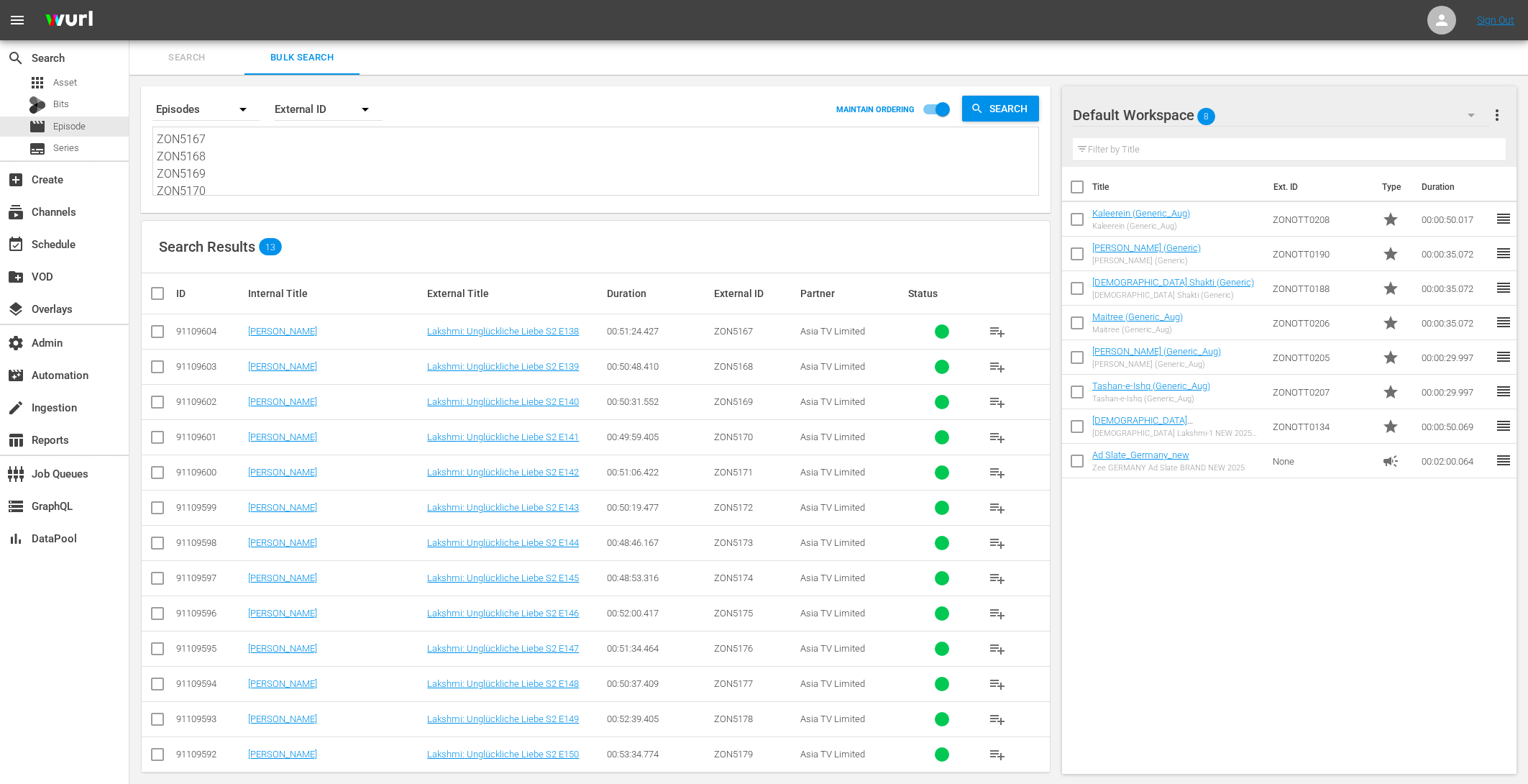
scroll to position [159, 0]
drag, startPoint x: 157, startPoint y: 137, endPoint x: 568, endPoint y: 416, distance: 496.8
click at [556, 425] on div "Search By Episodes Order By External ID MAINTAIN ORDERING Search ZON5167 ZON516…" at bounding box center [595, 437] width 933 height 724
paste textarea "ZON5167 ZON5168 ZON5169 ZON5170 ZON5171 ZON5172 ZON5173 ZON5174 ZON5175 ZON5176…"
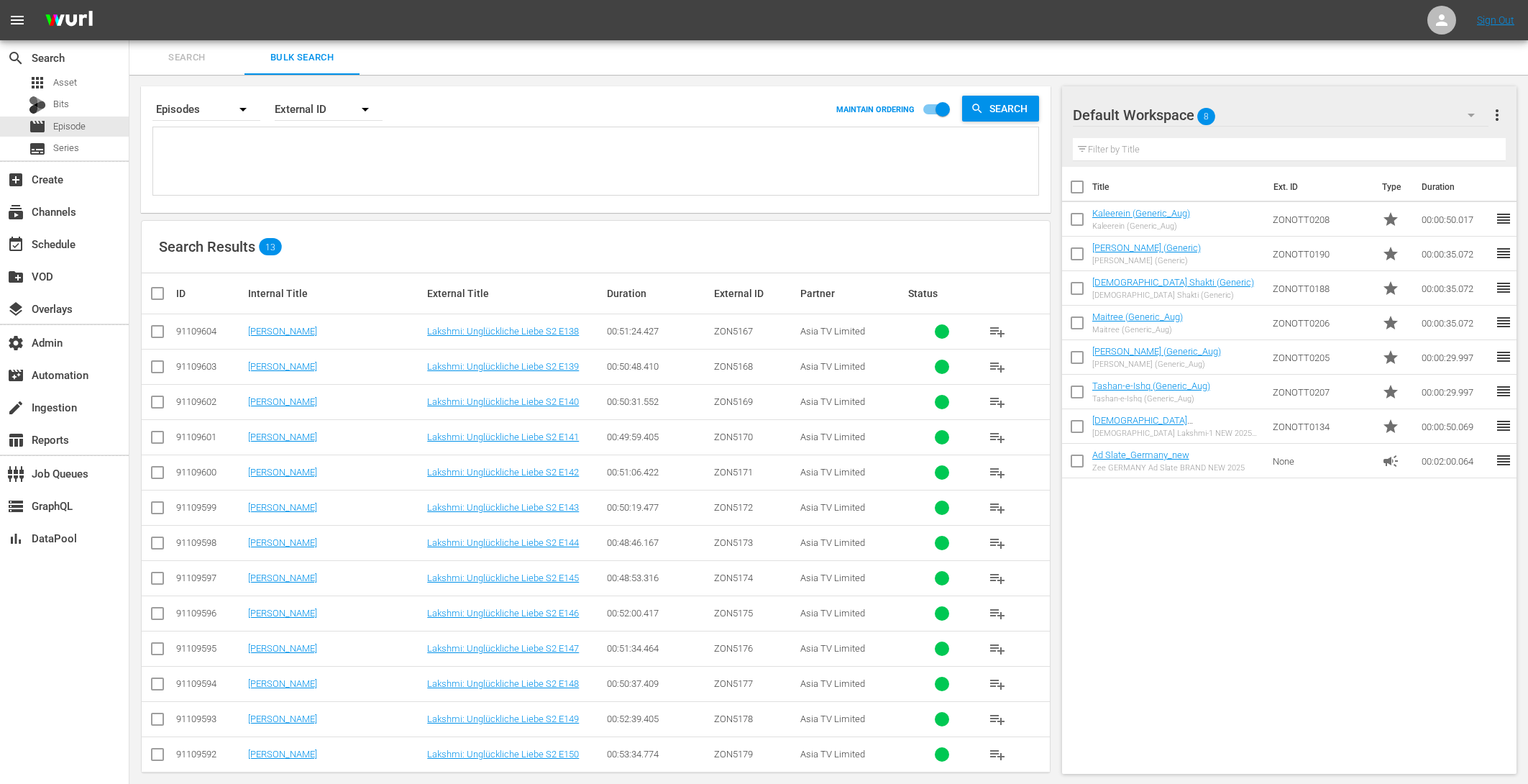
type textarea "ZON5167 ZON5168 ZON5169 ZON5170 ZON5171 ZON5172 ZON5173 ZON5174 ZON5175 ZON5176…"
click at [486, 573] on link "Lakshmi: Unglückliche Liebe S2 E145" at bounding box center [503, 577] width 151 height 11
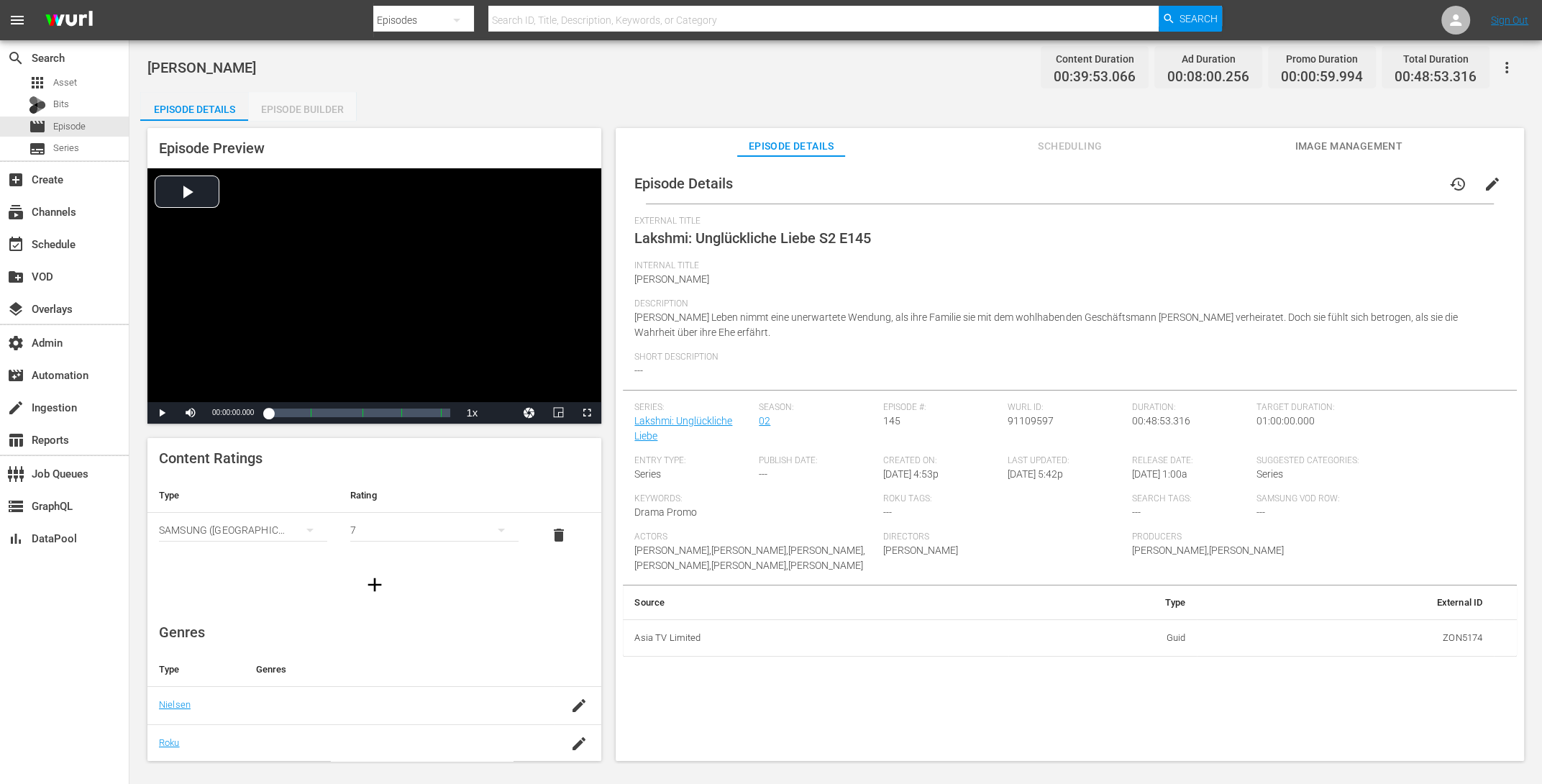
click at [290, 113] on div "Episode Builder" at bounding box center [301, 109] width 108 height 35
